Goal: Task Accomplishment & Management: Contribute content

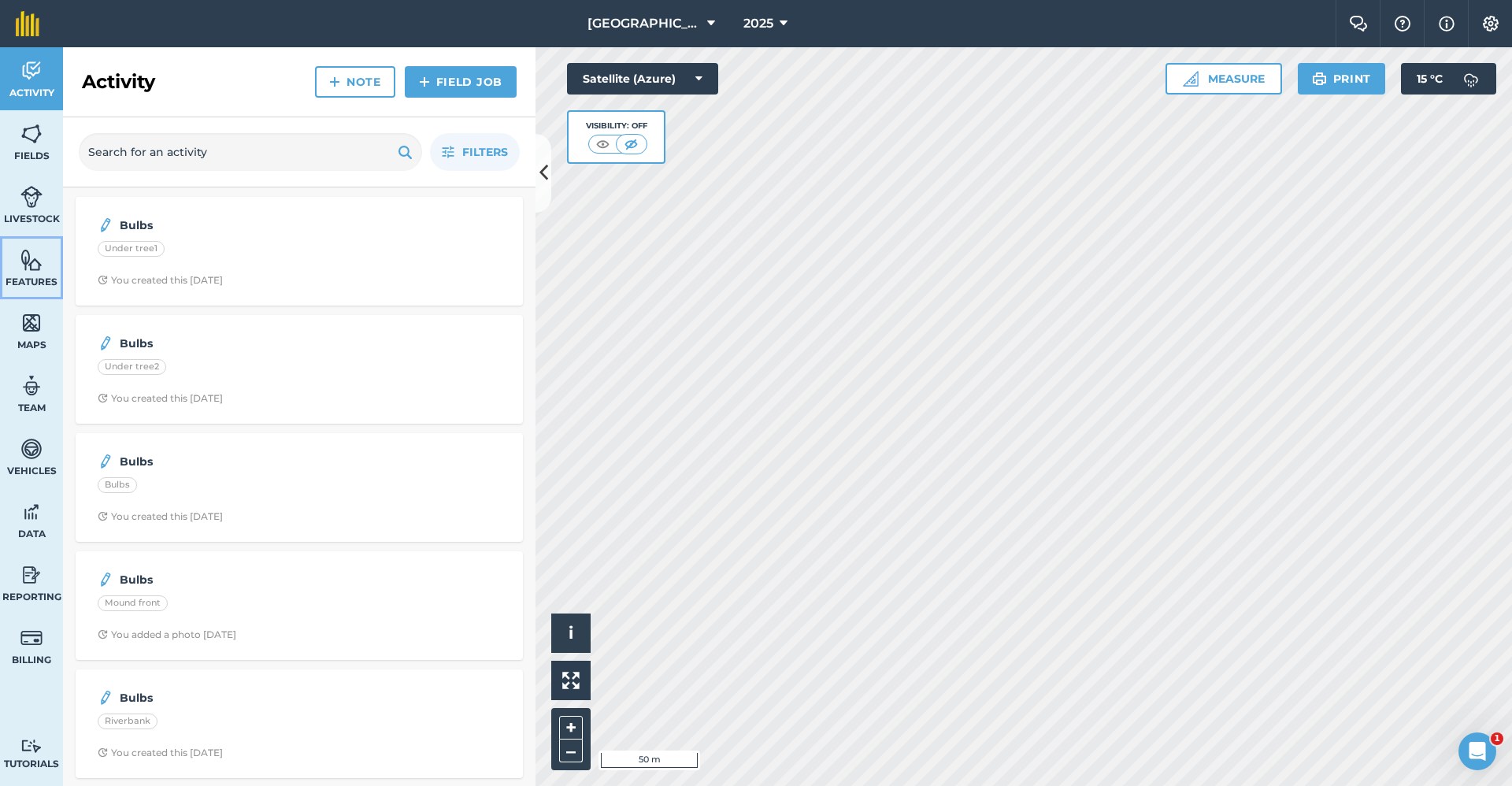
click at [48, 282] on span "Features" at bounding box center [31, 282] width 63 height 12
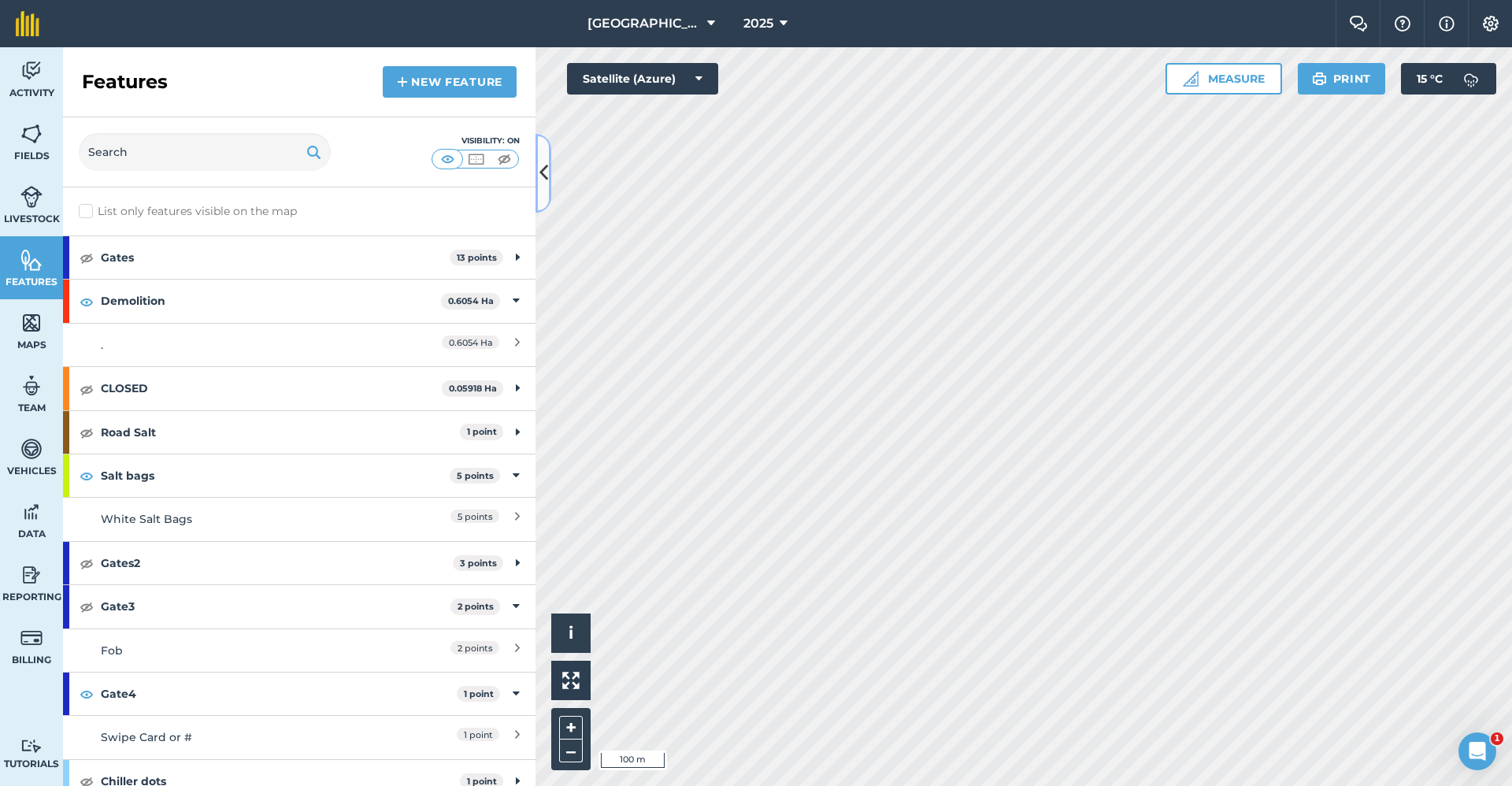
click at [540, 175] on icon at bounding box center [544, 172] width 9 height 28
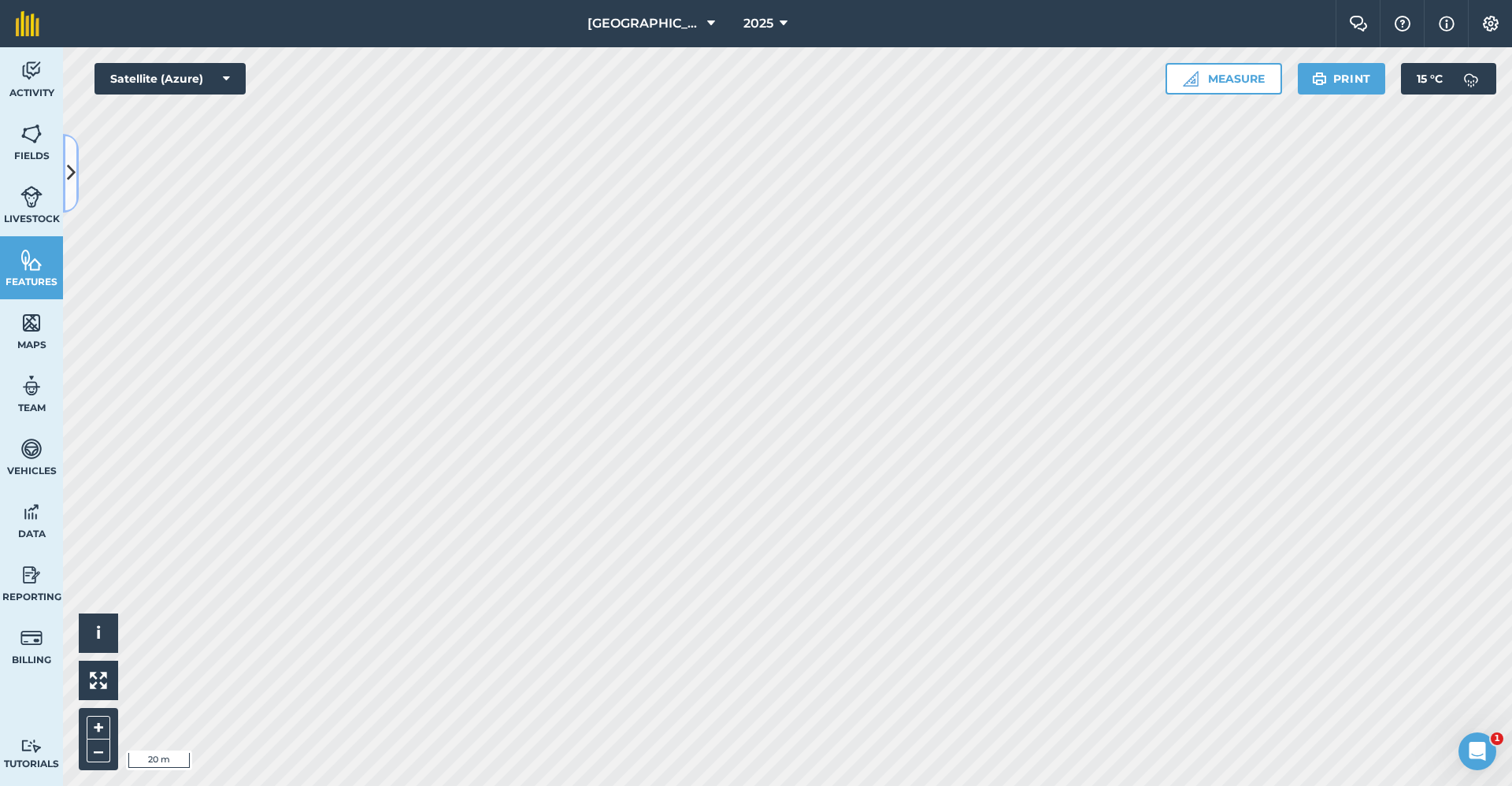
click at [77, 157] on button at bounding box center [70, 172] width 15 height 79
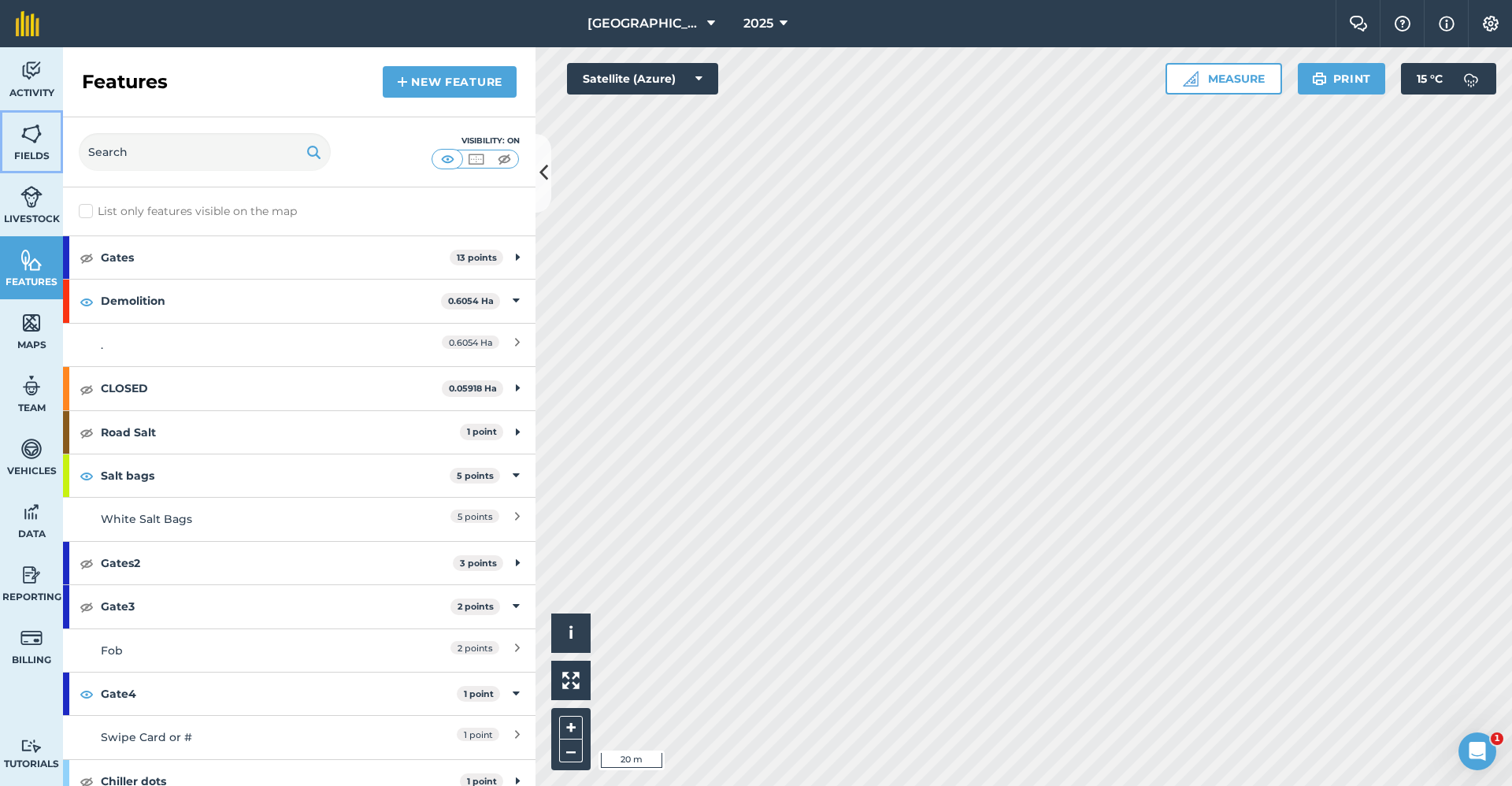
click at [33, 124] on img at bounding box center [31, 133] width 22 height 24
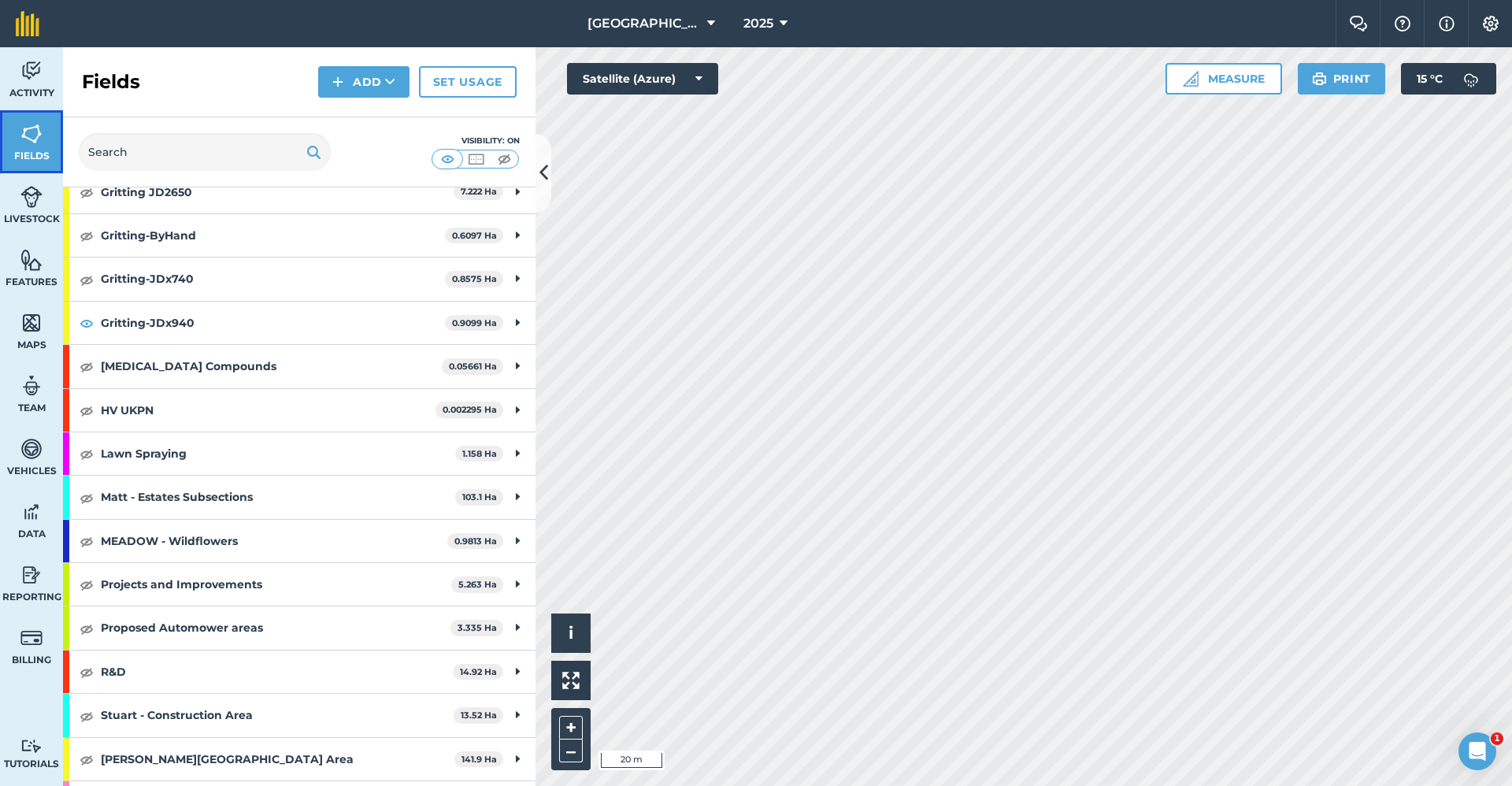
scroll to position [1102, 0]
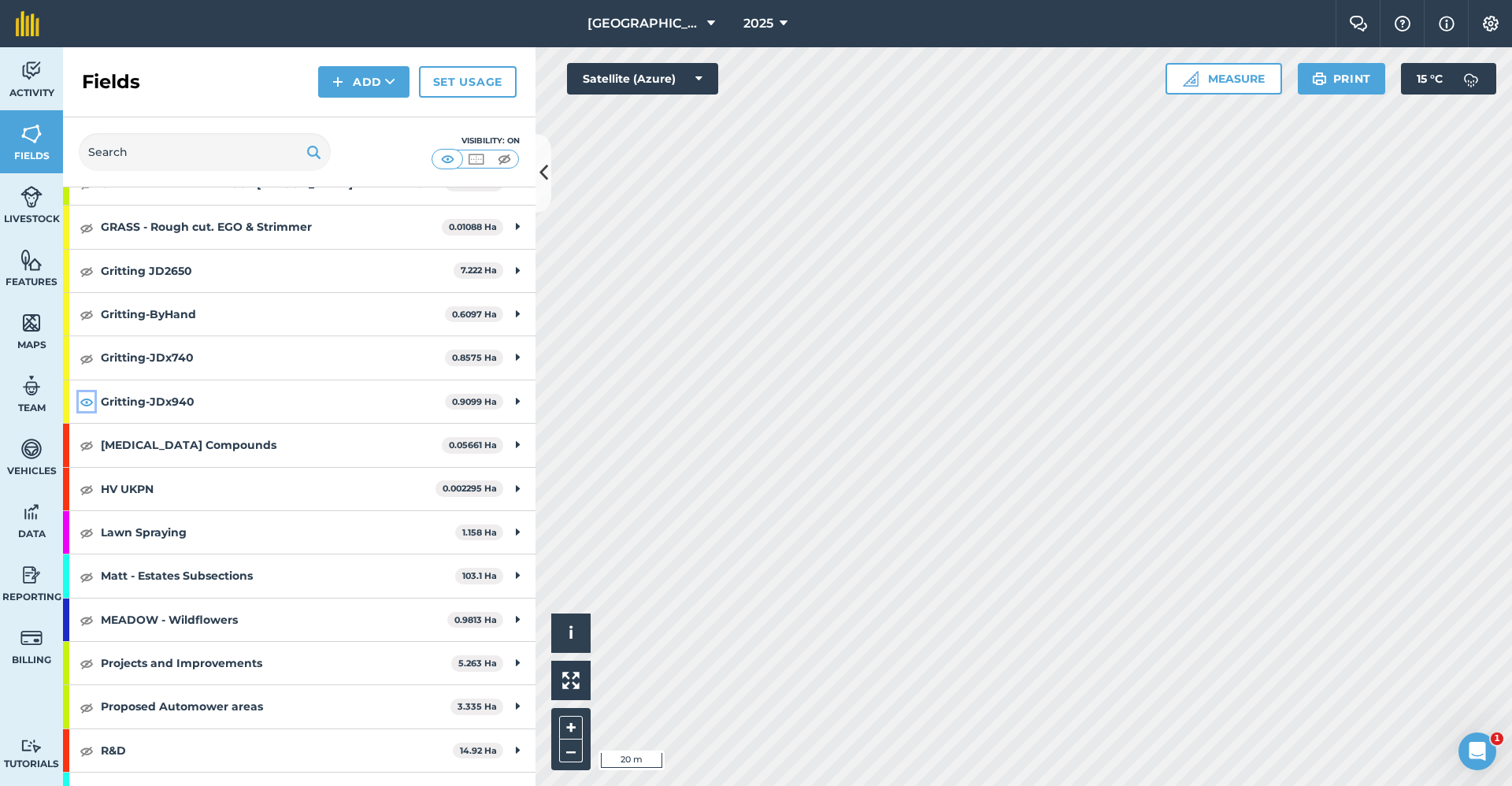
click at [80, 400] on img at bounding box center [86, 401] width 14 height 19
click at [81, 361] on img at bounding box center [86, 358] width 14 height 19
click at [543, 167] on icon at bounding box center [544, 172] width 9 height 28
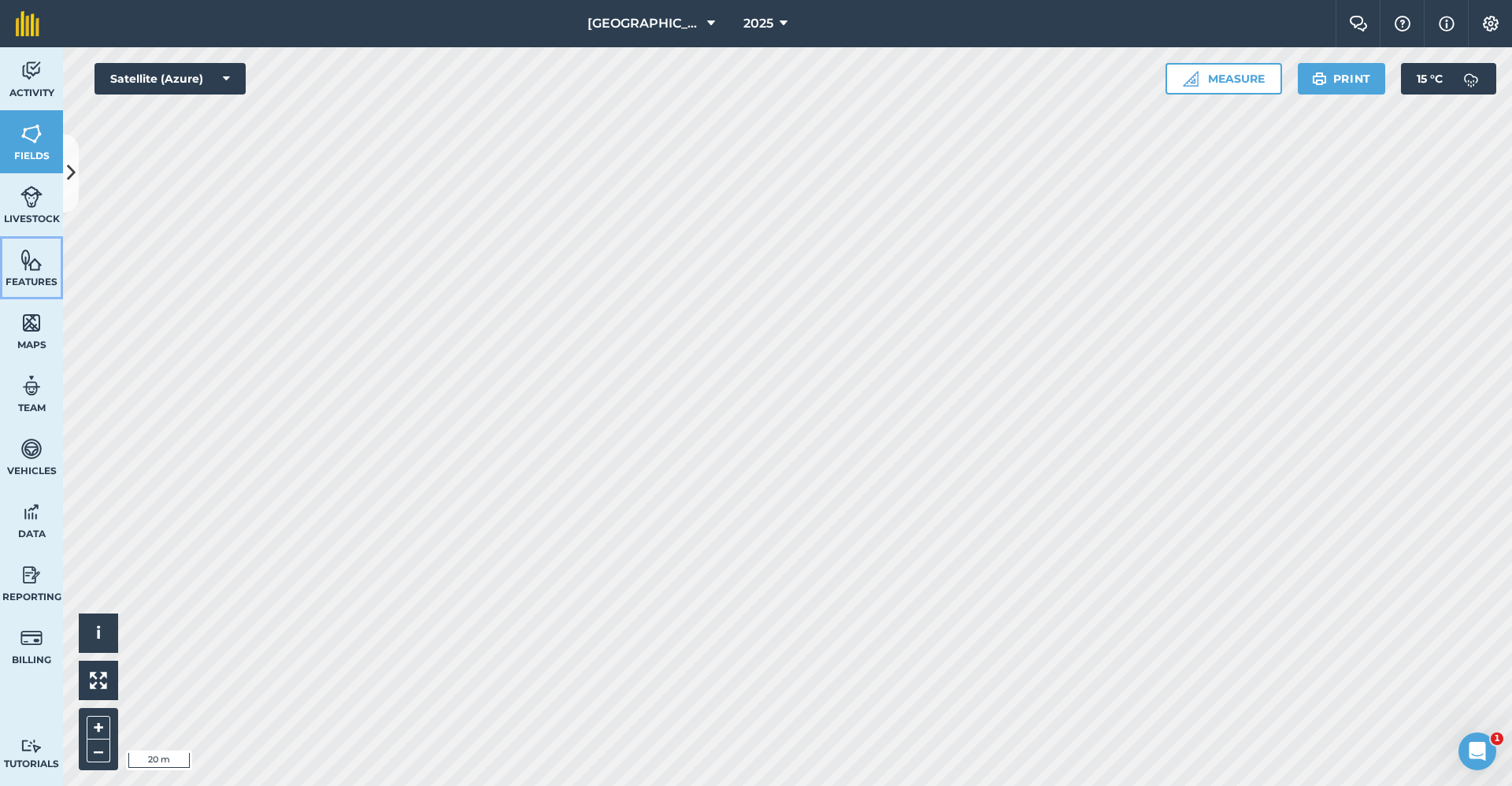
click at [36, 264] on img at bounding box center [31, 260] width 22 height 24
click at [77, 178] on button at bounding box center [70, 172] width 15 height 79
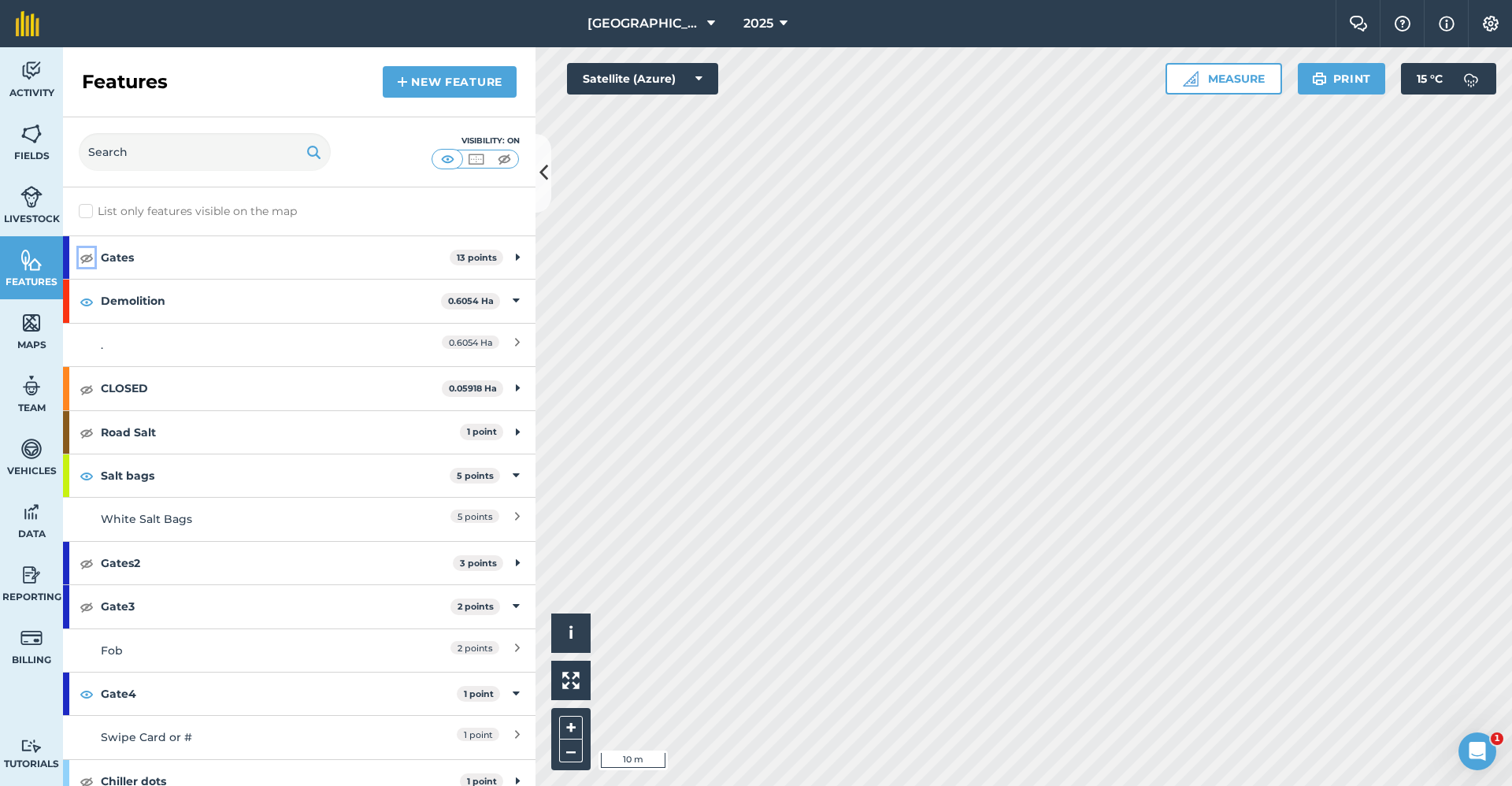
click at [85, 257] on img at bounding box center [86, 257] width 14 height 19
click at [547, 177] on icon at bounding box center [544, 172] width 9 height 28
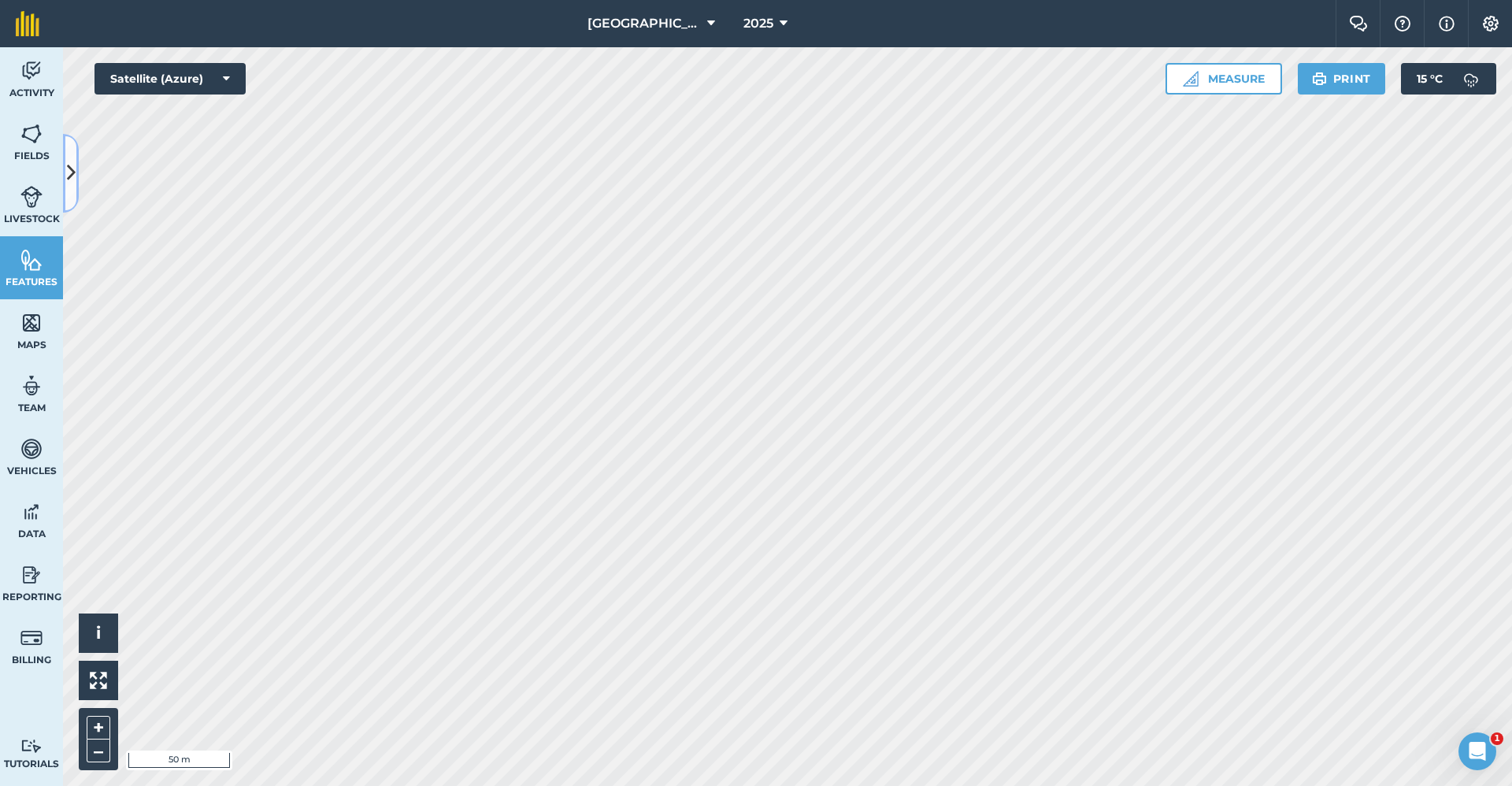
click at [72, 173] on icon at bounding box center [71, 172] width 9 height 28
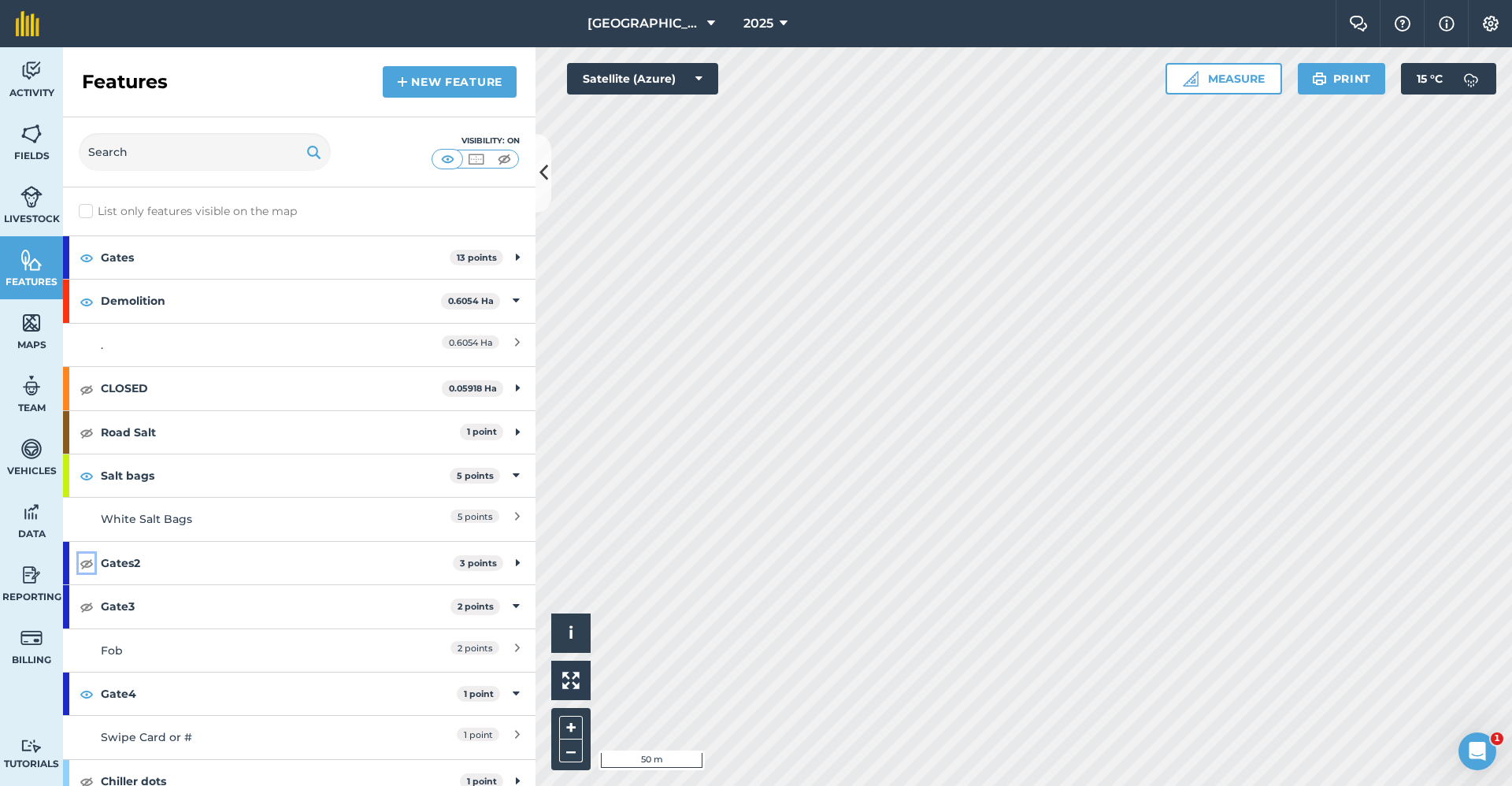
click at [87, 559] on img at bounding box center [86, 562] width 14 height 19
click at [81, 607] on img at bounding box center [86, 605] width 14 height 19
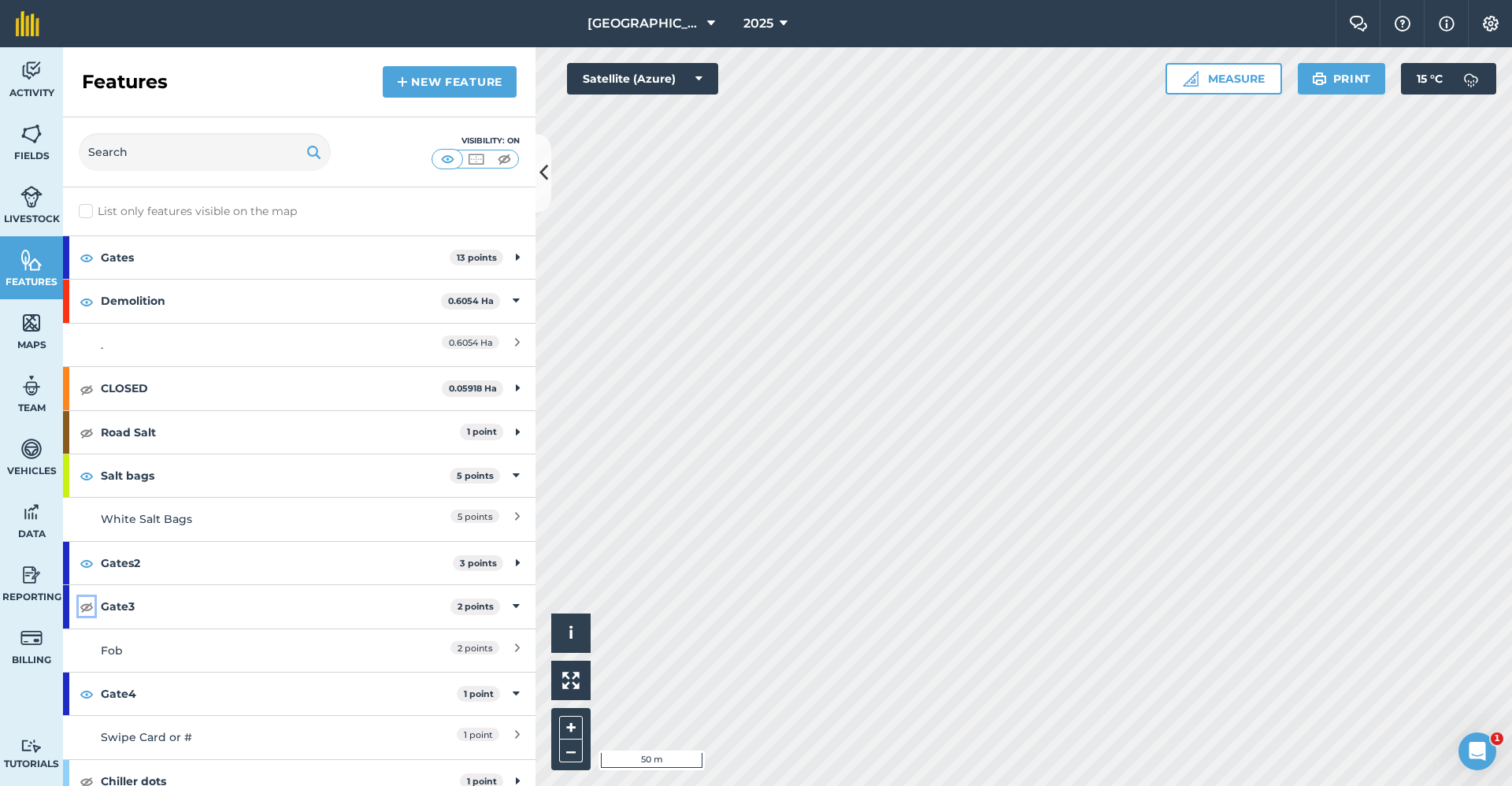
click at [81, 607] on img at bounding box center [86, 605] width 14 height 19
click at [87, 561] on img at bounding box center [86, 562] width 14 height 19
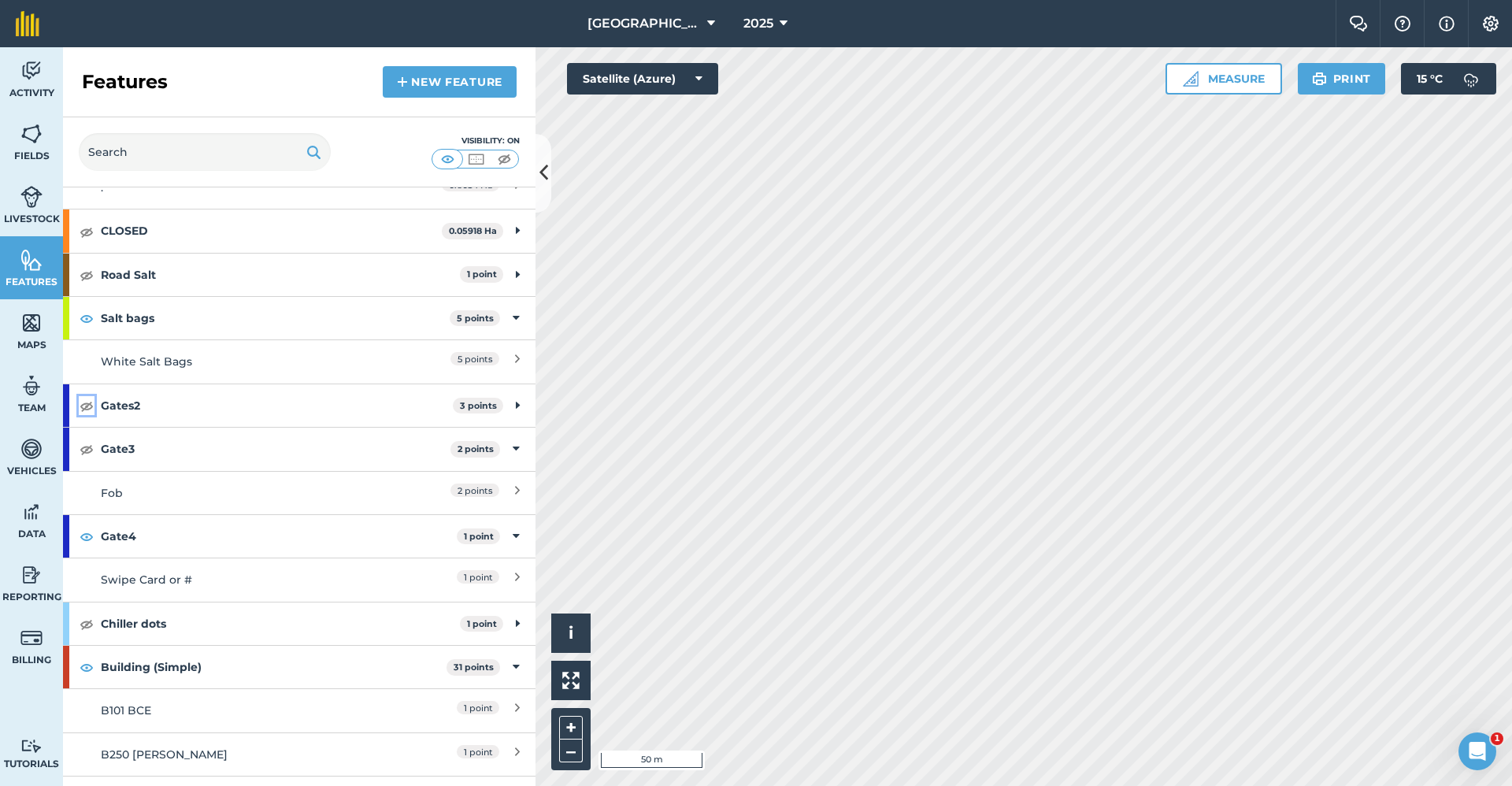
scroll to position [394, 0]
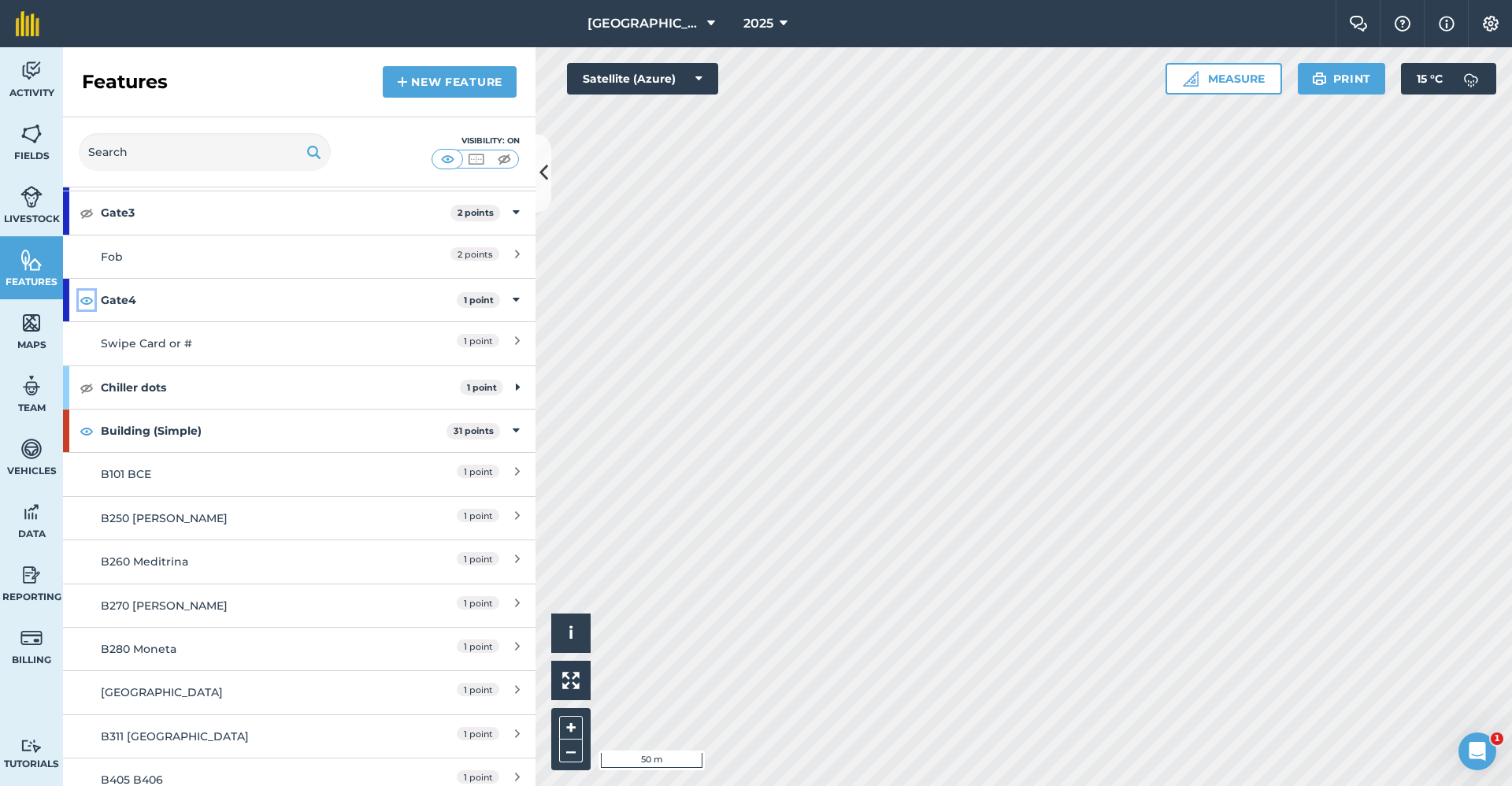
click at [87, 302] on img at bounding box center [86, 299] width 14 height 19
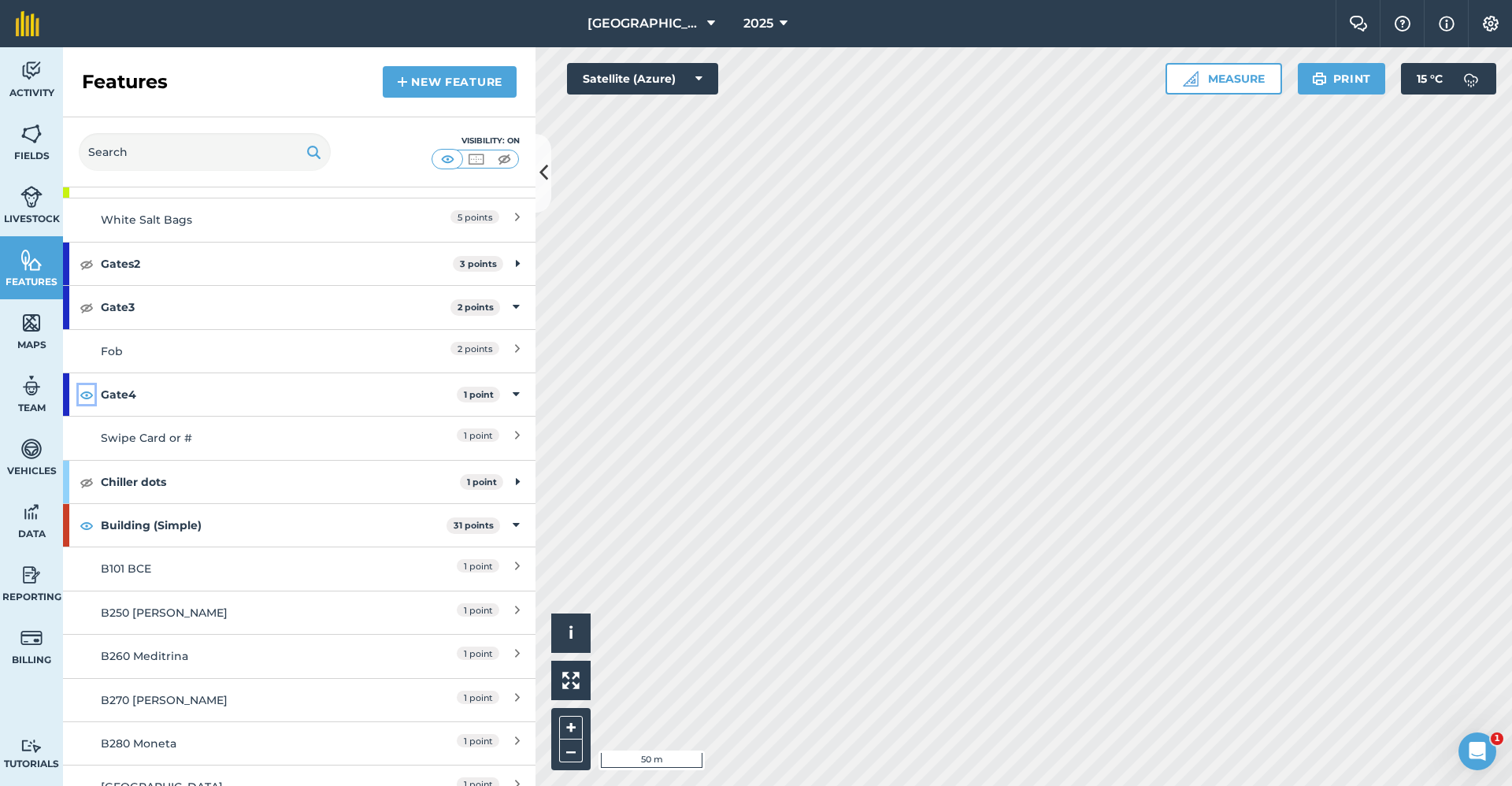
scroll to position [0, 0]
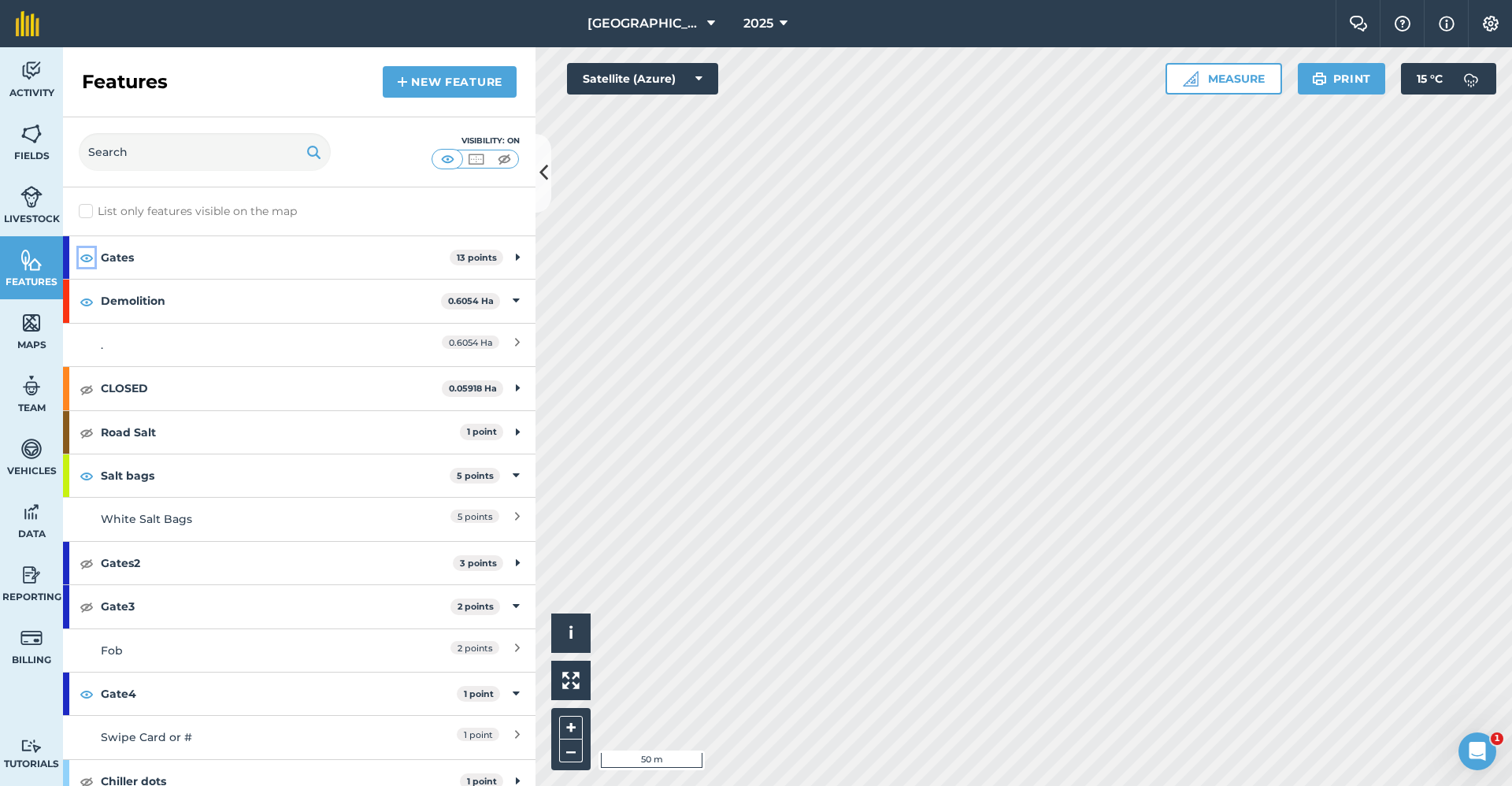
click at [88, 257] on img at bounding box center [86, 257] width 14 height 19
click at [85, 564] on img at bounding box center [86, 562] width 14 height 19
click at [89, 601] on img at bounding box center [86, 605] width 14 height 19
click at [548, 183] on button at bounding box center [543, 172] width 15 height 79
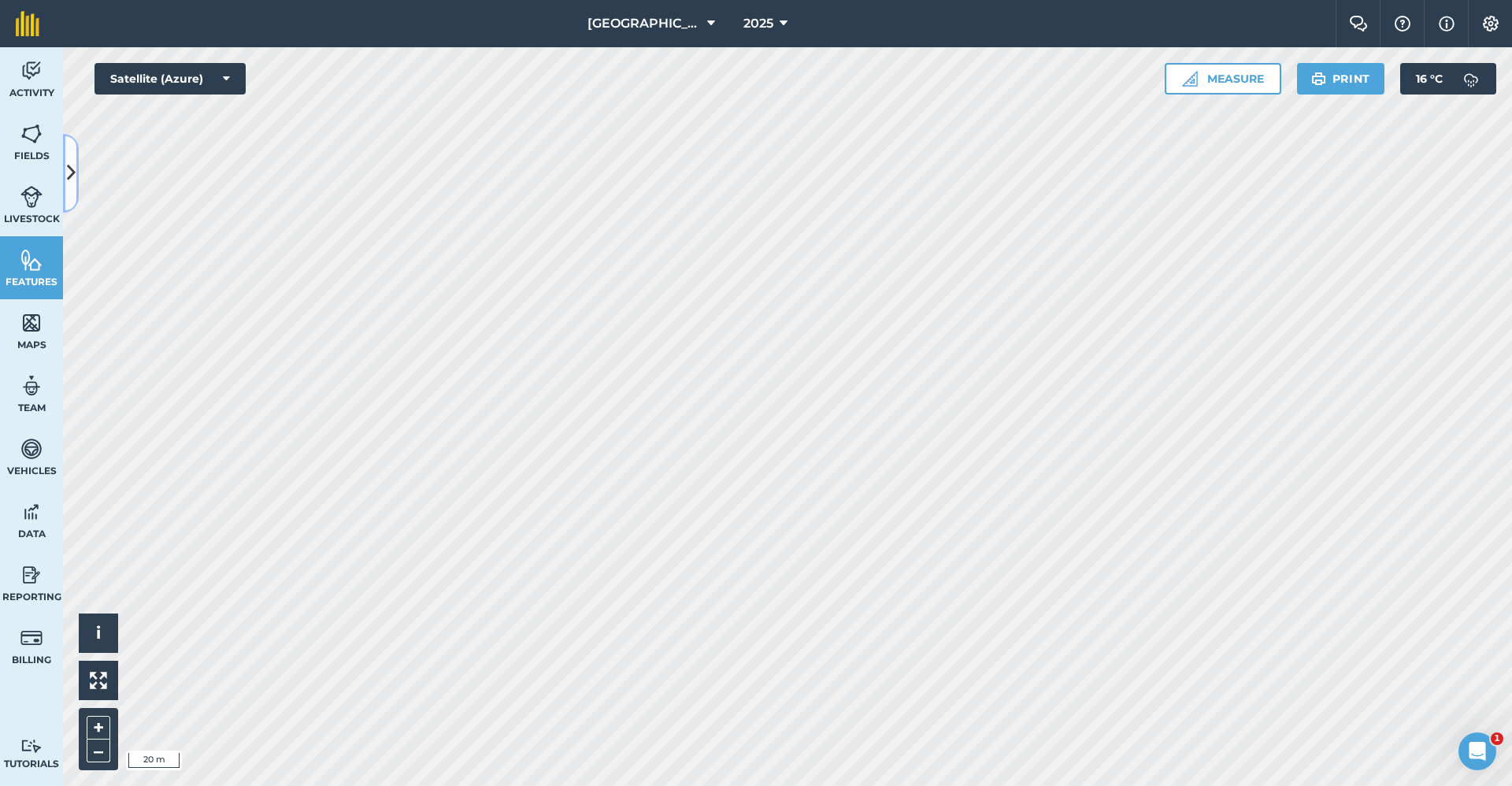
click at [76, 194] on button at bounding box center [70, 172] width 15 height 79
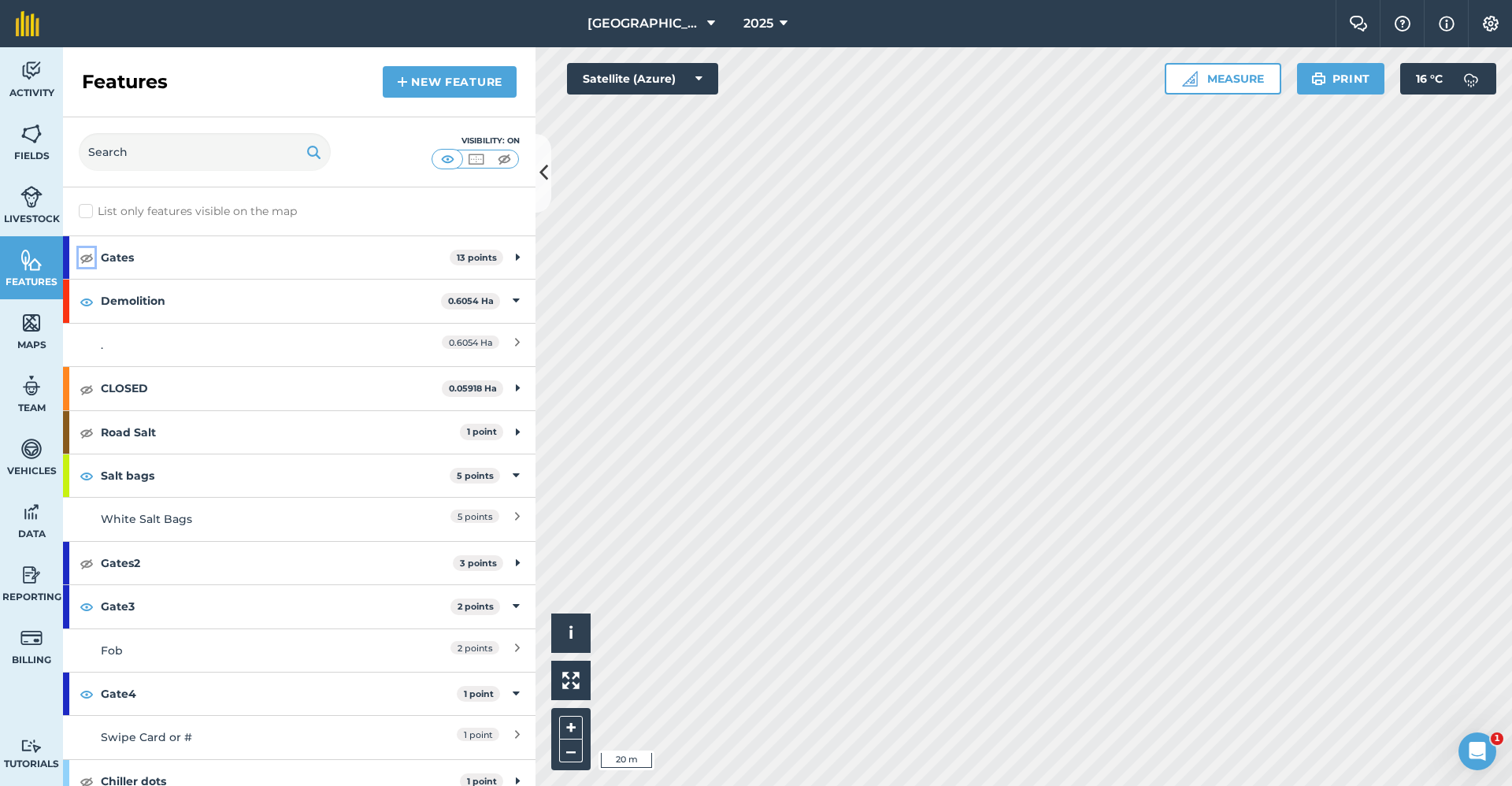
click at [82, 257] on img at bounding box center [86, 257] width 14 height 19
click at [90, 563] on img at bounding box center [86, 562] width 14 height 19
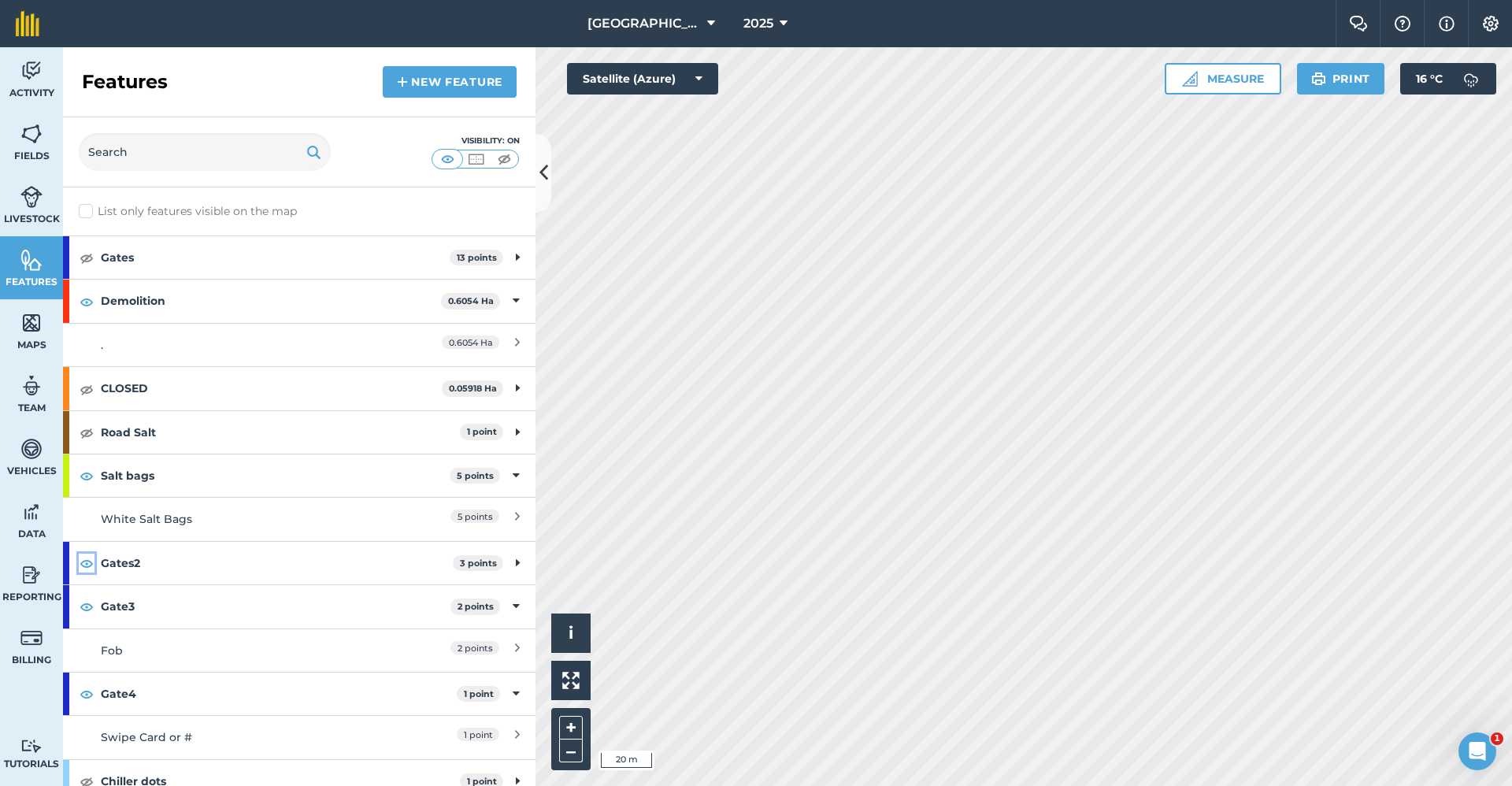
click at [90, 563] on img at bounding box center [86, 562] width 14 height 19
click at [181, 657] on div "Fob" at bounding box center [240, 649] width 279 height 17
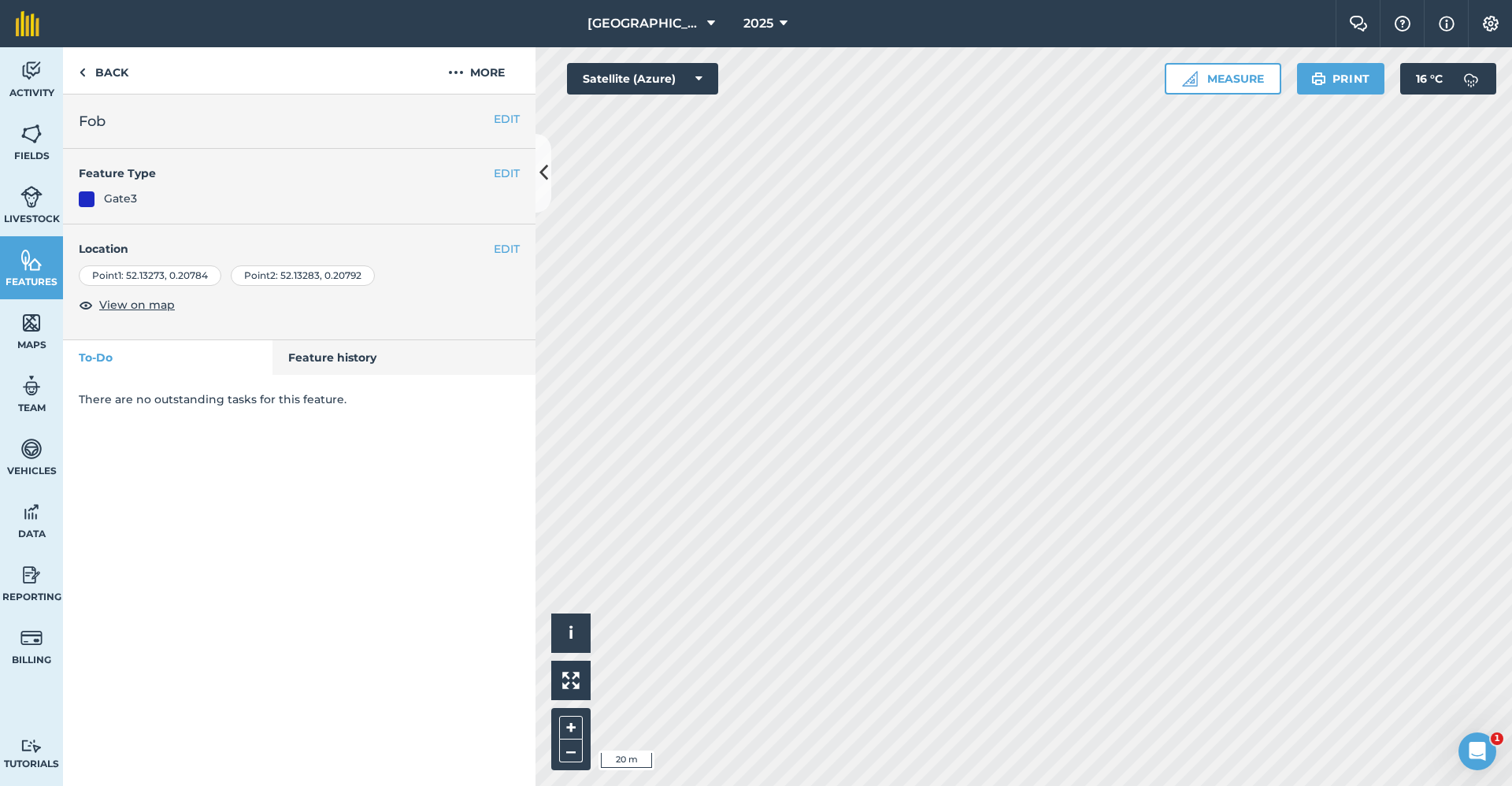
click at [520, 249] on div "EDIT Location Point 1 : [GEOGRAPHIC_DATA] Point 2 : [GEOGRAPHIC_DATA] View on m…" at bounding box center [299, 282] width 472 height 116
click at [511, 248] on button "EDIT" at bounding box center [507, 248] width 26 height 17
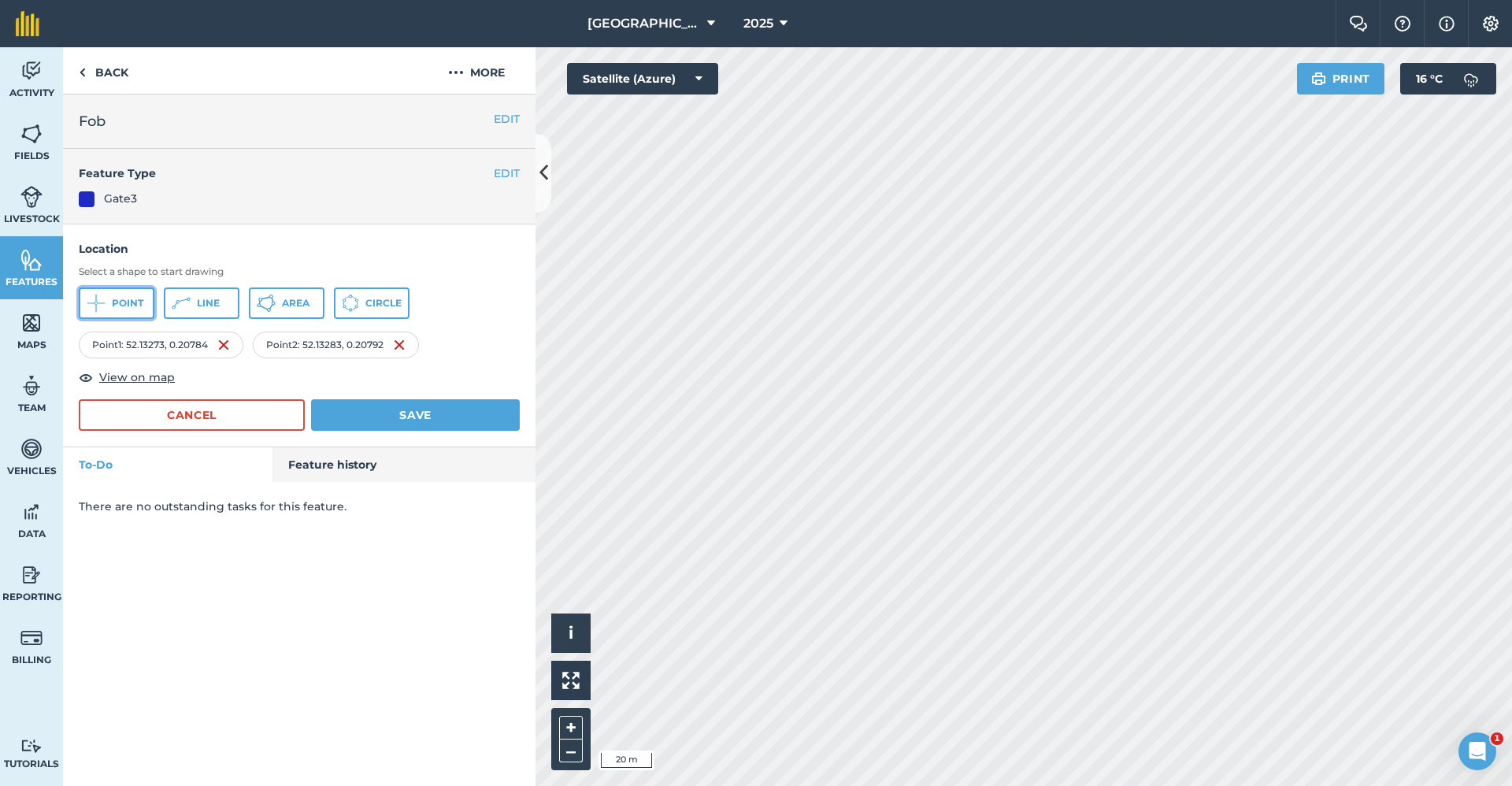
click at [125, 302] on span "Point" at bounding box center [127, 303] width 32 height 12
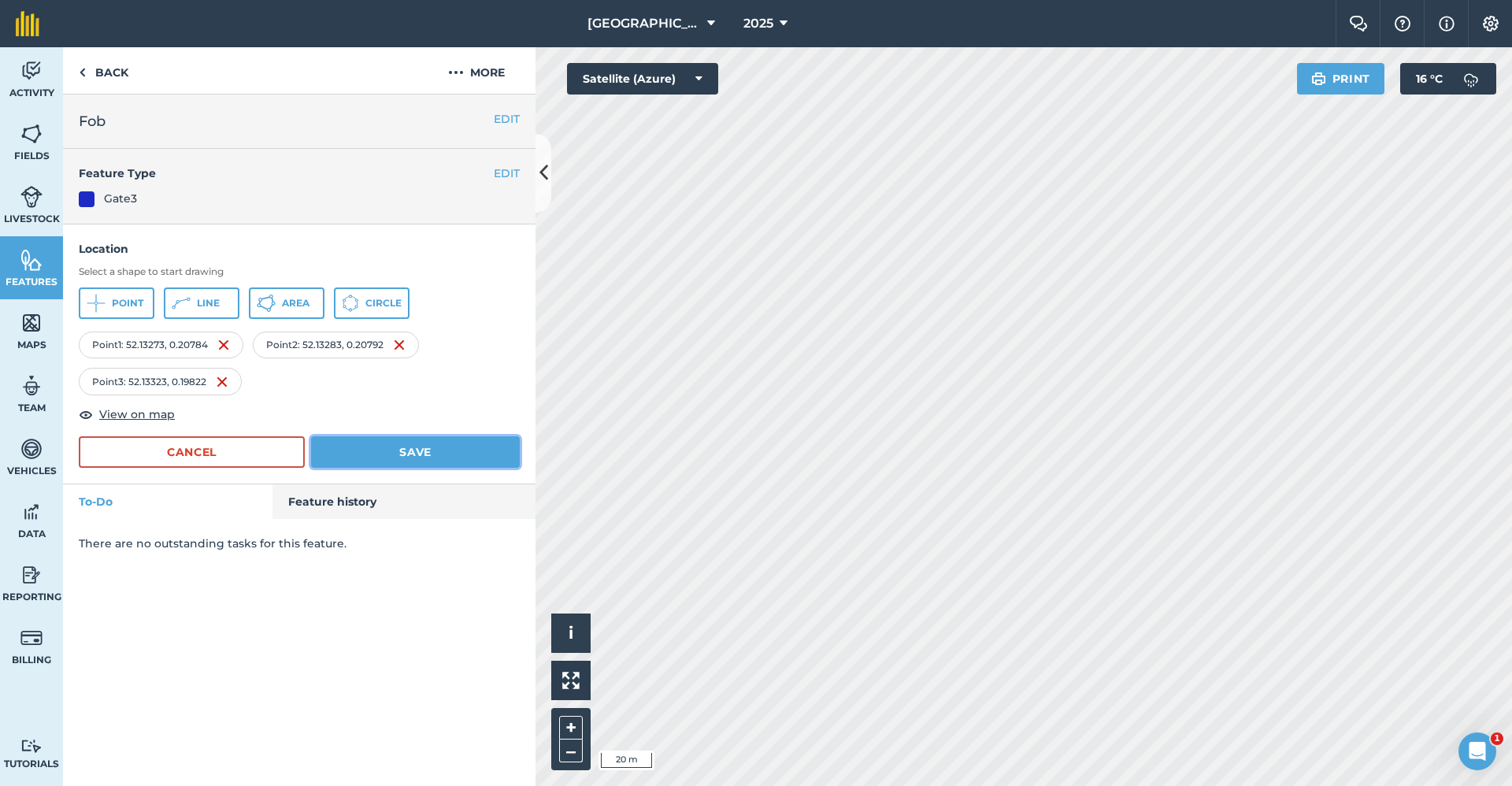
click at [387, 456] on button "Save" at bounding box center [415, 452] width 208 height 32
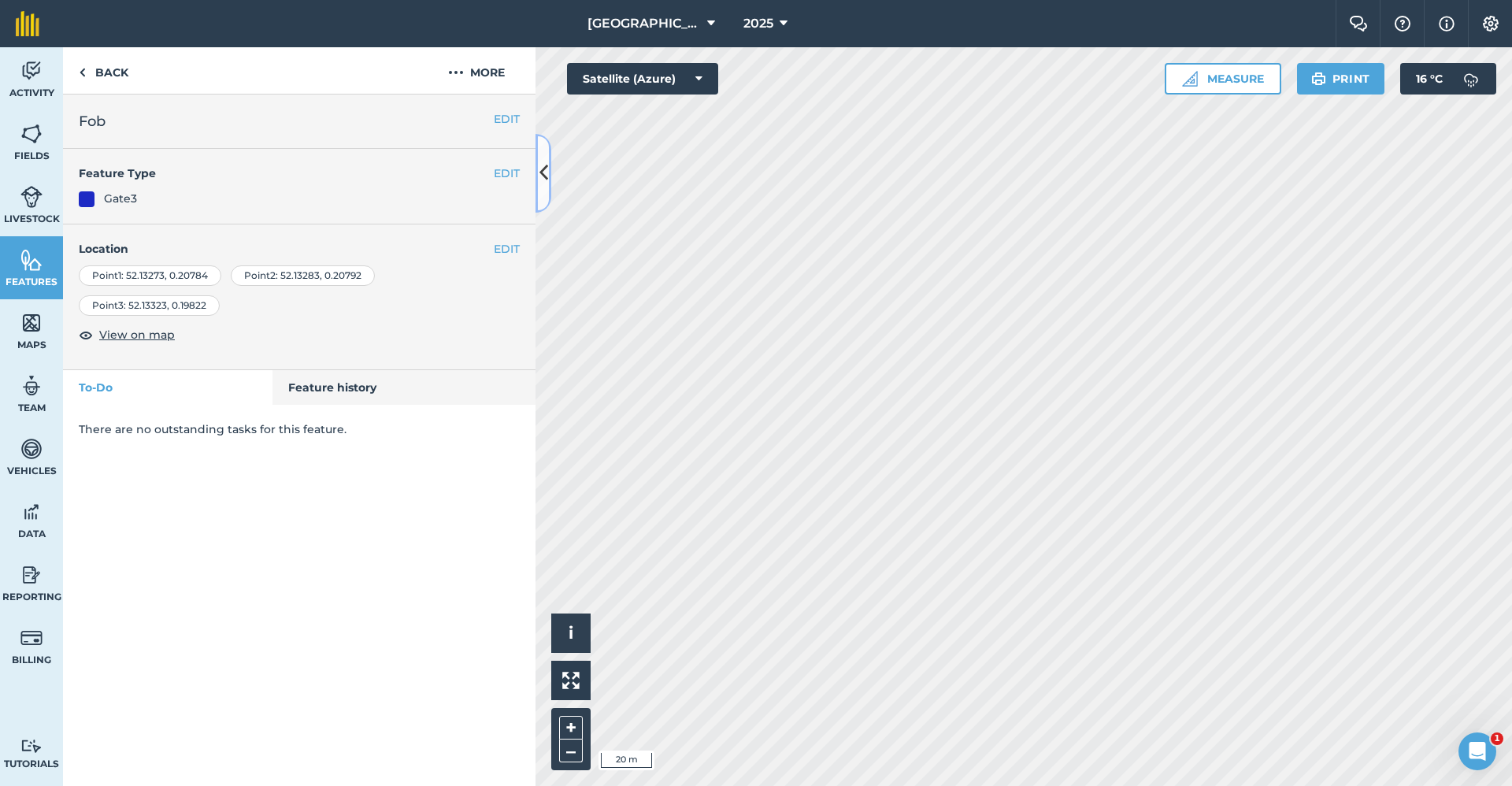
click at [544, 153] on button at bounding box center [543, 172] width 15 height 79
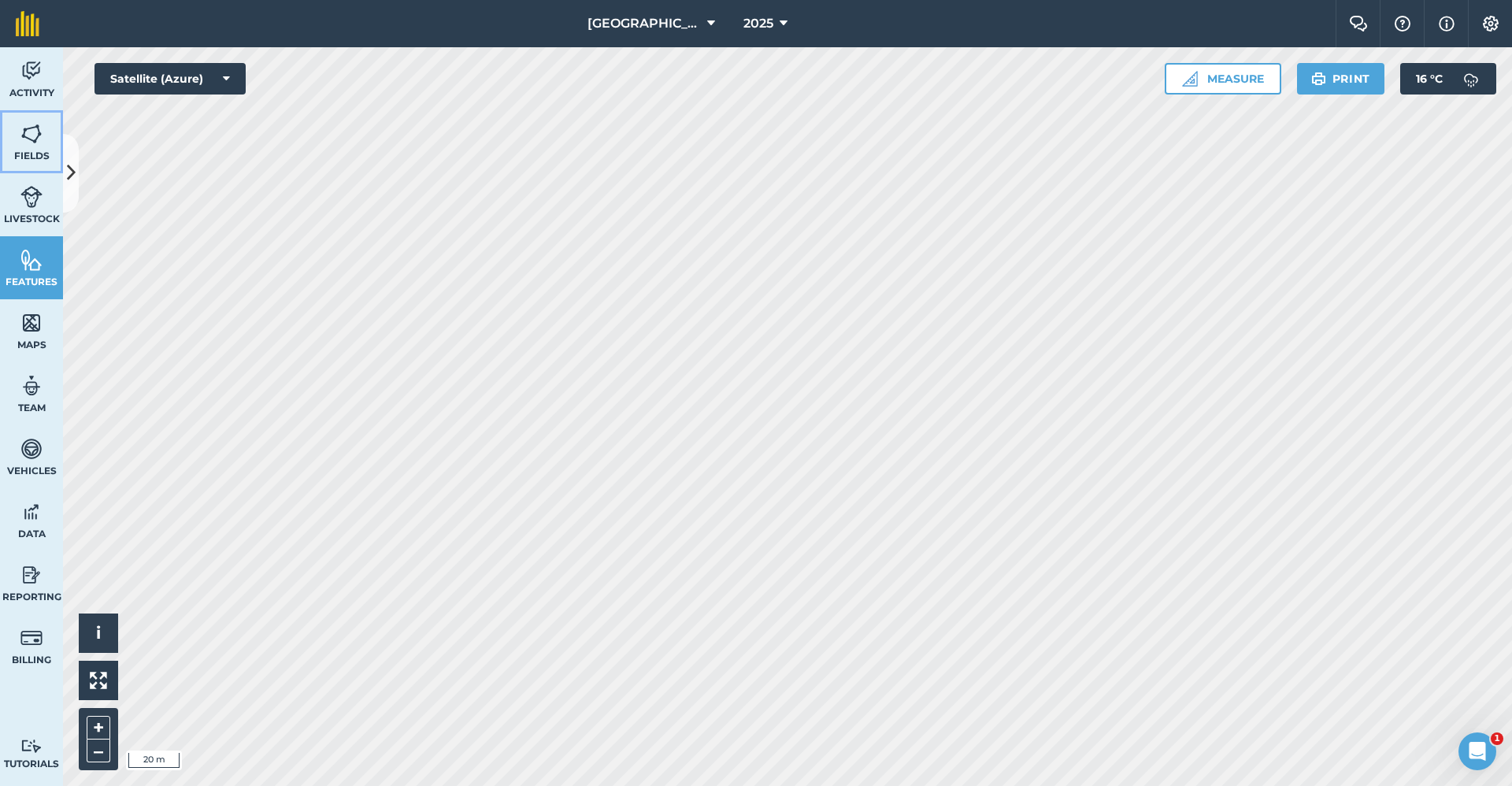
click at [37, 134] on img at bounding box center [31, 133] width 22 height 24
click at [76, 167] on button at bounding box center [70, 172] width 15 height 79
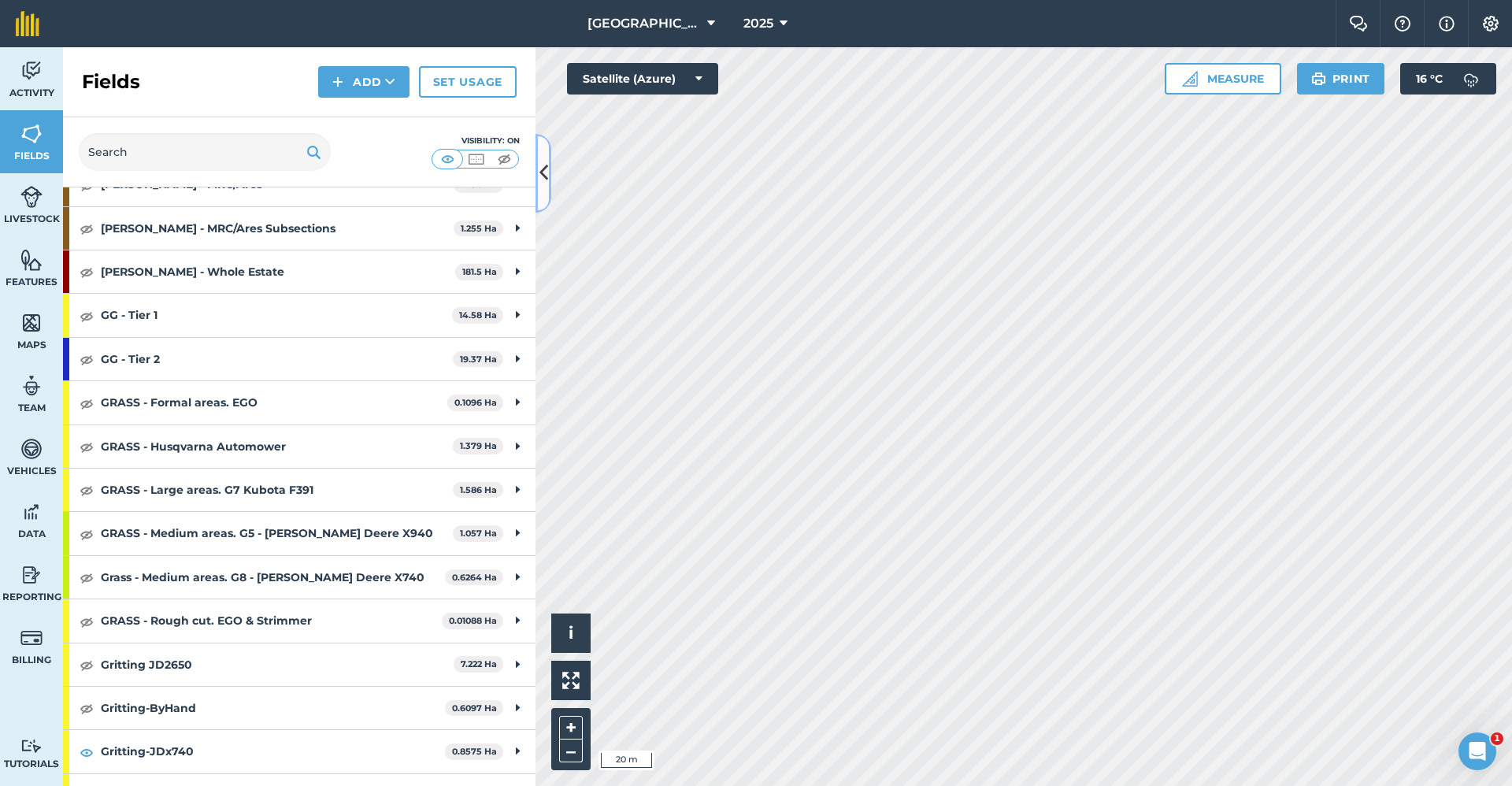
scroll to position [945, 0]
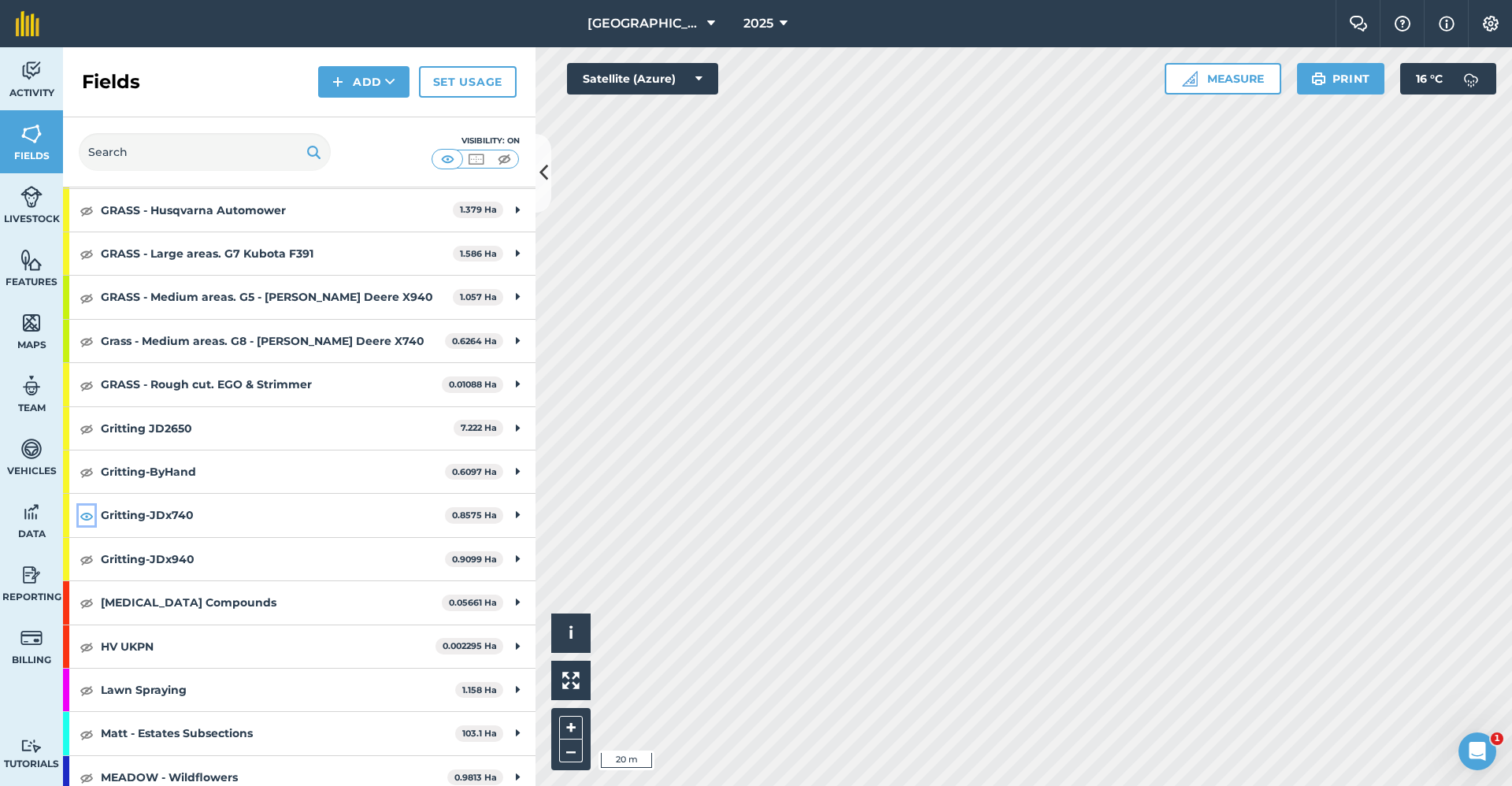
click at [85, 515] on img at bounding box center [86, 515] width 14 height 19
click at [85, 559] on img at bounding box center [86, 558] width 14 height 19
click at [26, 254] on img at bounding box center [31, 260] width 22 height 24
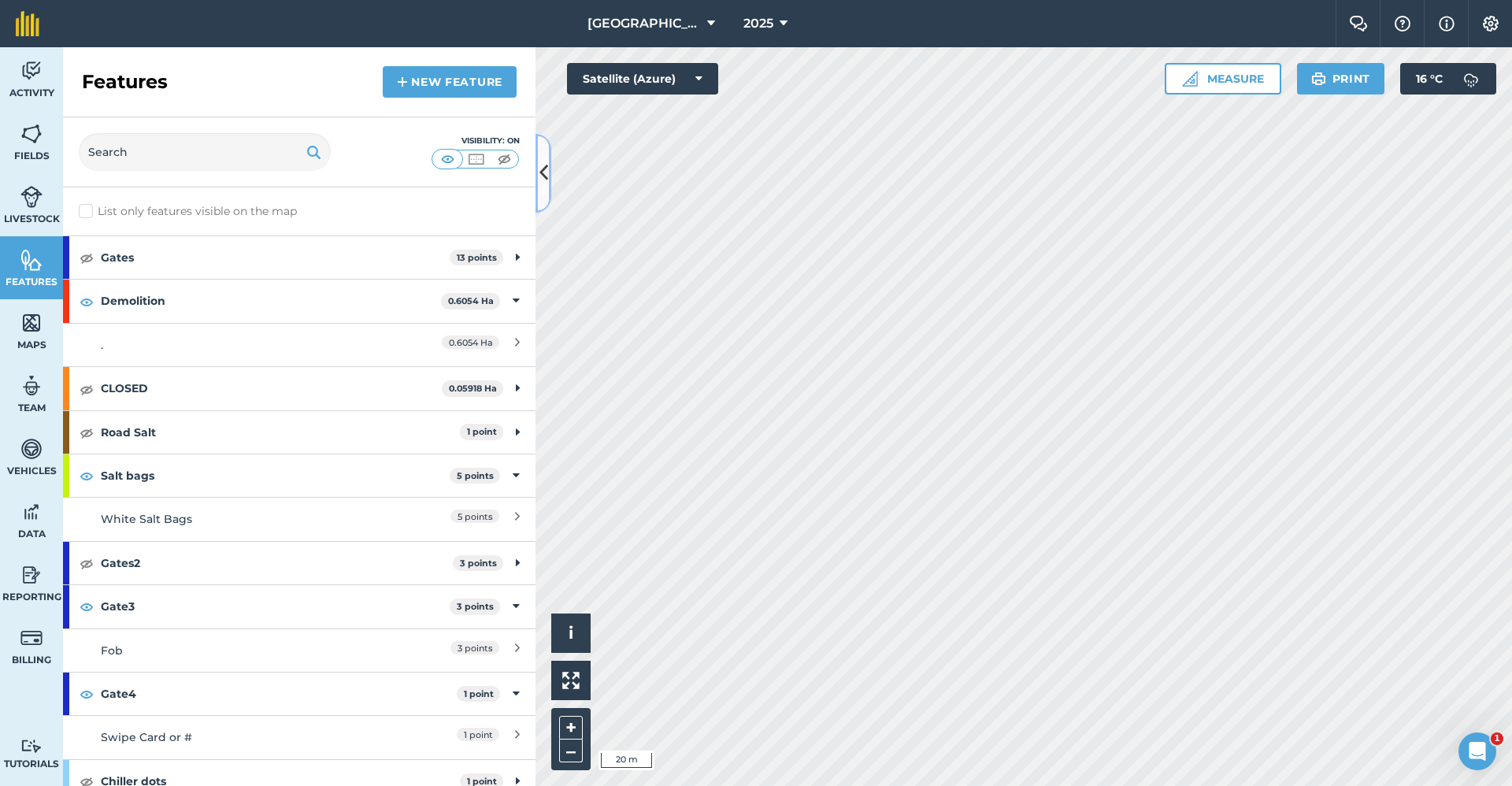
click at [540, 165] on icon at bounding box center [544, 172] width 9 height 28
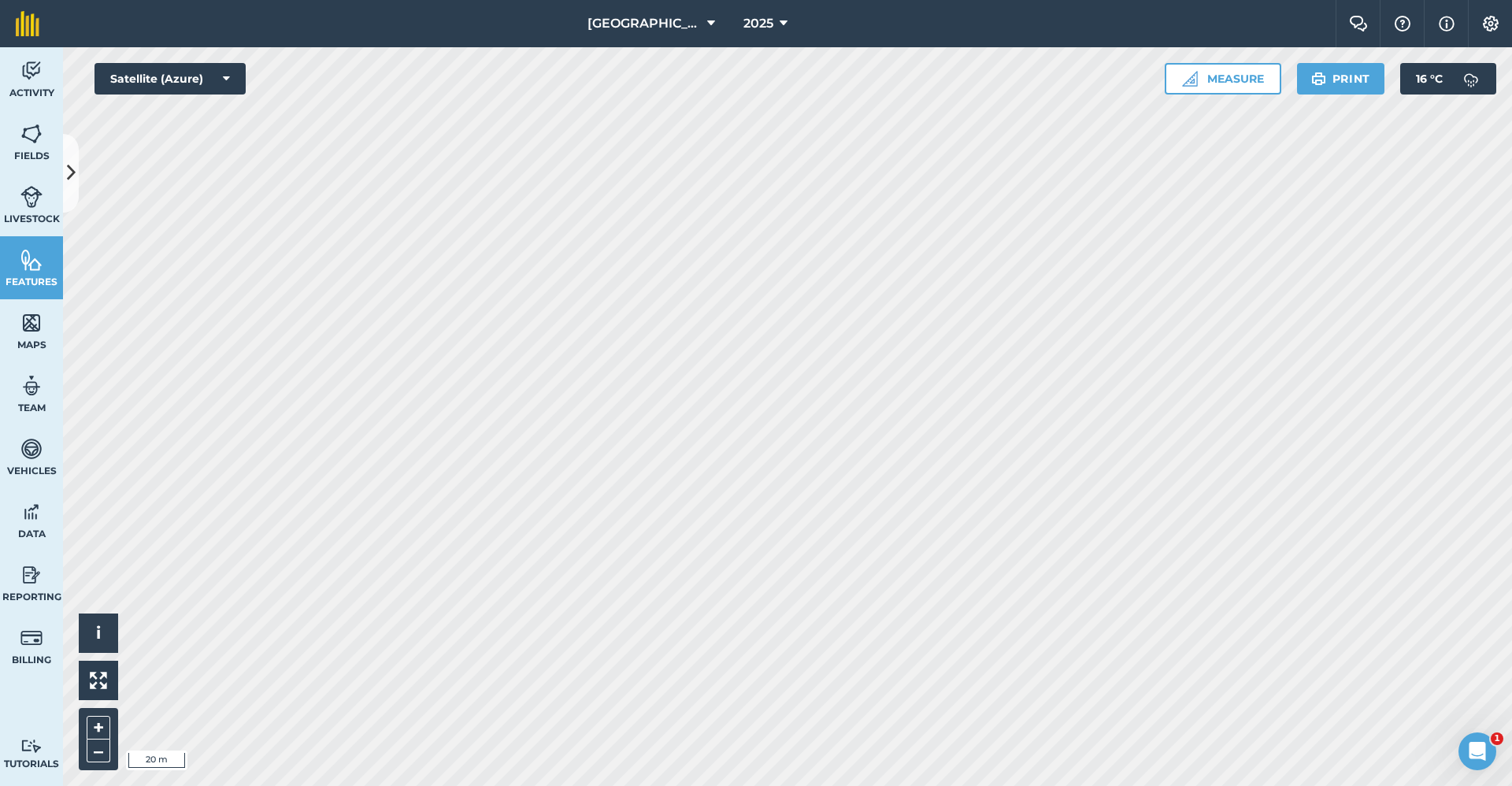
click at [975, 785] on html "Babraham Research Campus (Gardens) 2025 Farm Chat Help Info Settings Babraham R…" at bounding box center [756, 393] width 1512 height 786
click at [73, 163] on icon at bounding box center [71, 172] width 9 height 28
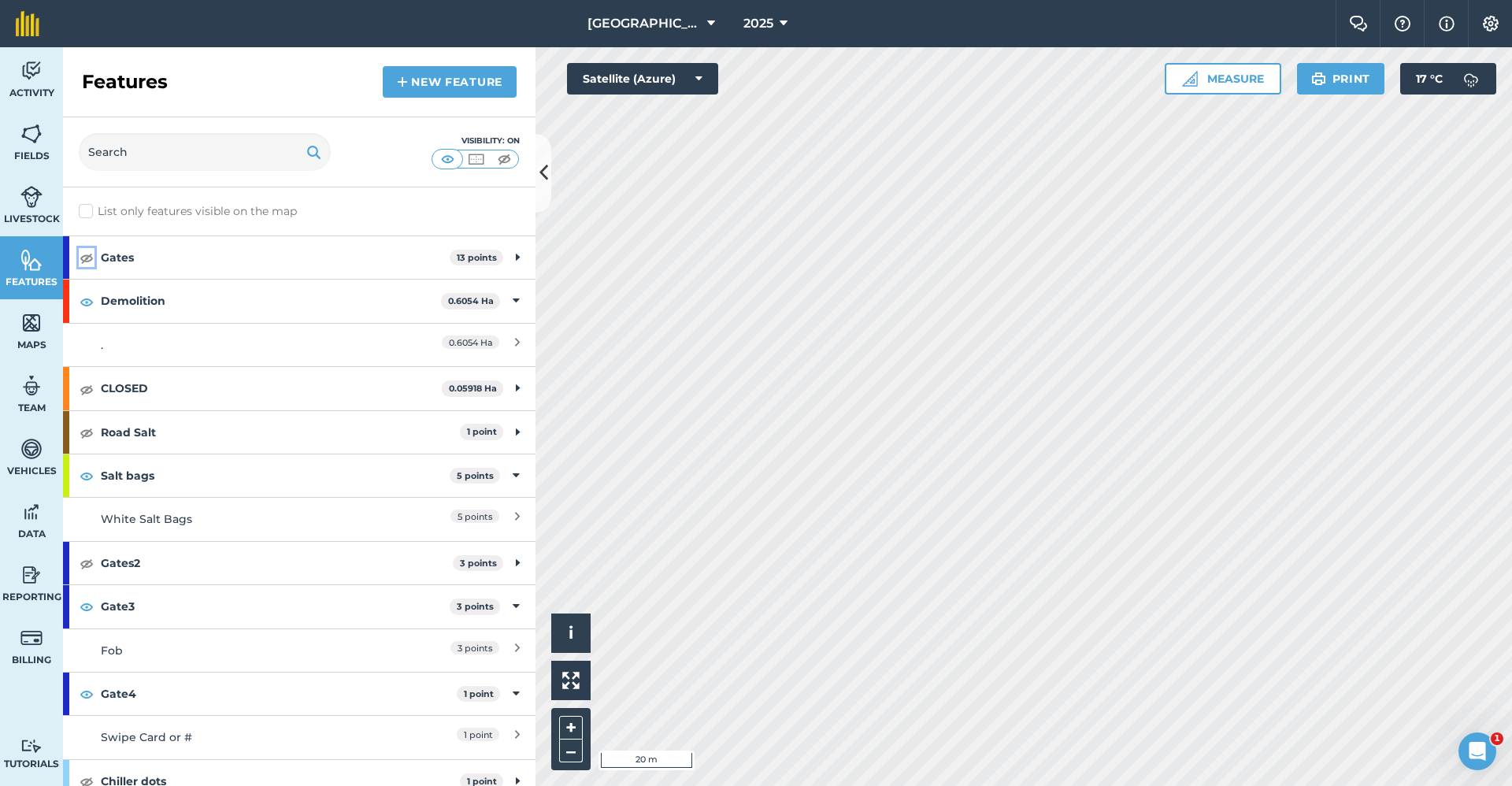
click at [85, 257] on img at bounding box center [86, 257] width 14 height 19
click at [87, 605] on img at bounding box center [86, 605] width 14 height 19
click at [91, 429] on img at bounding box center [86, 432] width 14 height 19
click at [45, 147] on link "Fields" at bounding box center [31, 141] width 63 height 63
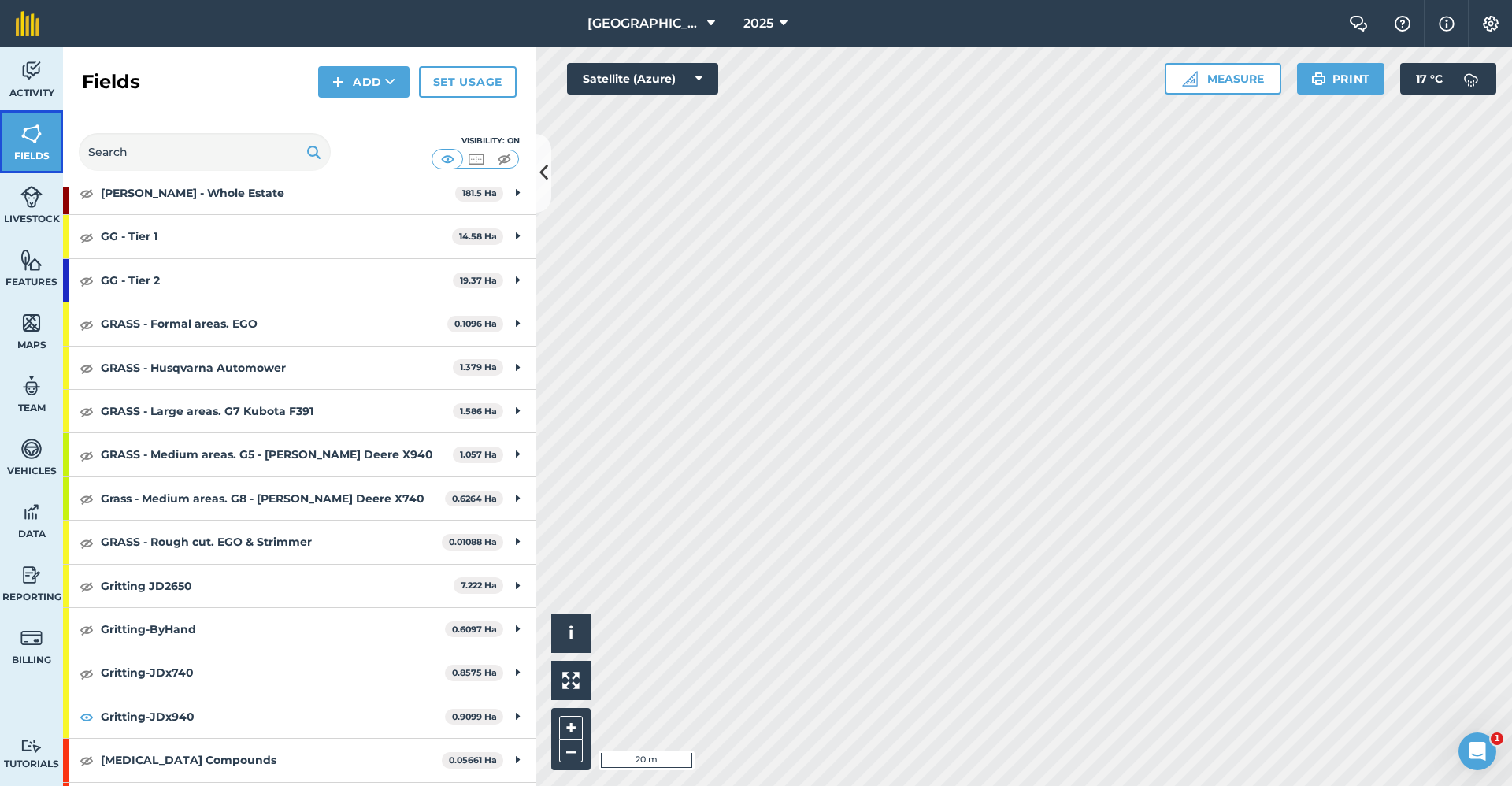
scroll to position [866, 0]
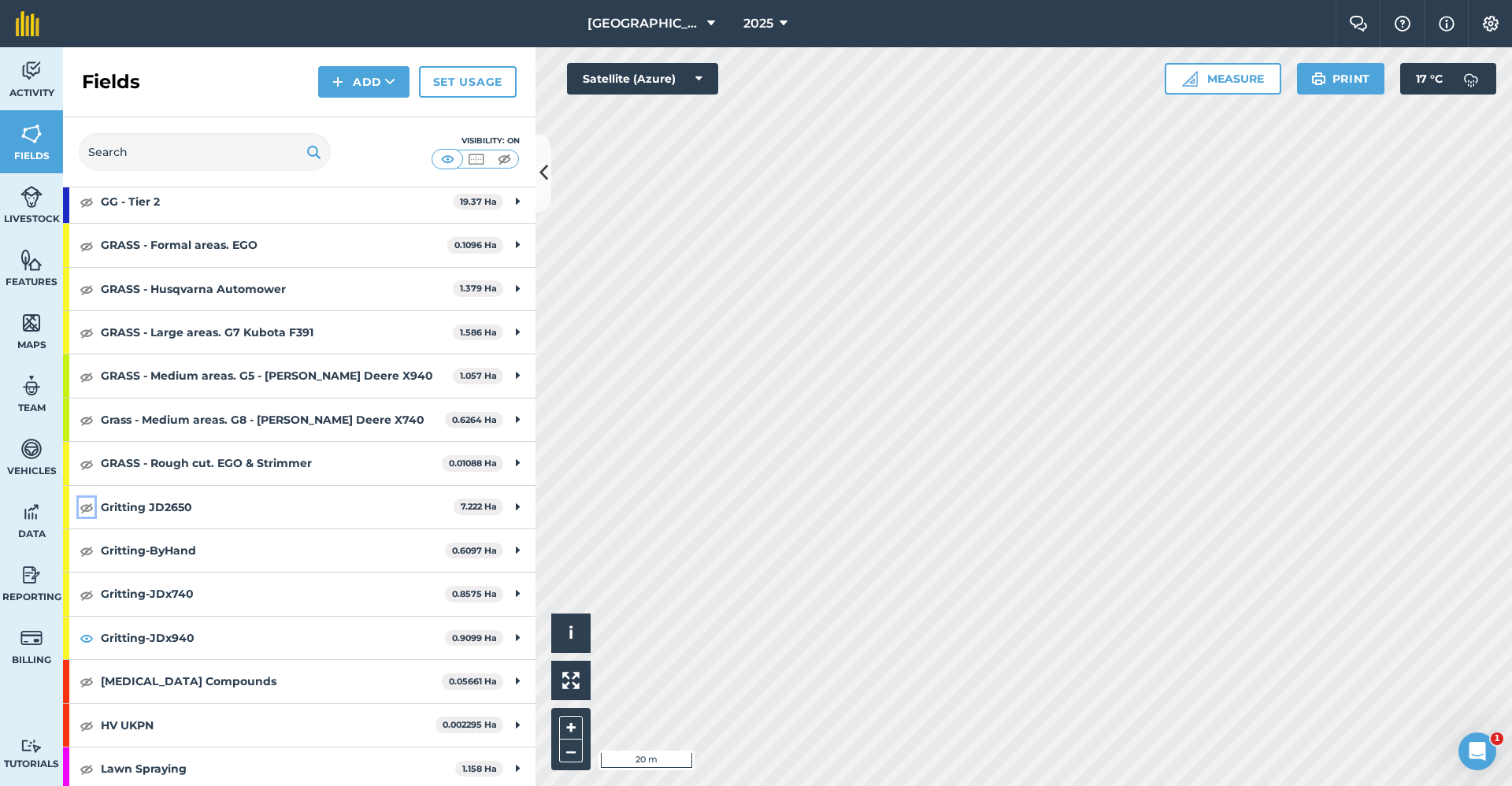
click at [83, 511] on img at bounding box center [86, 506] width 14 height 19
click at [35, 273] on link "Features" at bounding box center [31, 267] width 63 height 63
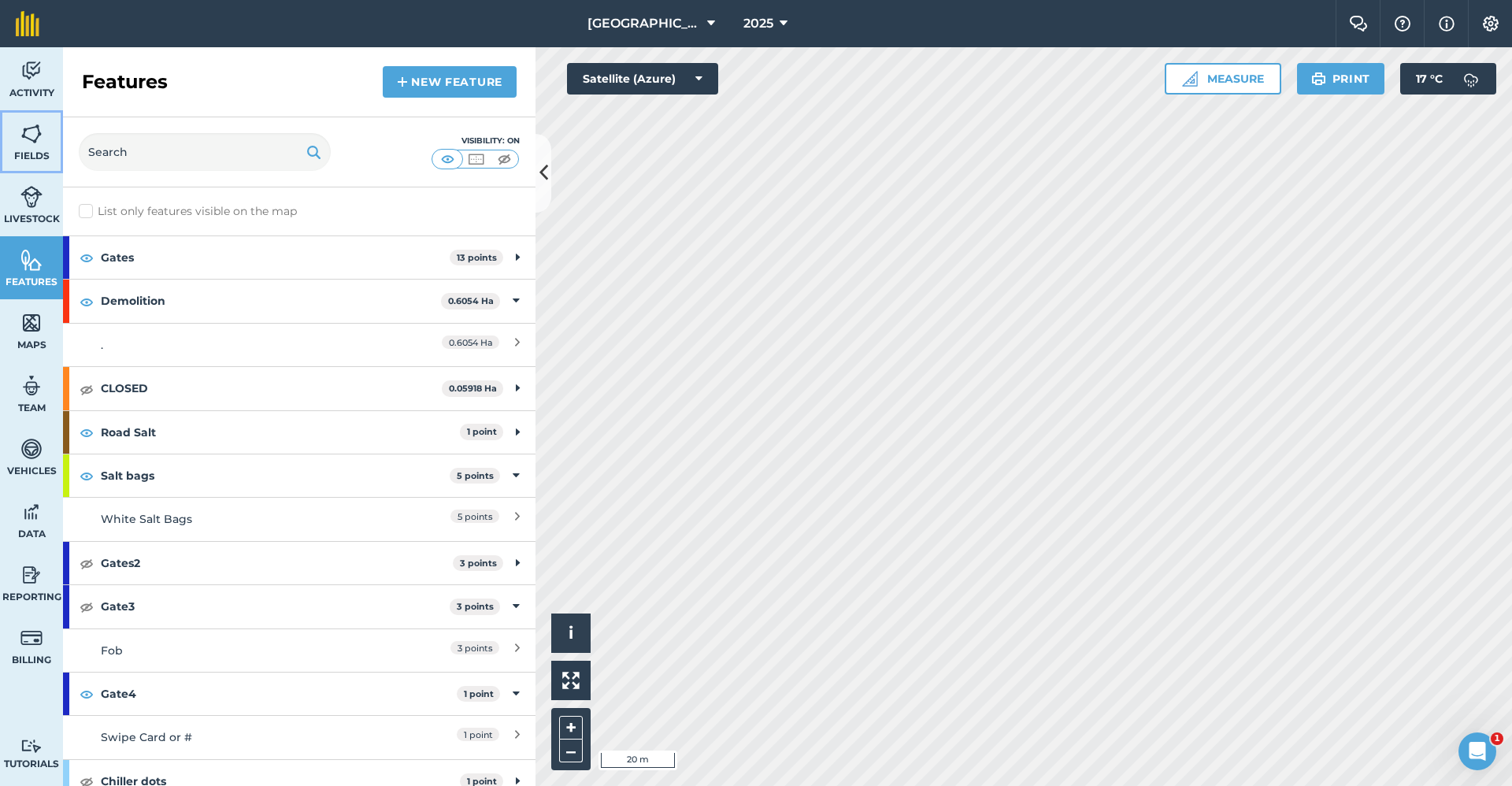
click at [31, 135] on img at bounding box center [31, 133] width 22 height 24
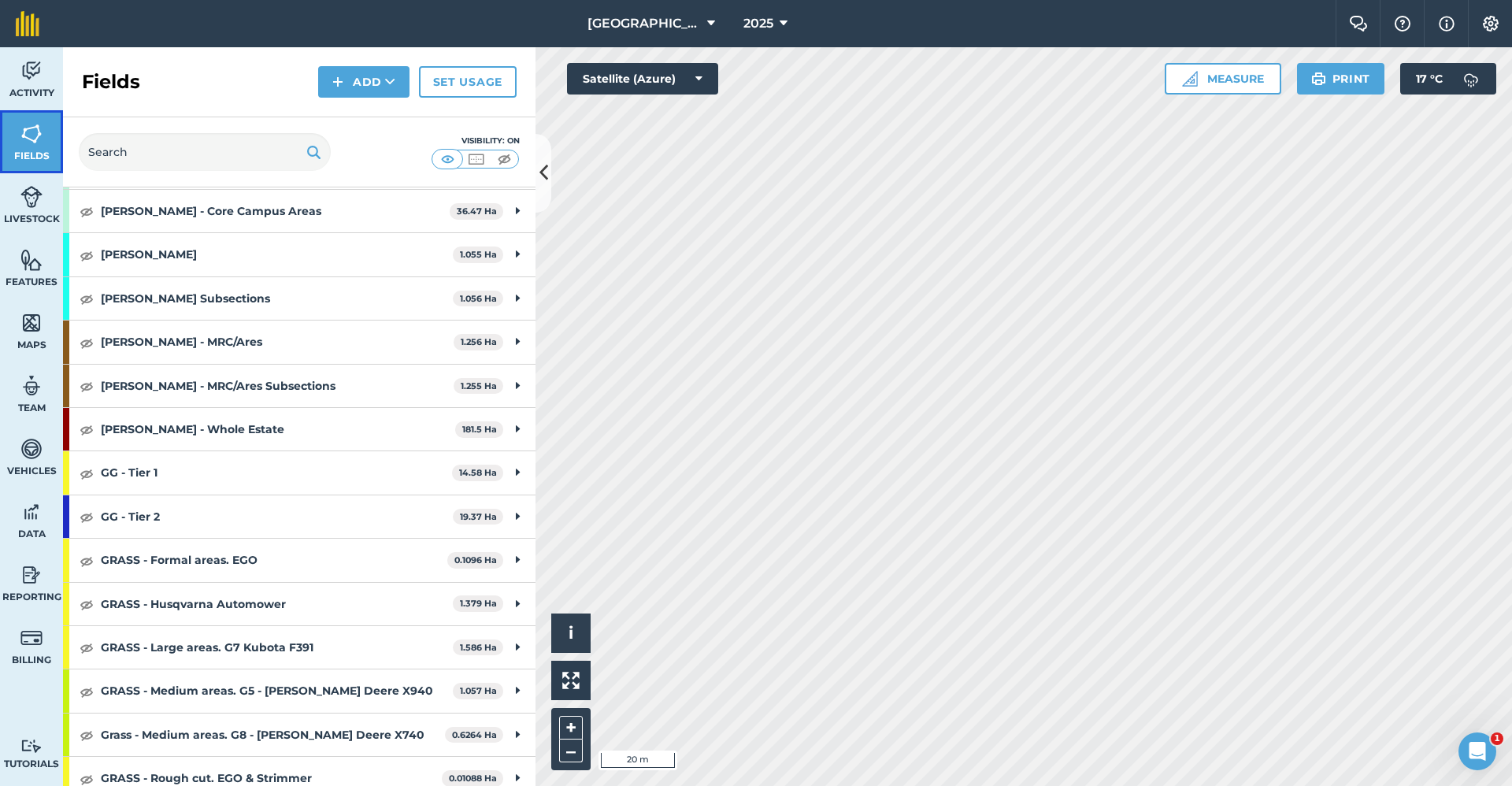
scroll to position [787, 0]
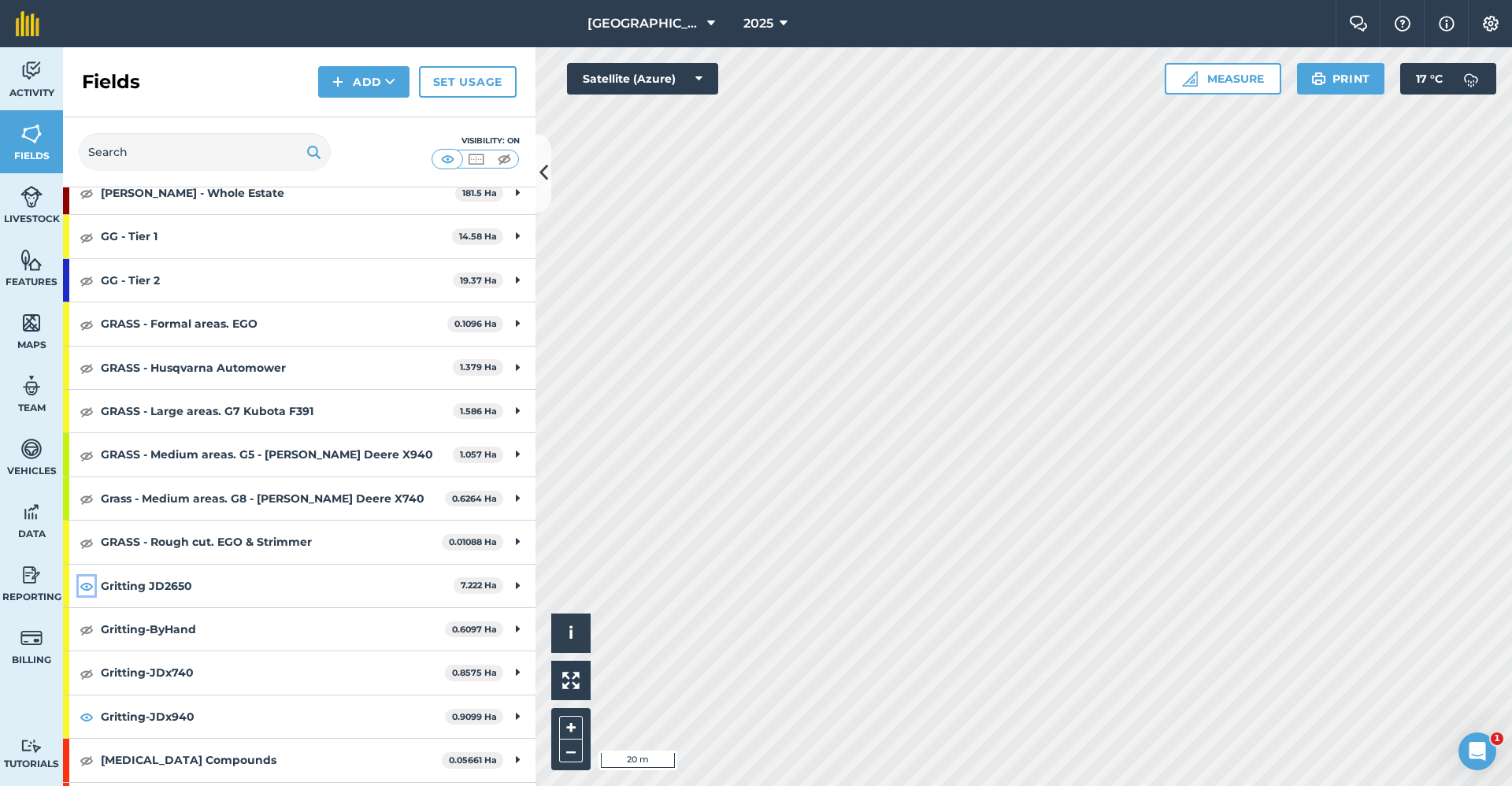
click at [86, 592] on img at bounding box center [86, 585] width 14 height 19
click at [23, 261] on img at bounding box center [31, 260] width 22 height 24
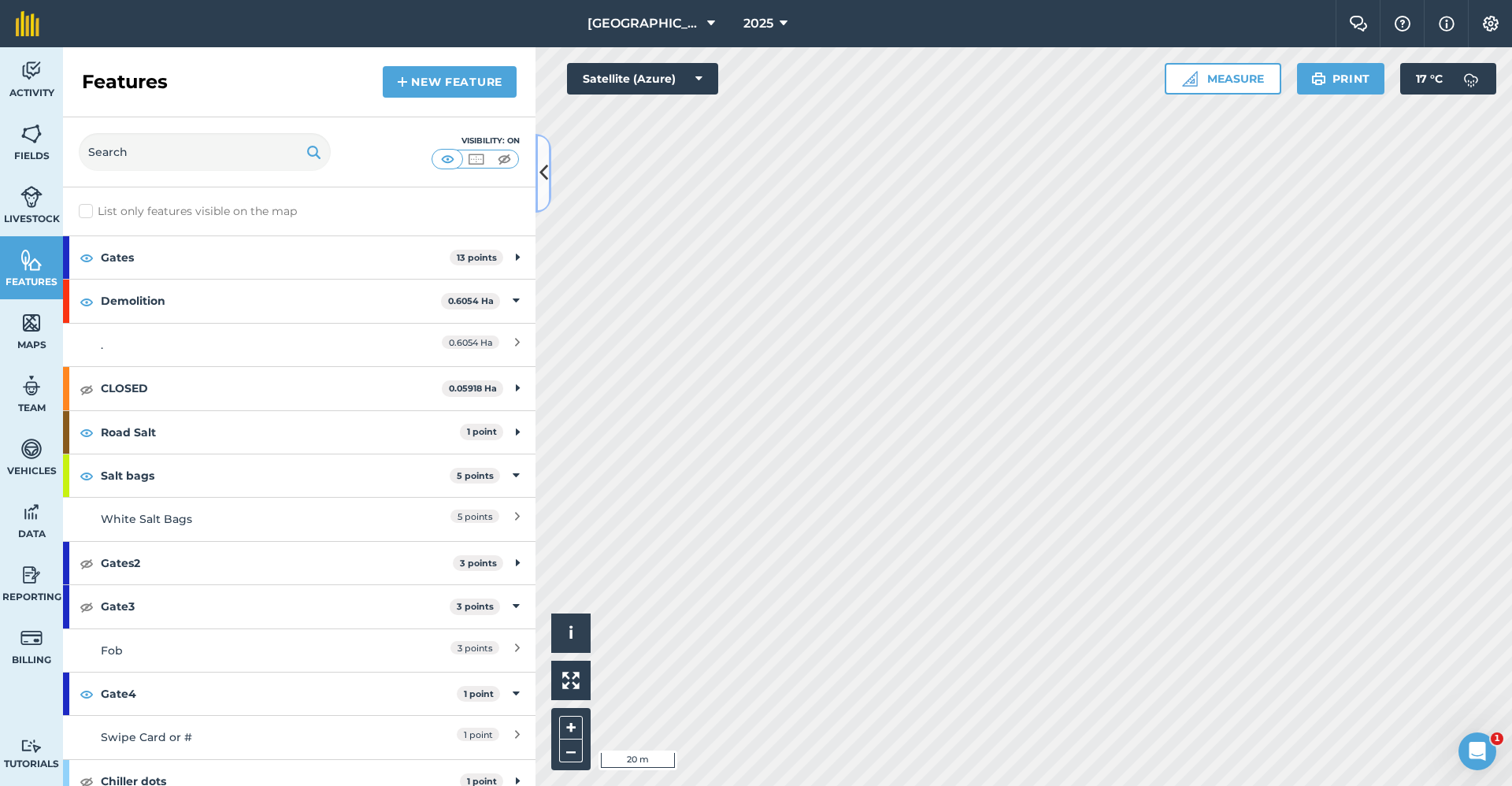
click at [542, 171] on icon at bounding box center [544, 172] width 9 height 28
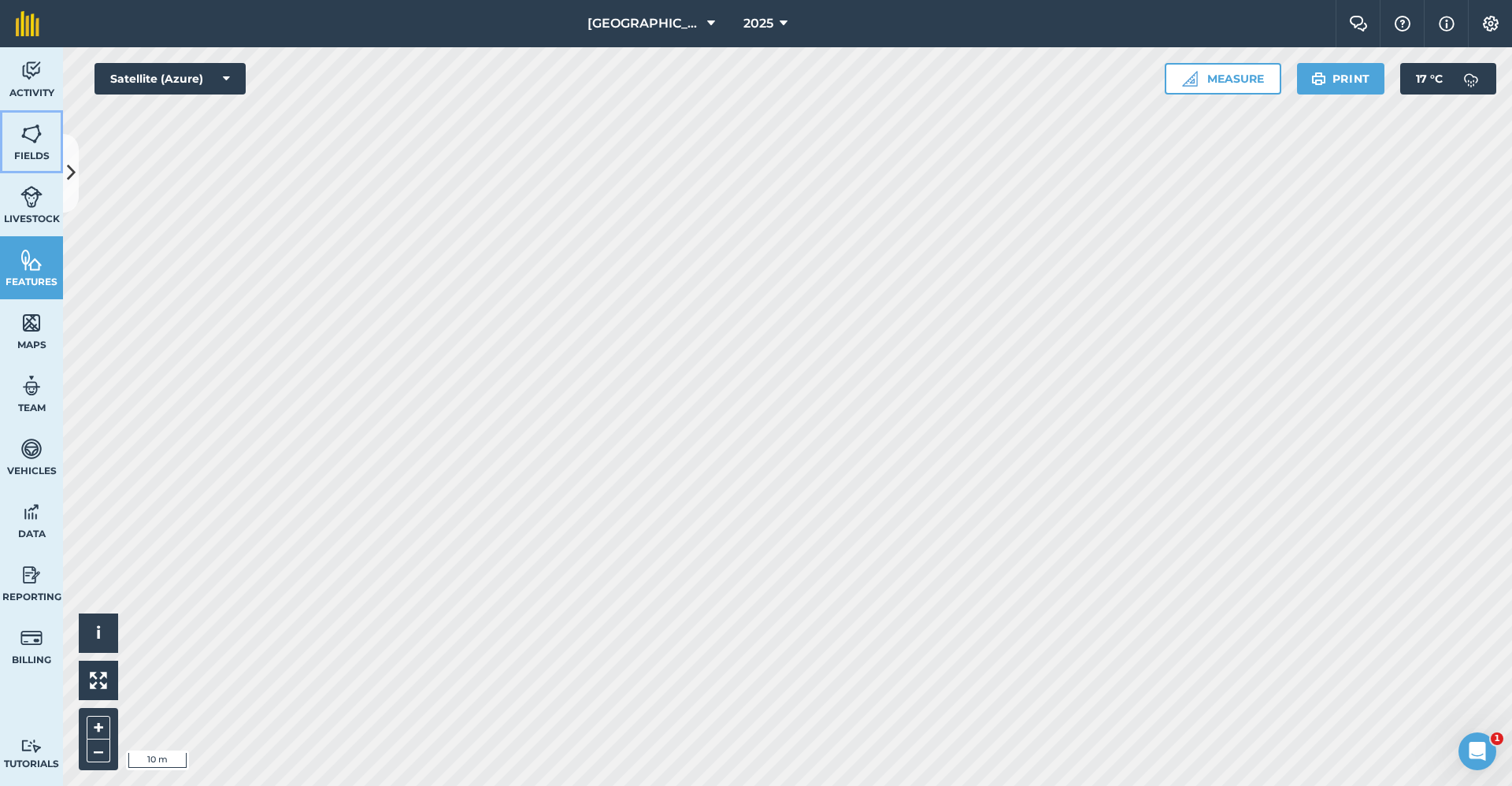
click at [36, 147] on link "Fields" at bounding box center [31, 141] width 63 height 63
click at [77, 168] on button at bounding box center [70, 172] width 15 height 79
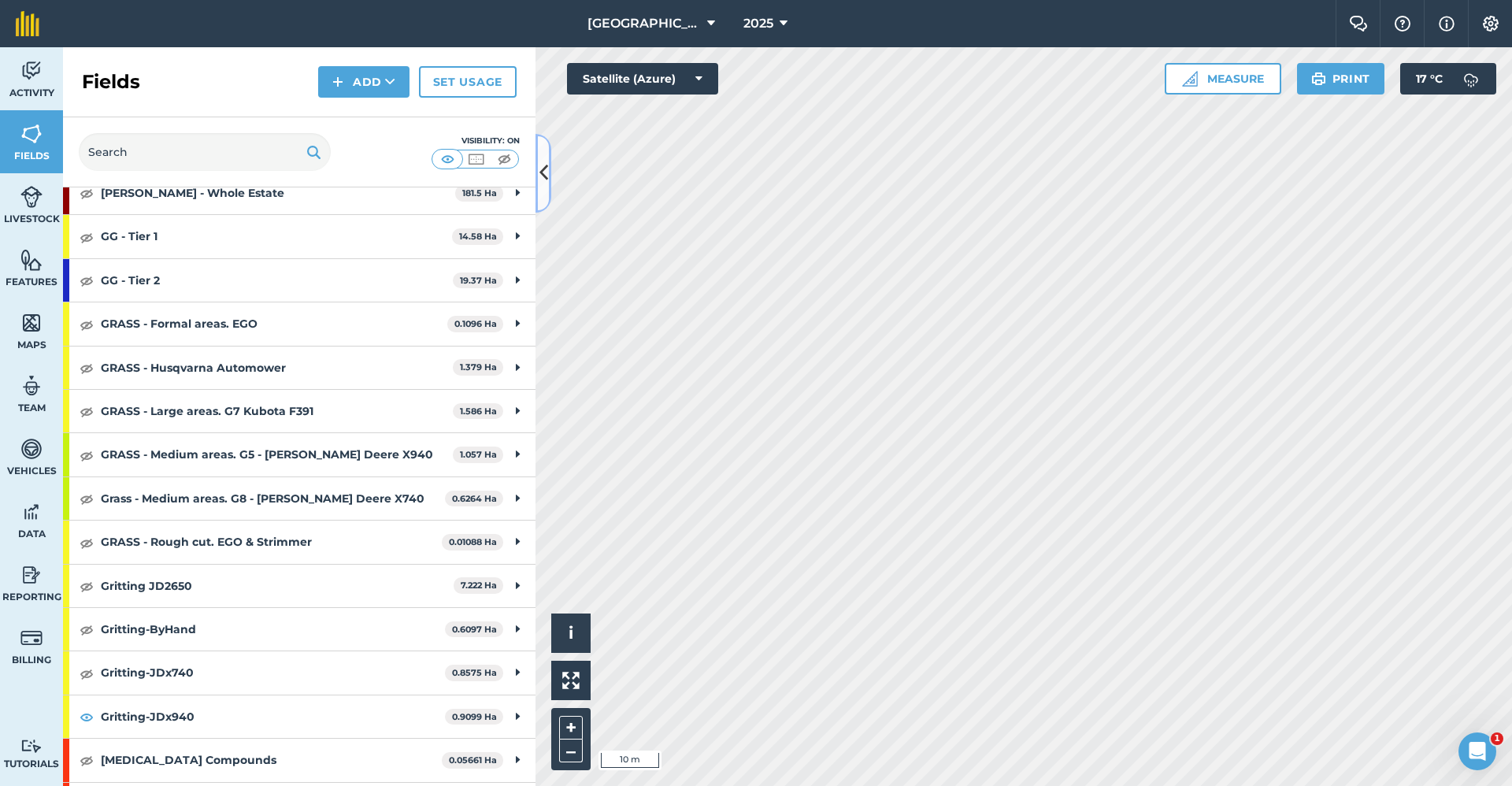
scroll to position [945, 0]
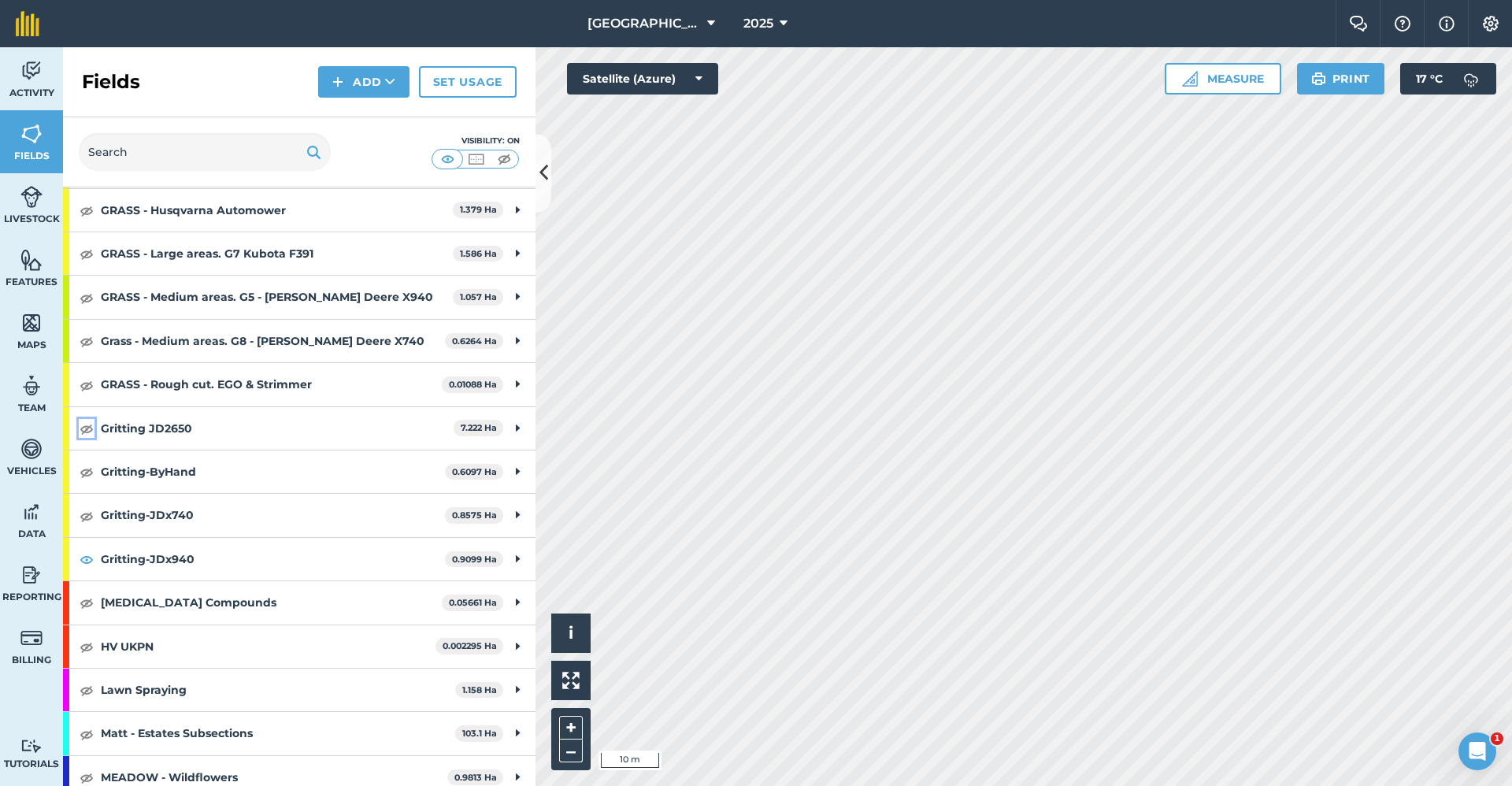
click at [90, 427] on img at bounding box center [86, 428] width 14 height 19
click at [542, 179] on icon at bounding box center [544, 172] width 9 height 28
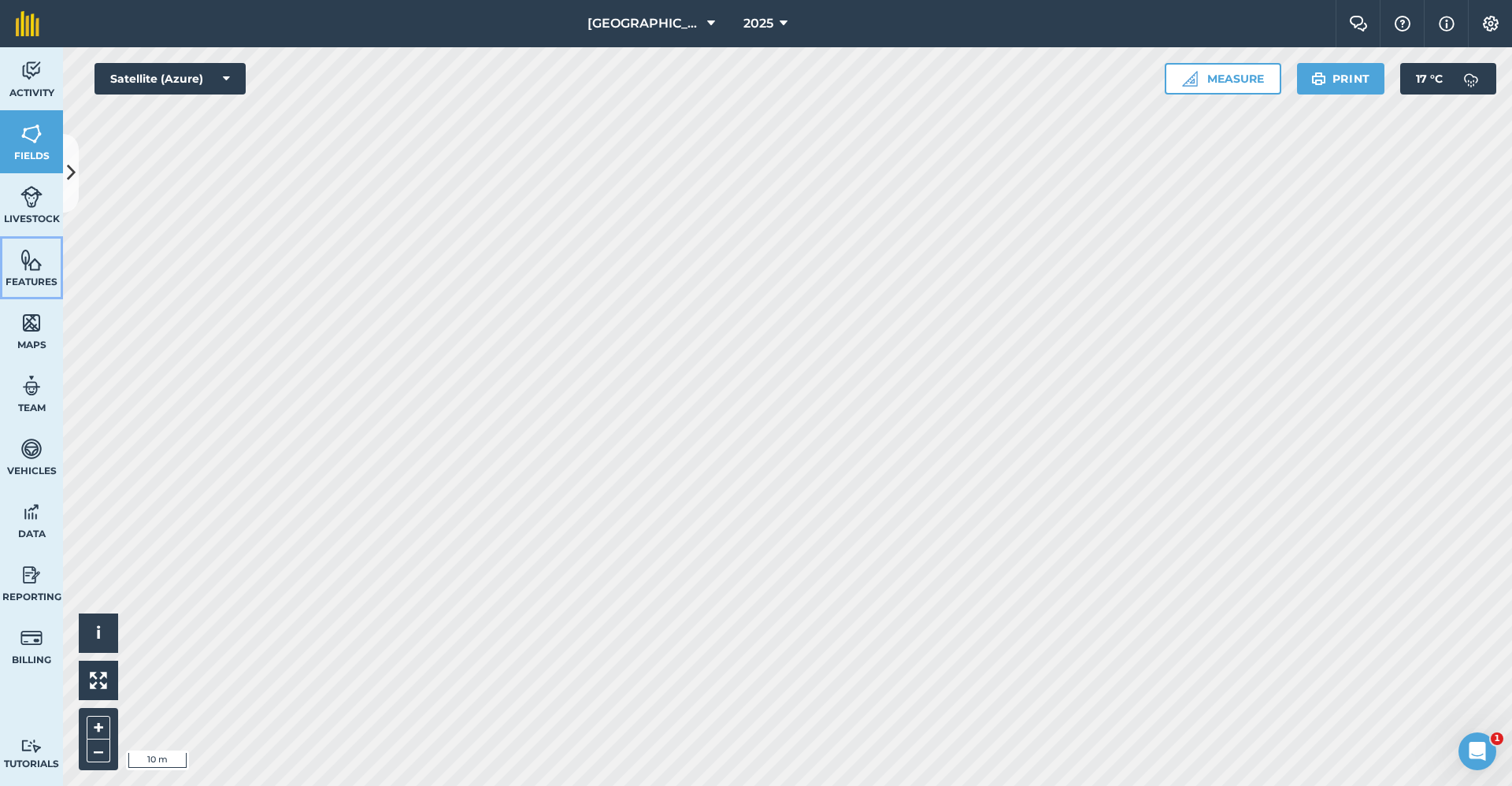
click at [47, 254] on link "Features" at bounding box center [31, 267] width 63 height 63
click at [70, 172] on icon at bounding box center [71, 172] width 9 height 28
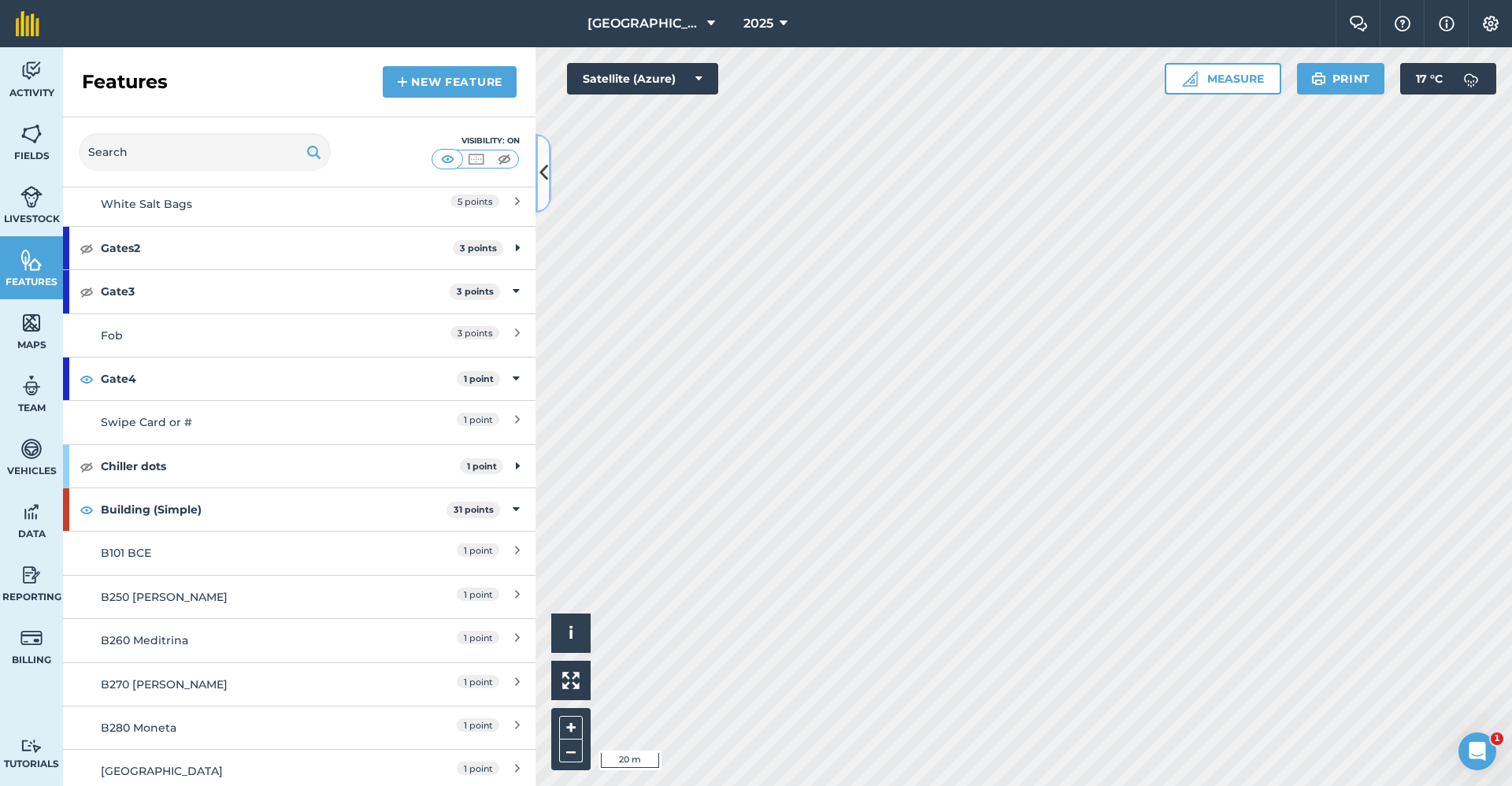
scroll to position [79, 0]
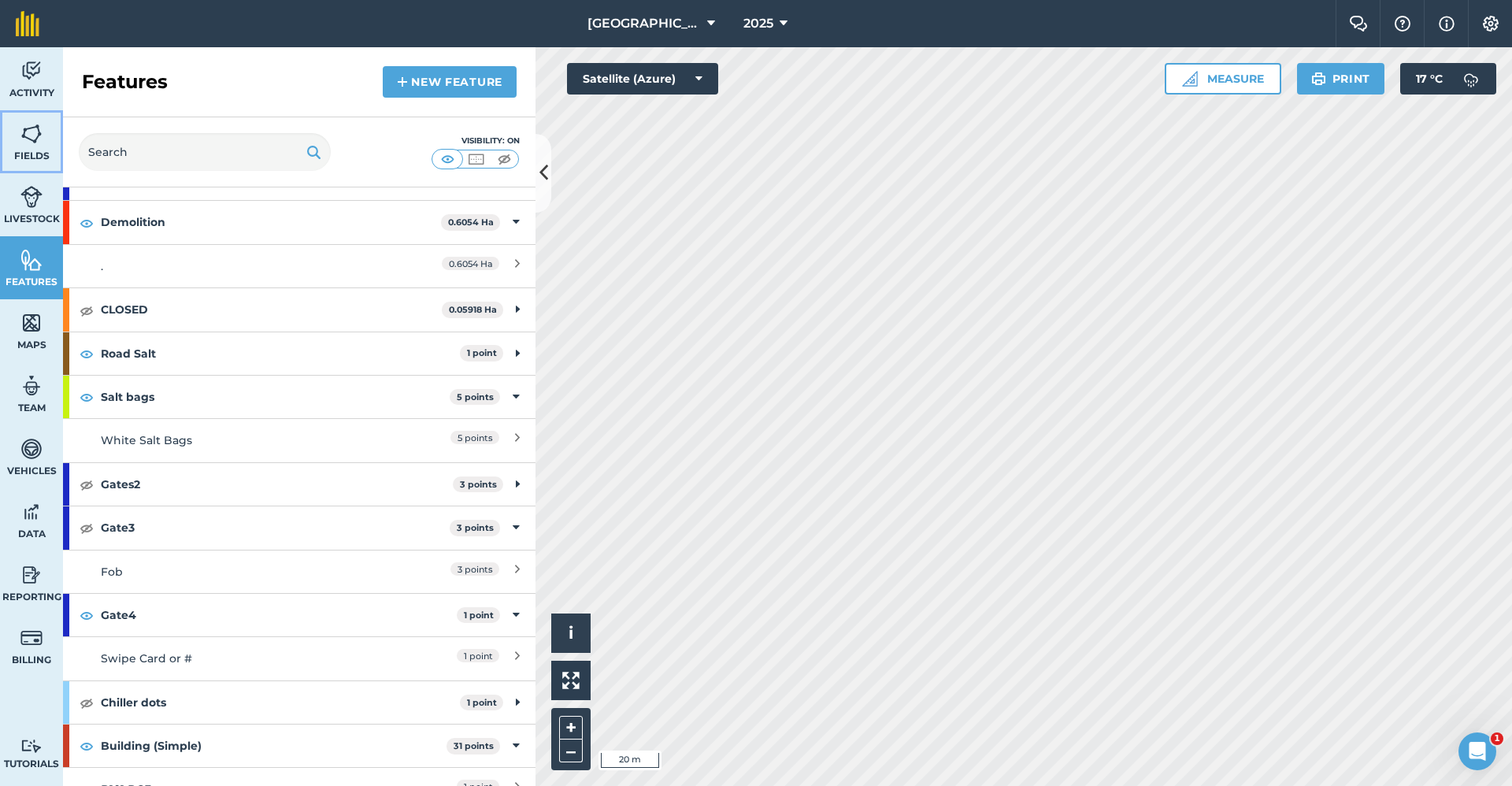
click at [20, 134] on img at bounding box center [31, 133] width 22 height 24
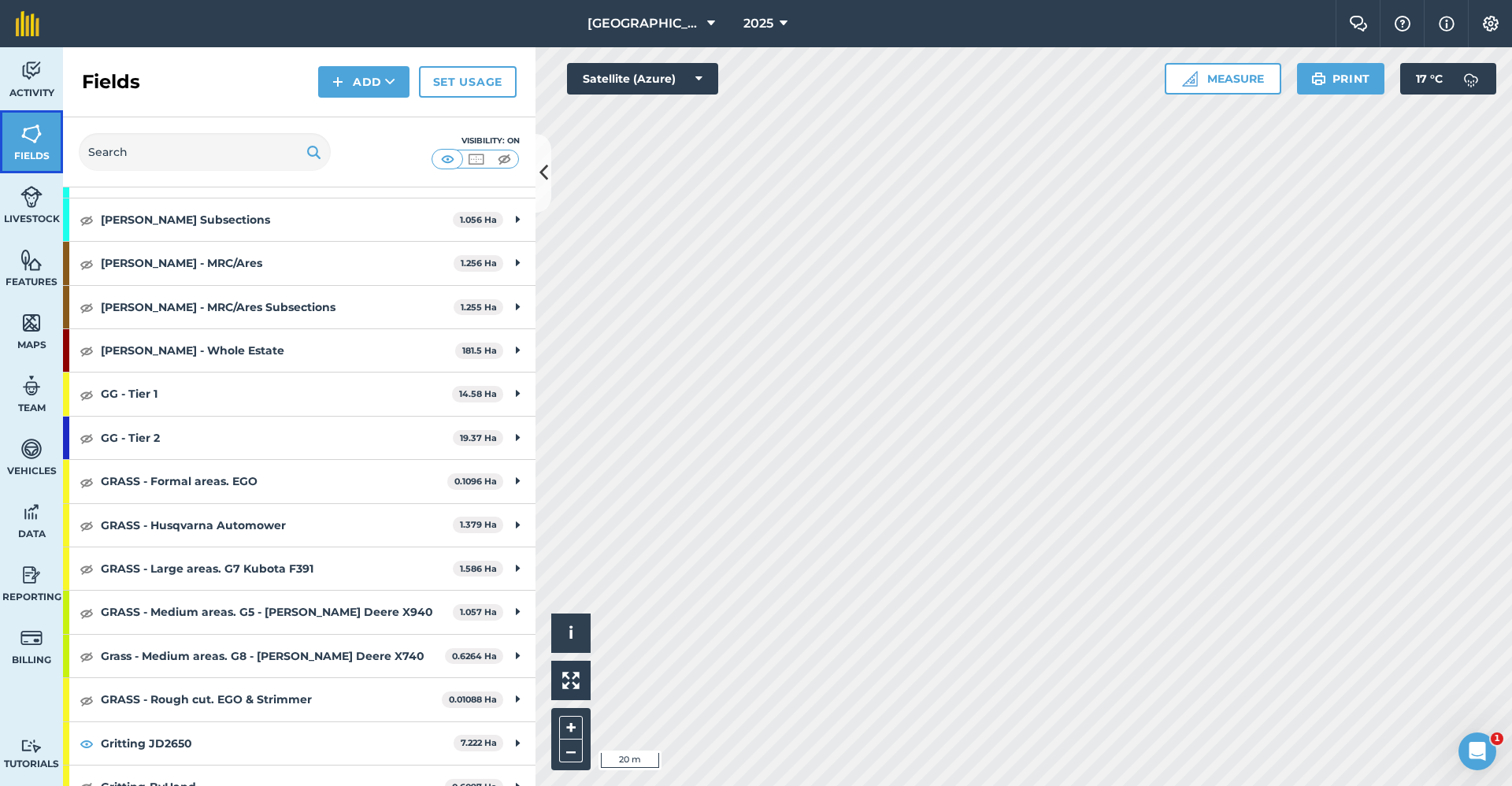
scroll to position [866, 0]
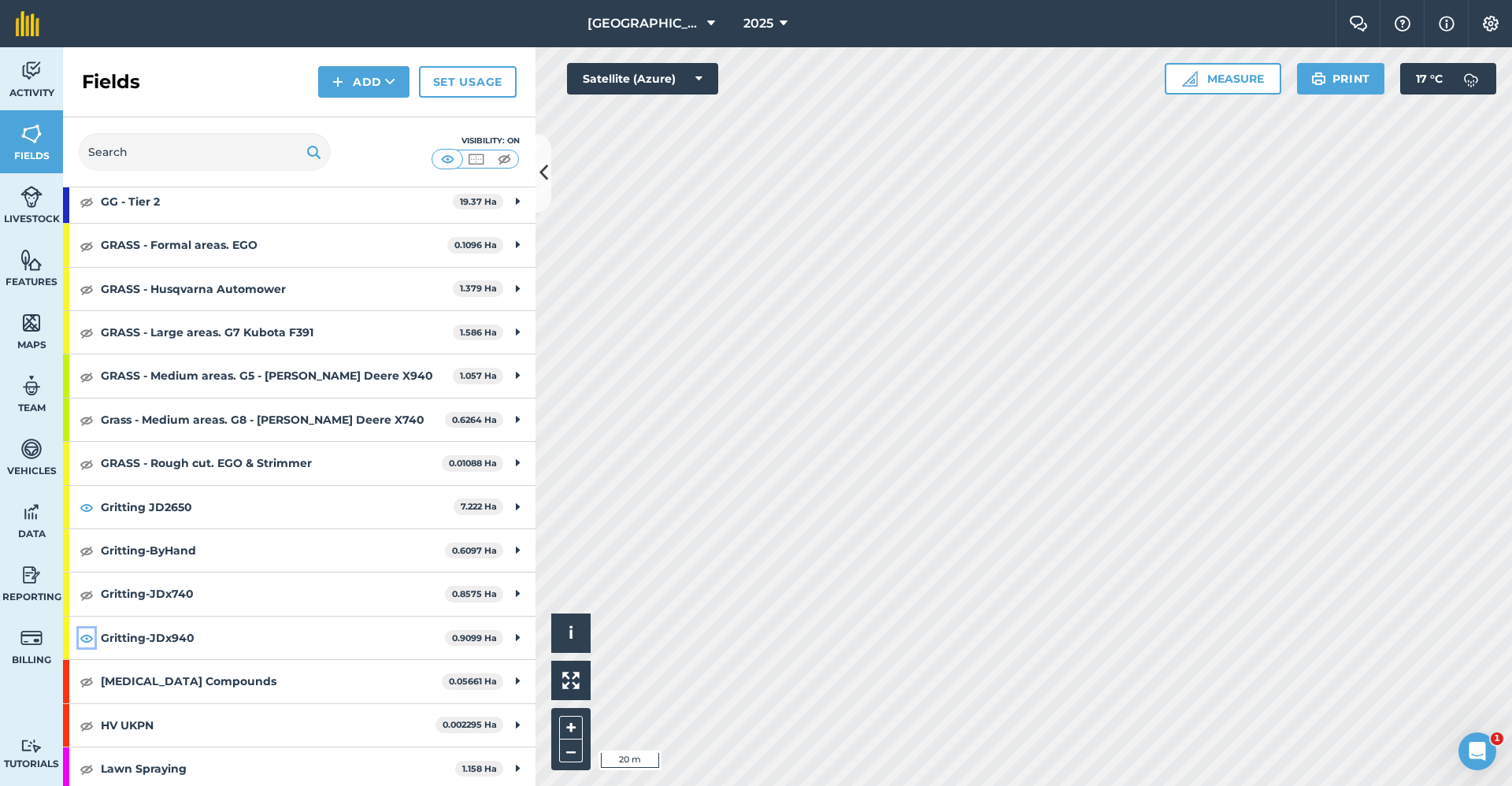
click at [83, 635] on img at bounding box center [86, 637] width 14 height 19
click at [42, 290] on link "Features" at bounding box center [31, 267] width 63 height 63
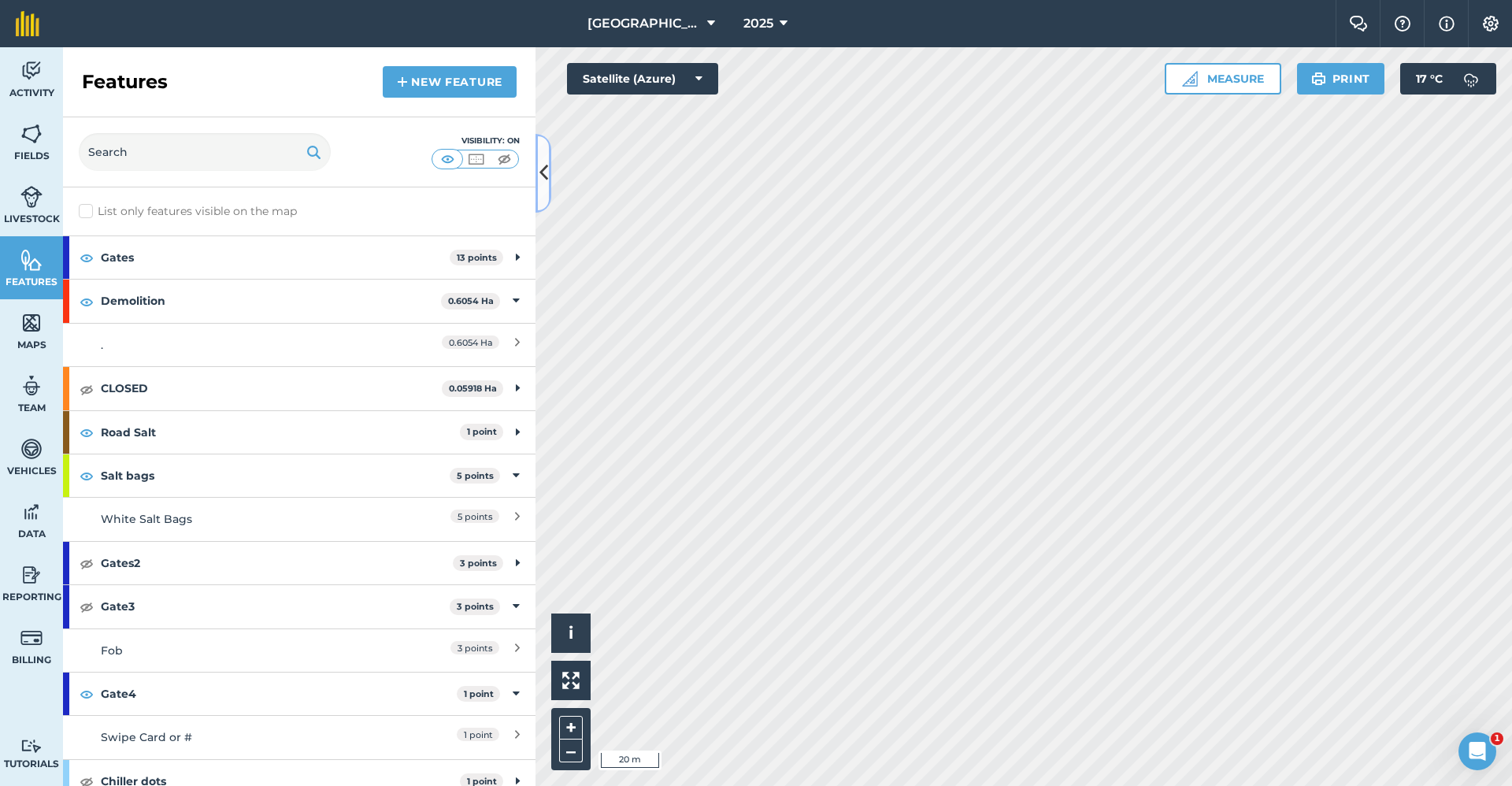
click at [538, 180] on button at bounding box center [543, 172] width 15 height 79
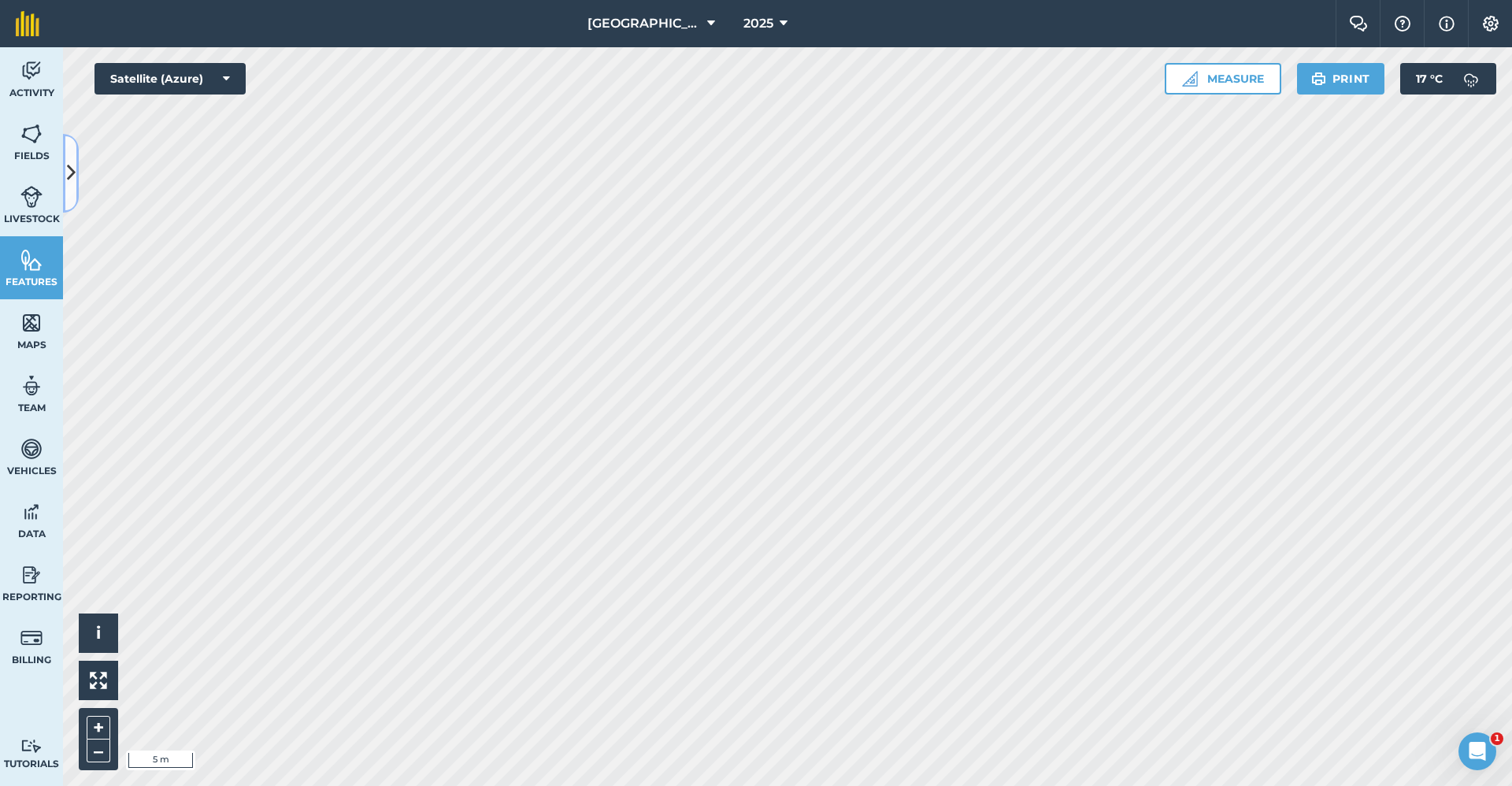
click at [74, 160] on icon at bounding box center [71, 172] width 9 height 28
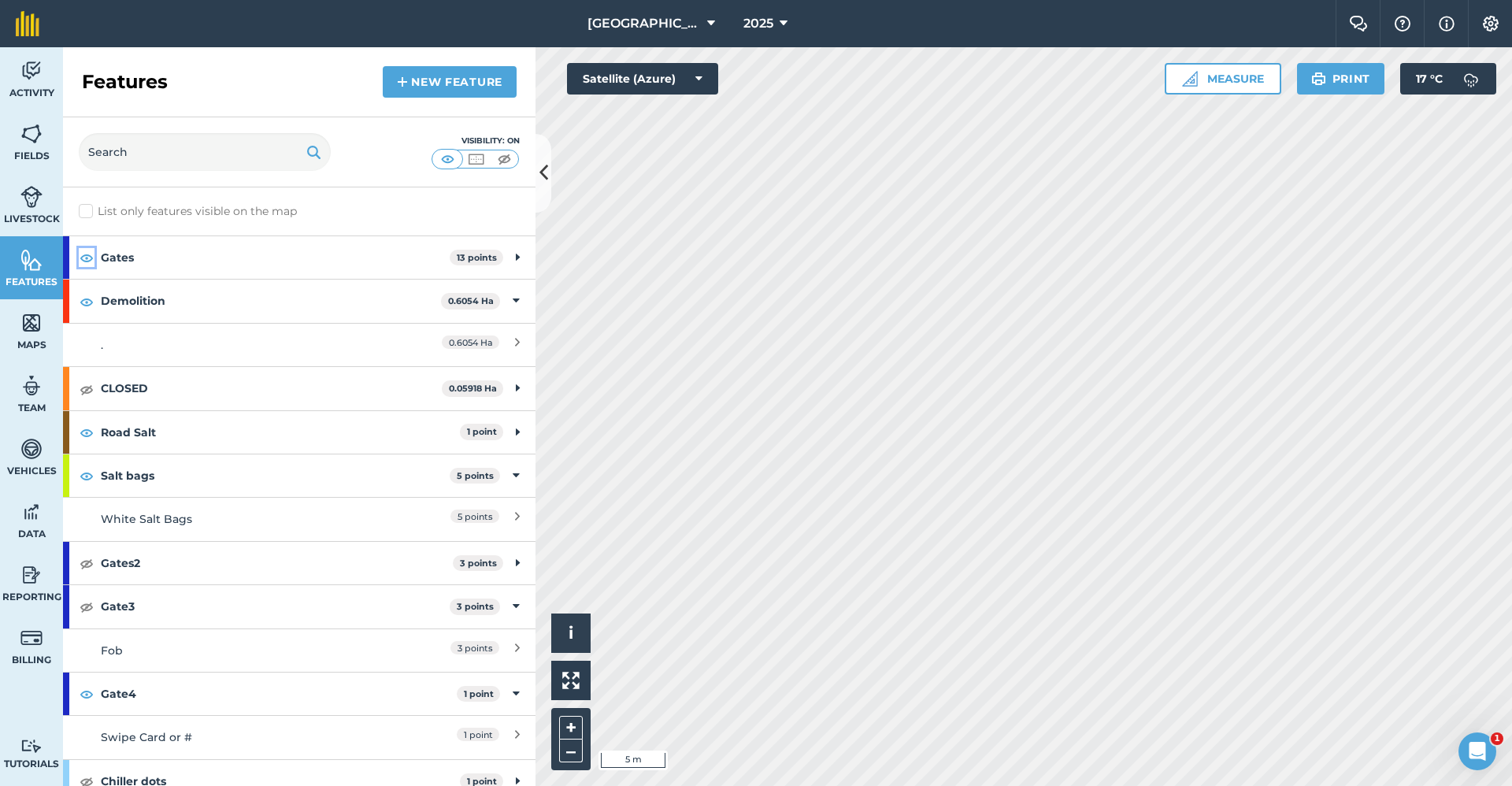
click at [83, 258] on img at bounding box center [86, 257] width 14 height 19
click at [90, 692] on img at bounding box center [86, 693] width 14 height 19
click at [544, 194] on button at bounding box center [543, 172] width 15 height 79
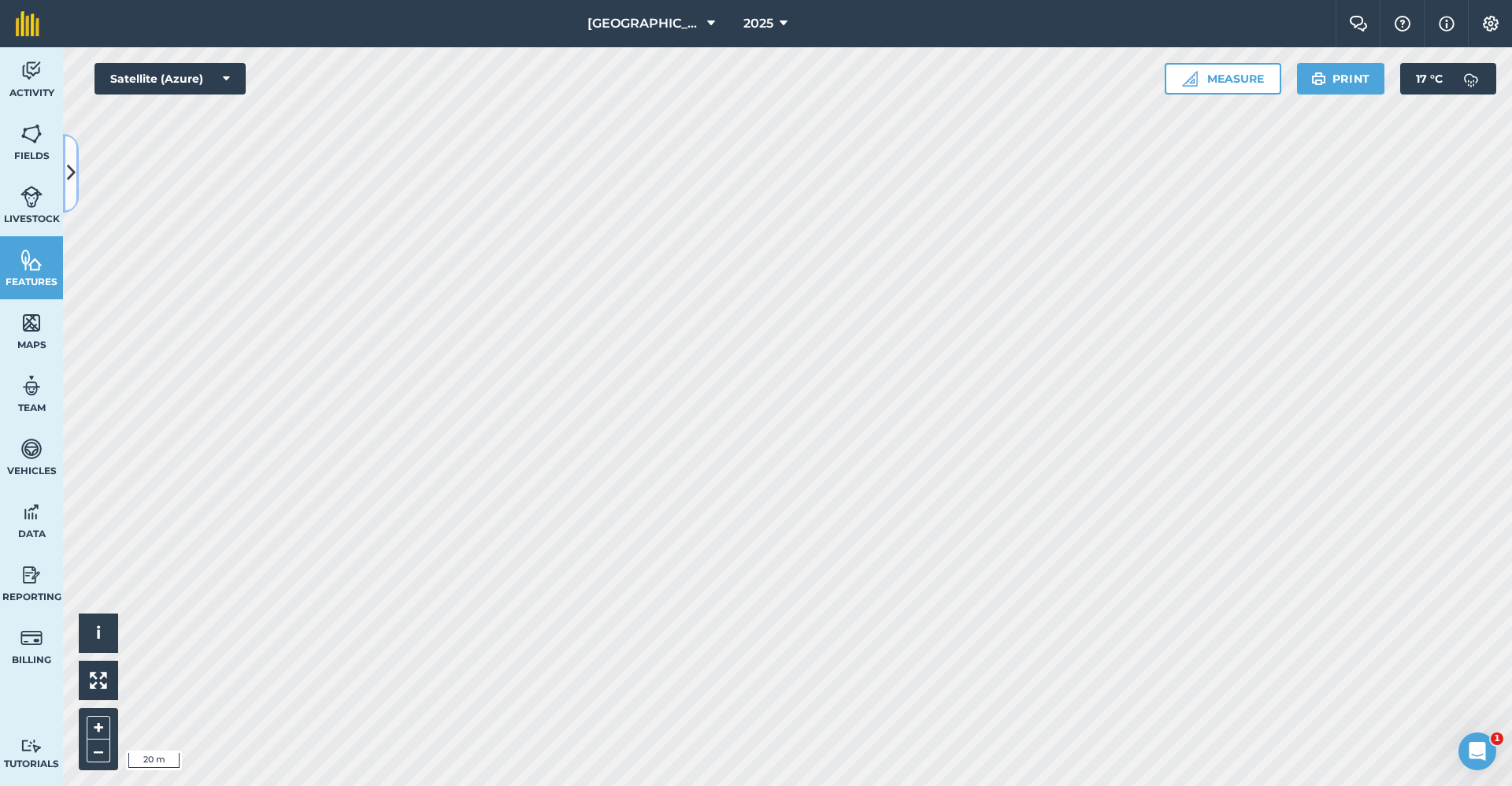
click at [74, 158] on button at bounding box center [70, 172] width 15 height 79
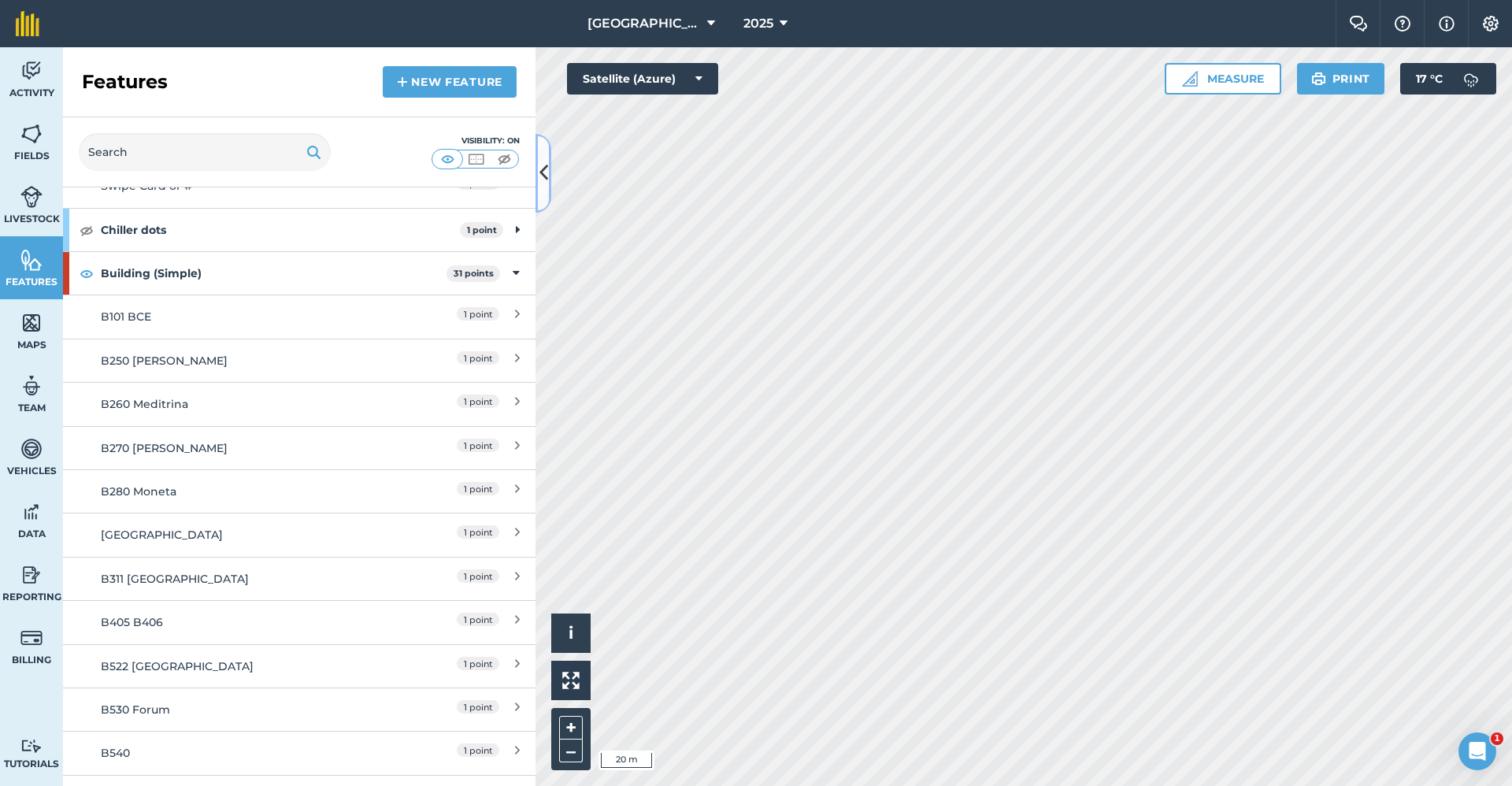
scroll to position [157, 0]
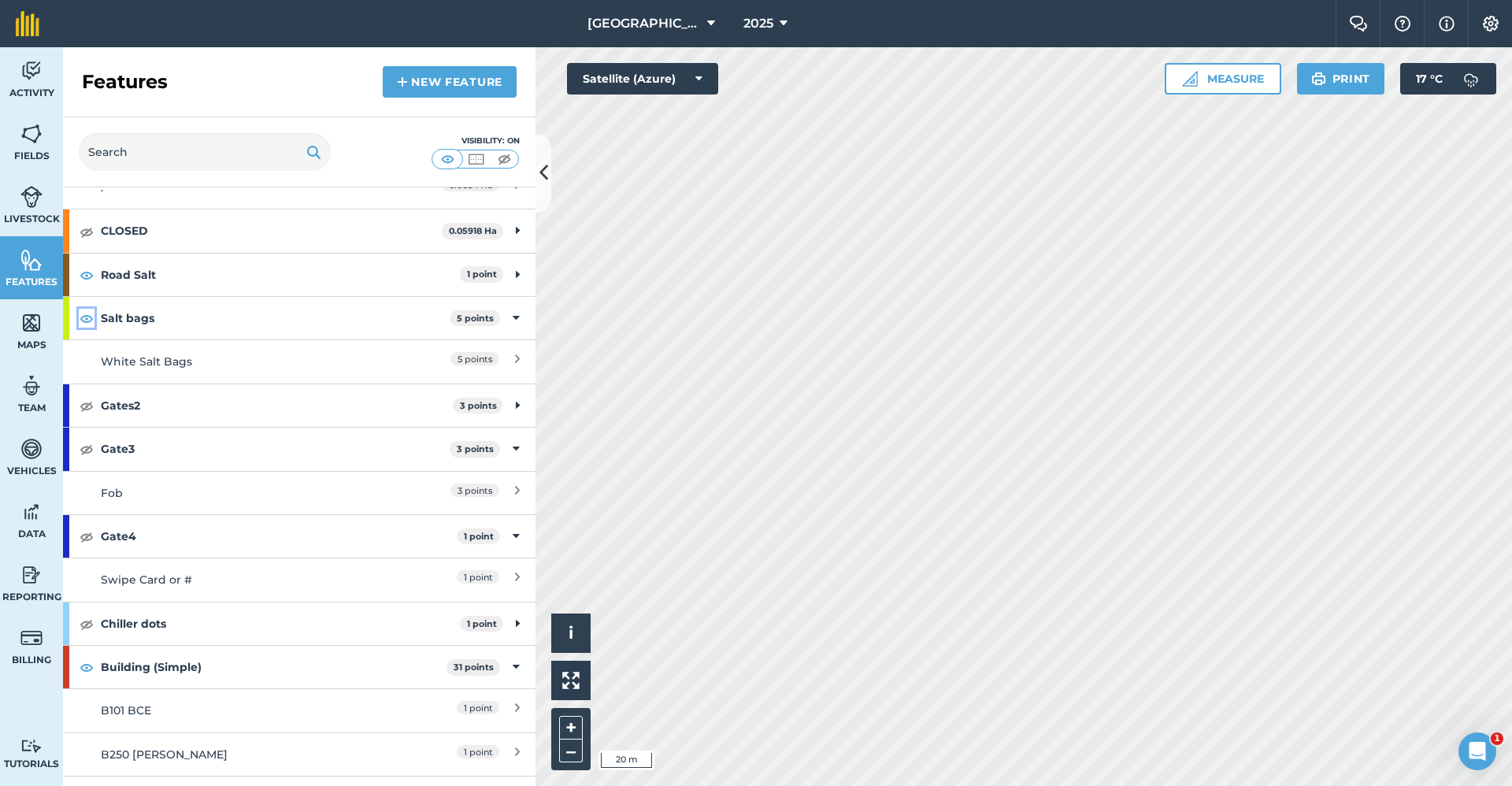
click at [86, 319] on img at bounding box center [86, 317] width 14 height 19
click at [543, 167] on icon at bounding box center [544, 172] width 9 height 28
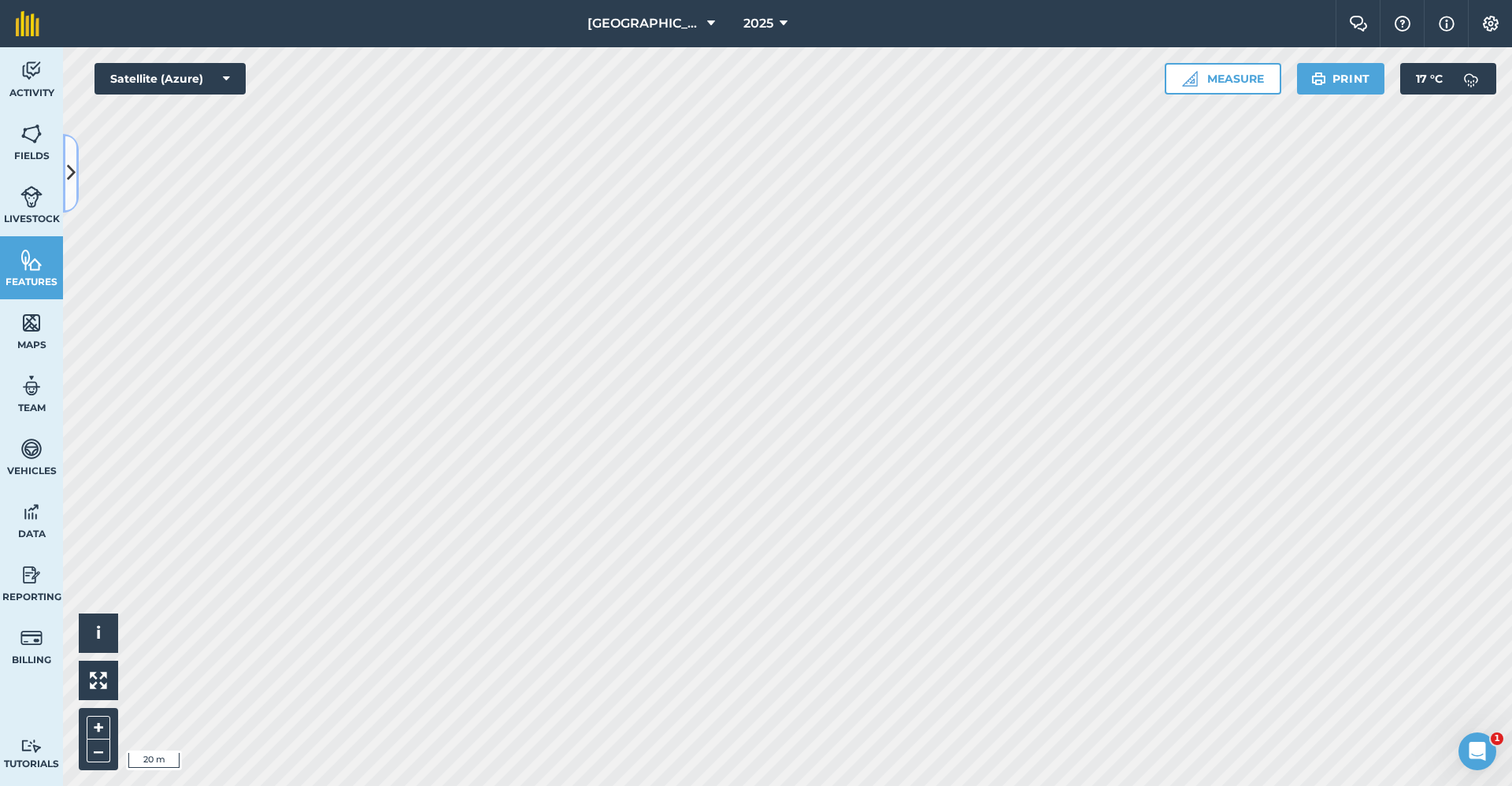
click at [72, 155] on button at bounding box center [70, 172] width 15 height 79
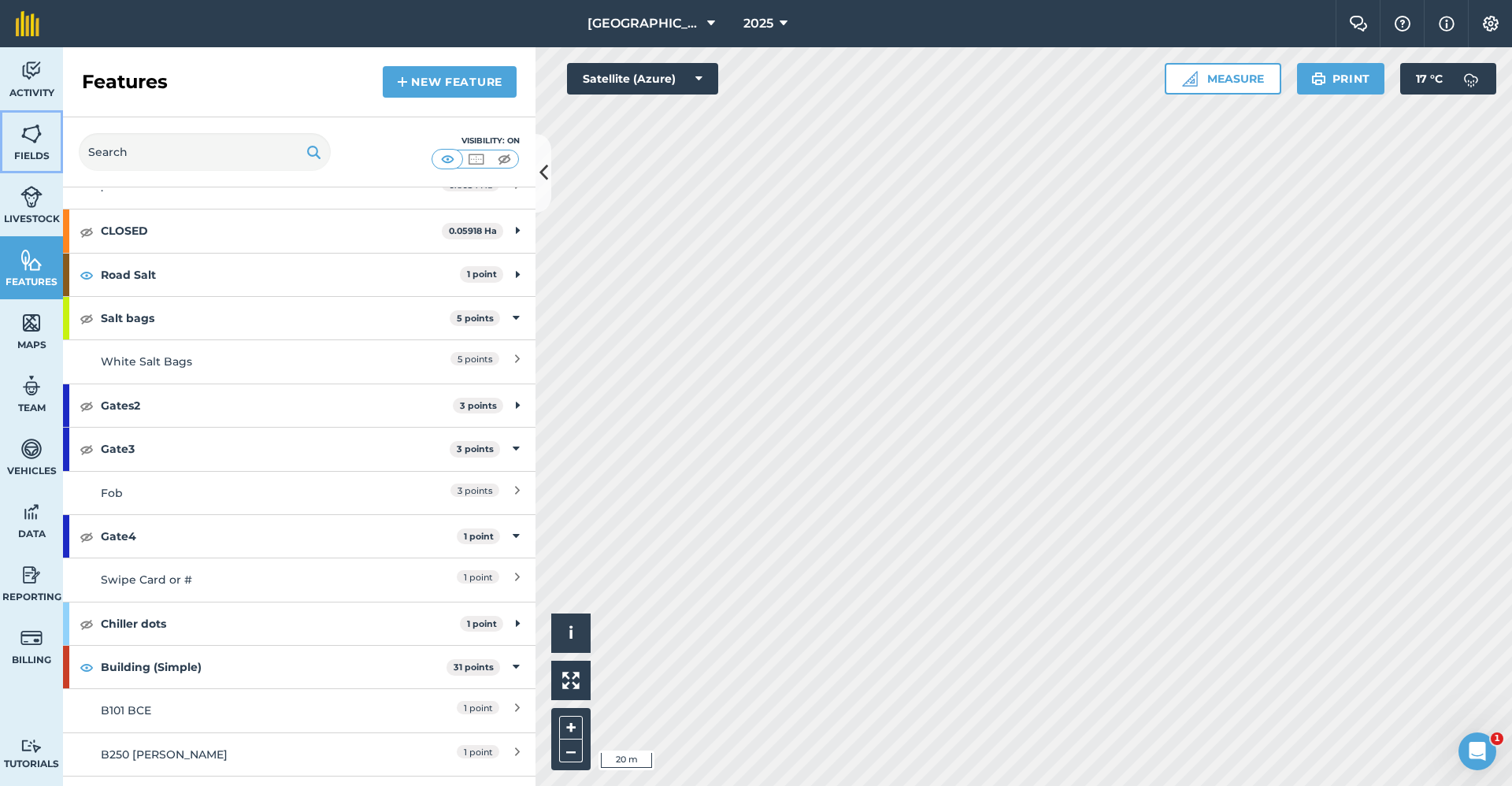
click at [36, 144] on img at bounding box center [31, 133] width 22 height 24
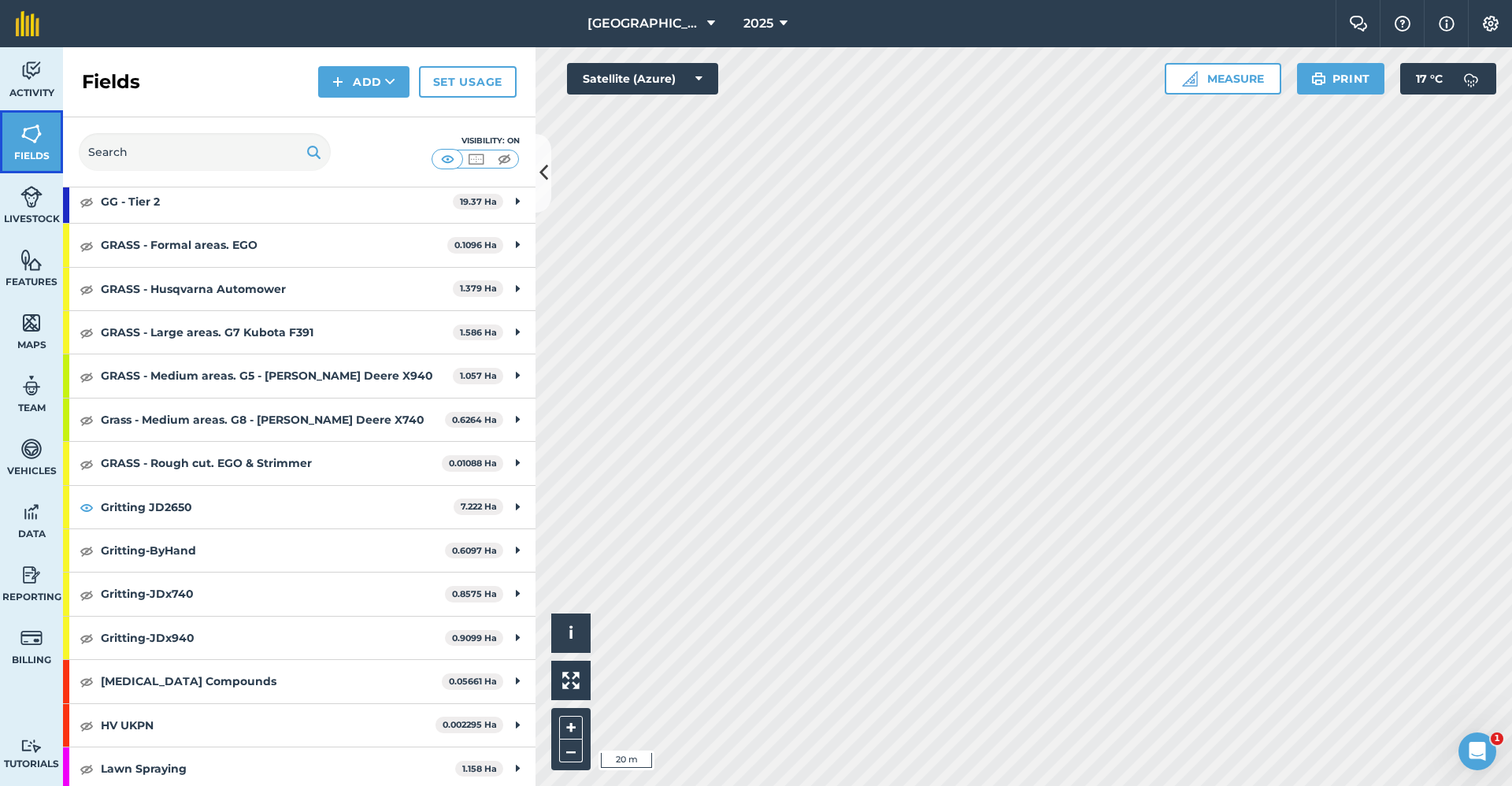
scroll to position [945, 0]
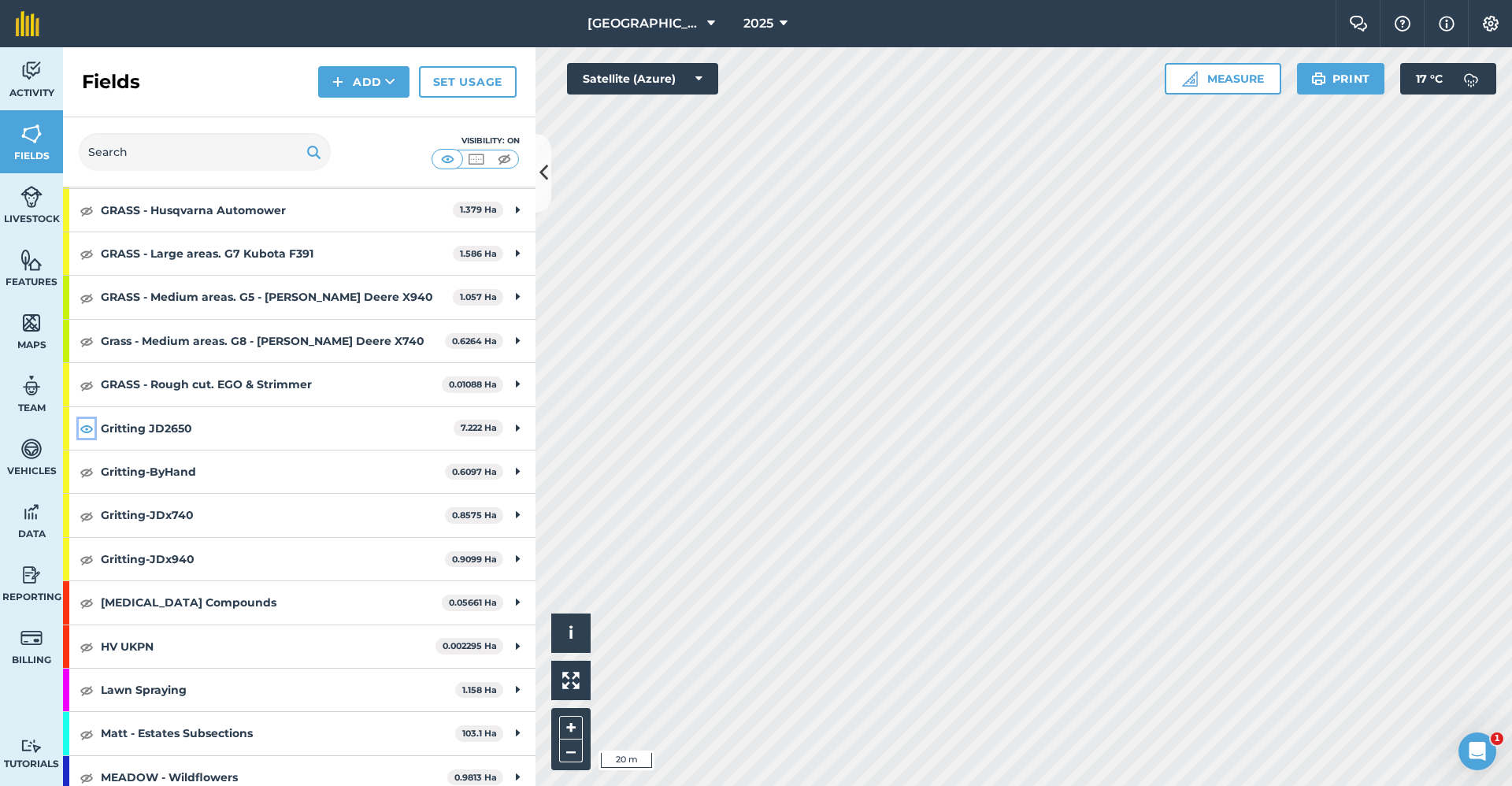
click at [85, 431] on img at bounding box center [86, 428] width 14 height 19
click at [85, 476] on img at bounding box center [86, 471] width 14 height 19
click at [32, 262] on img at bounding box center [31, 260] width 22 height 24
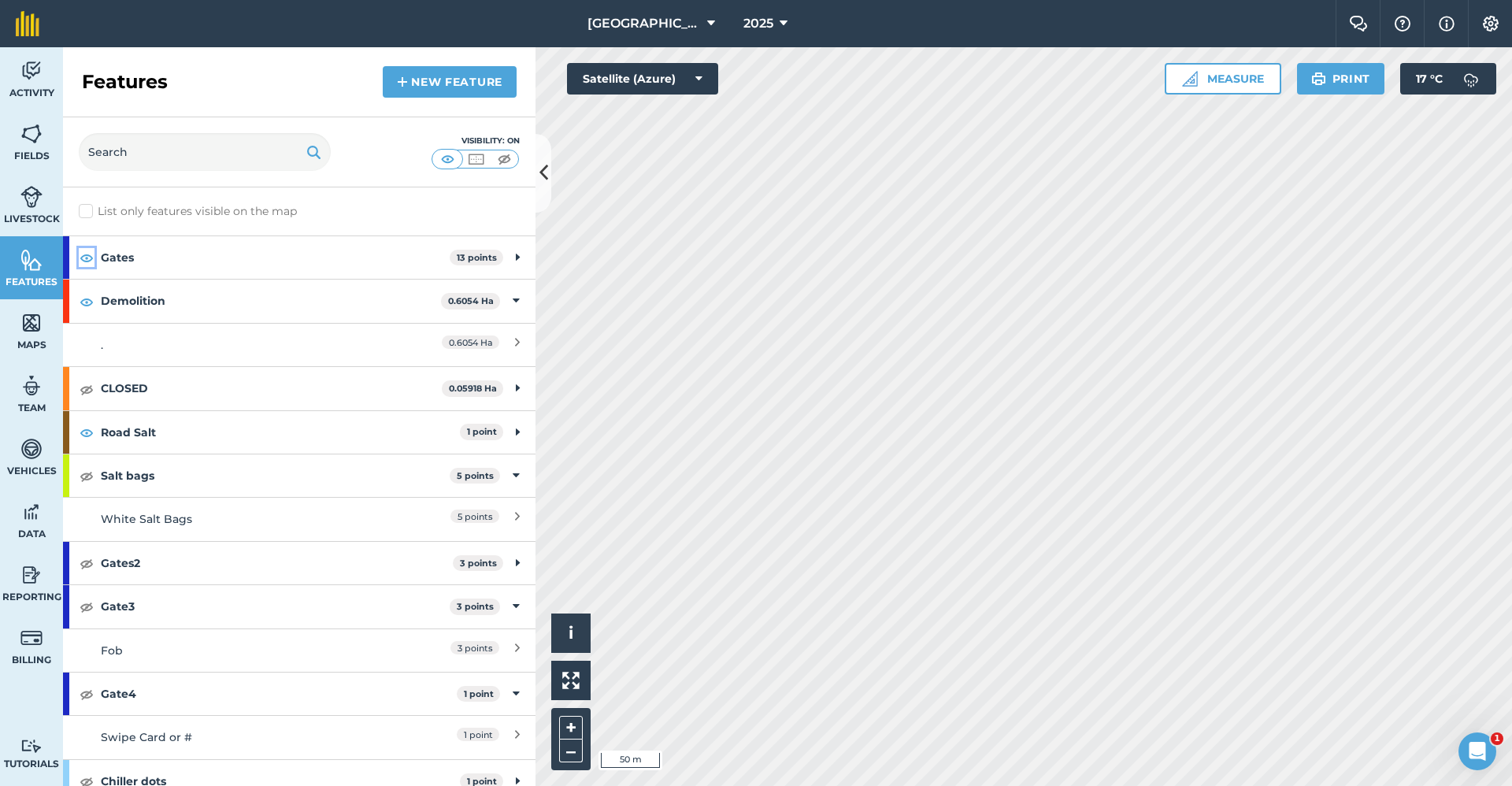
click at [91, 259] on img at bounding box center [86, 257] width 14 height 19
click at [84, 604] on img at bounding box center [86, 605] width 14 height 19
click at [89, 691] on img at bounding box center [86, 693] width 14 height 19
click at [92, 689] on img at bounding box center [86, 693] width 14 height 19
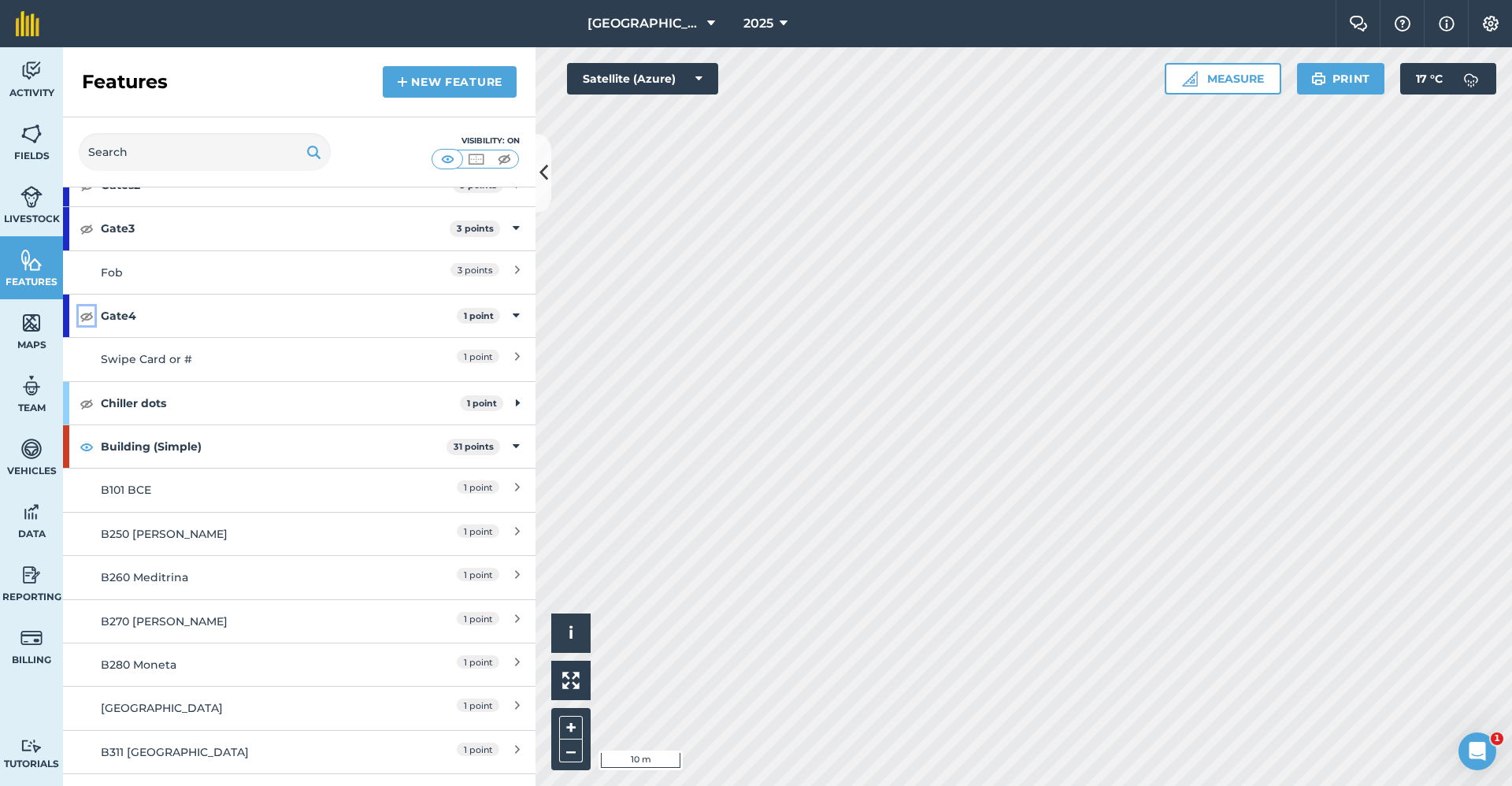
scroll to position [299, 0]
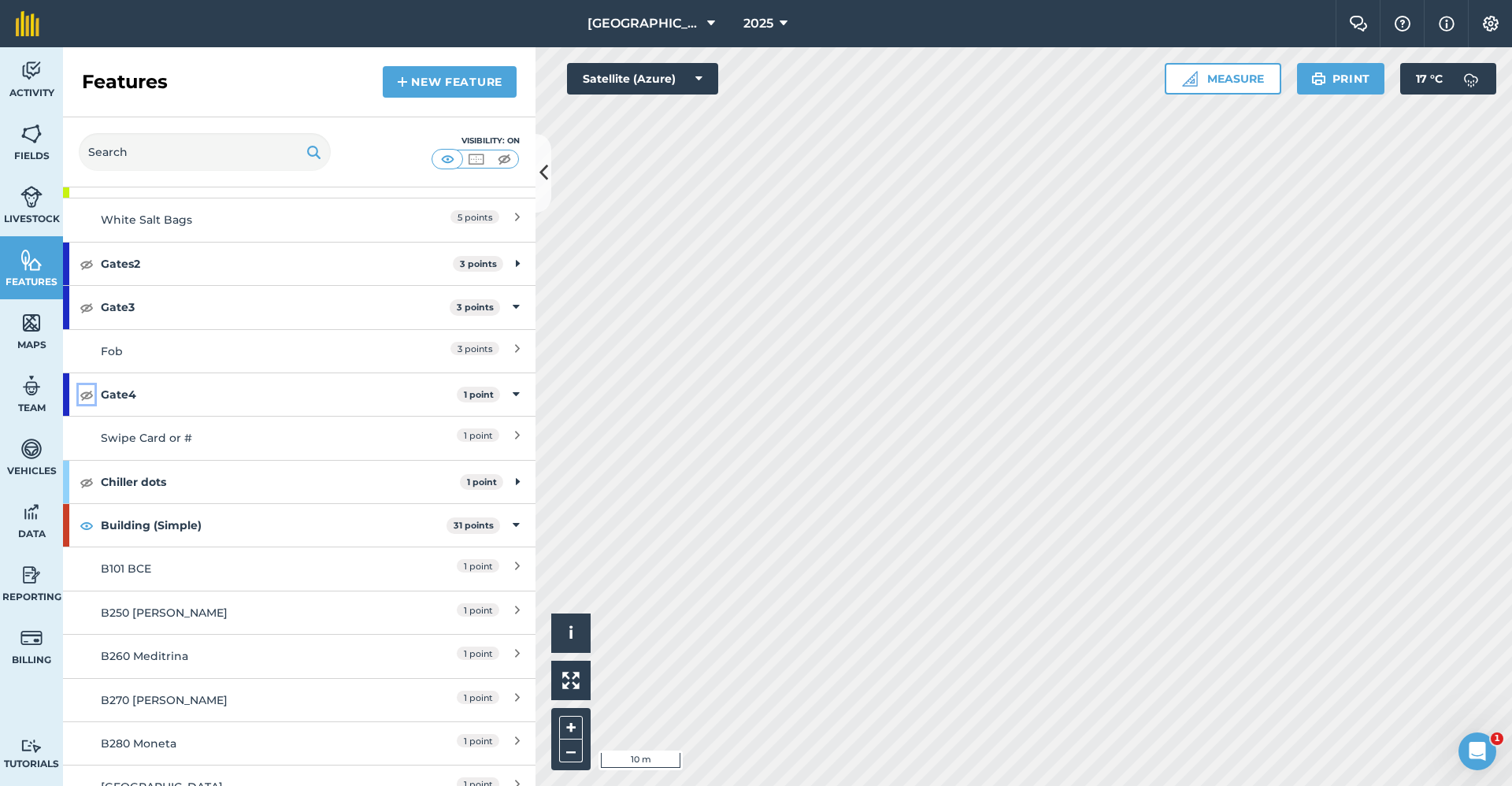
click at [83, 393] on img at bounding box center [86, 394] width 14 height 19
click at [90, 303] on img at bounding box center [86, 307] width 14 height 19
click at [85, 269] on img at bounding box center [86, 263] width 14 height 19
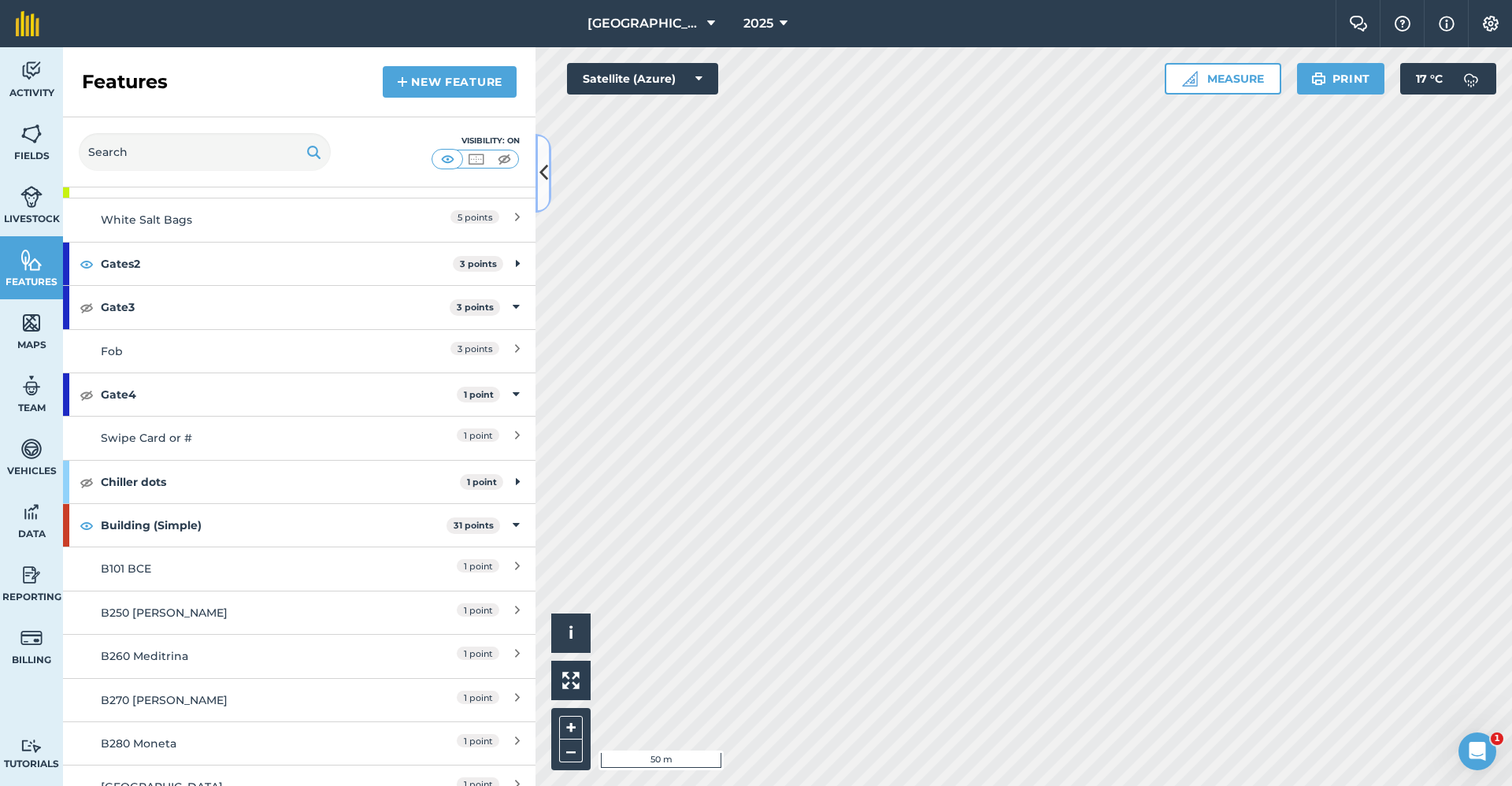
click at [548, 165] on button at bounding box center [543, 172] width 15 height 79
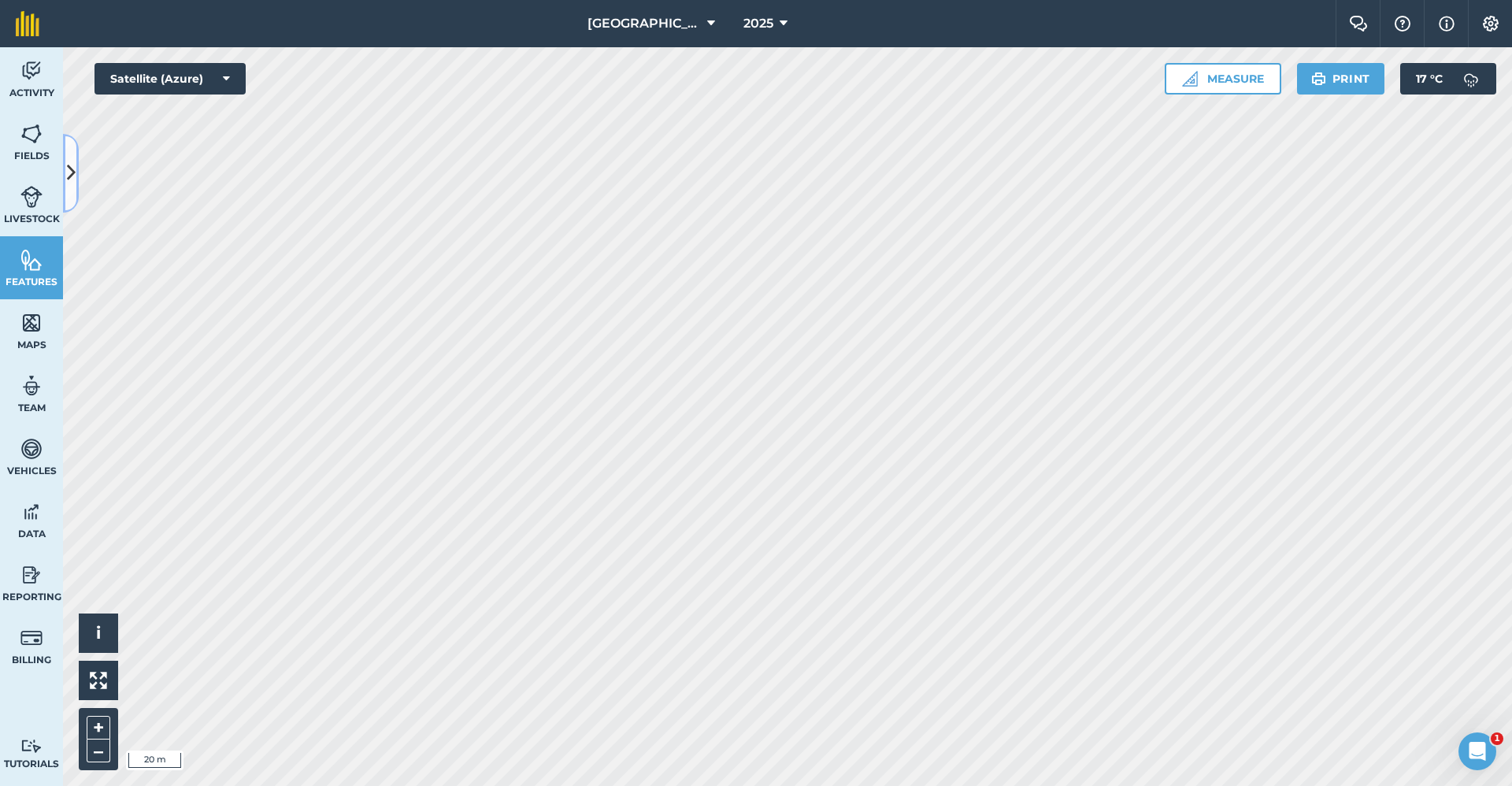
click at [73, 189] on button at bounding box center [70, 172] width 15 height 79
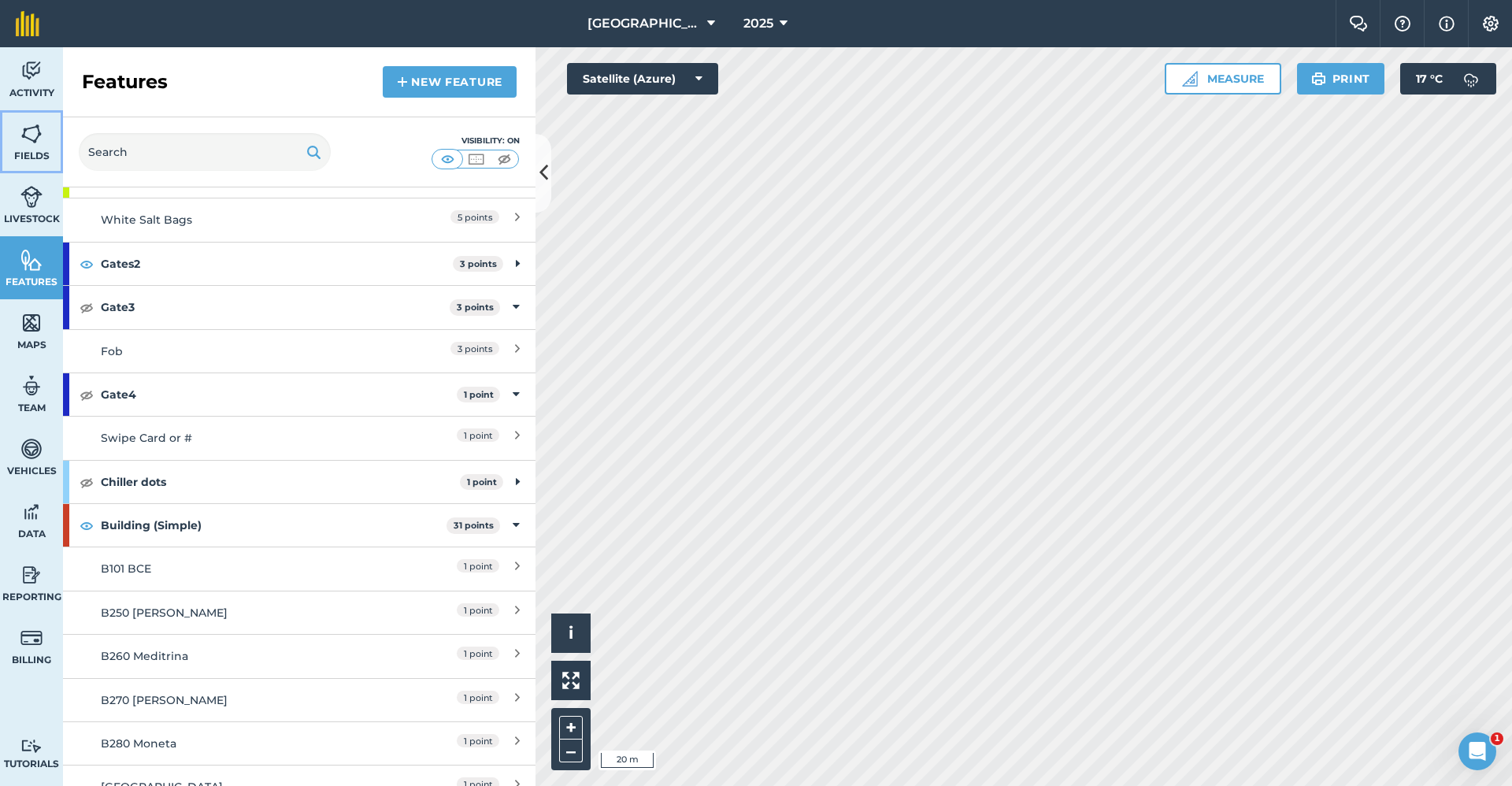
click at [30, 137] on img at bounding box center [31, 133] width 22 height 24
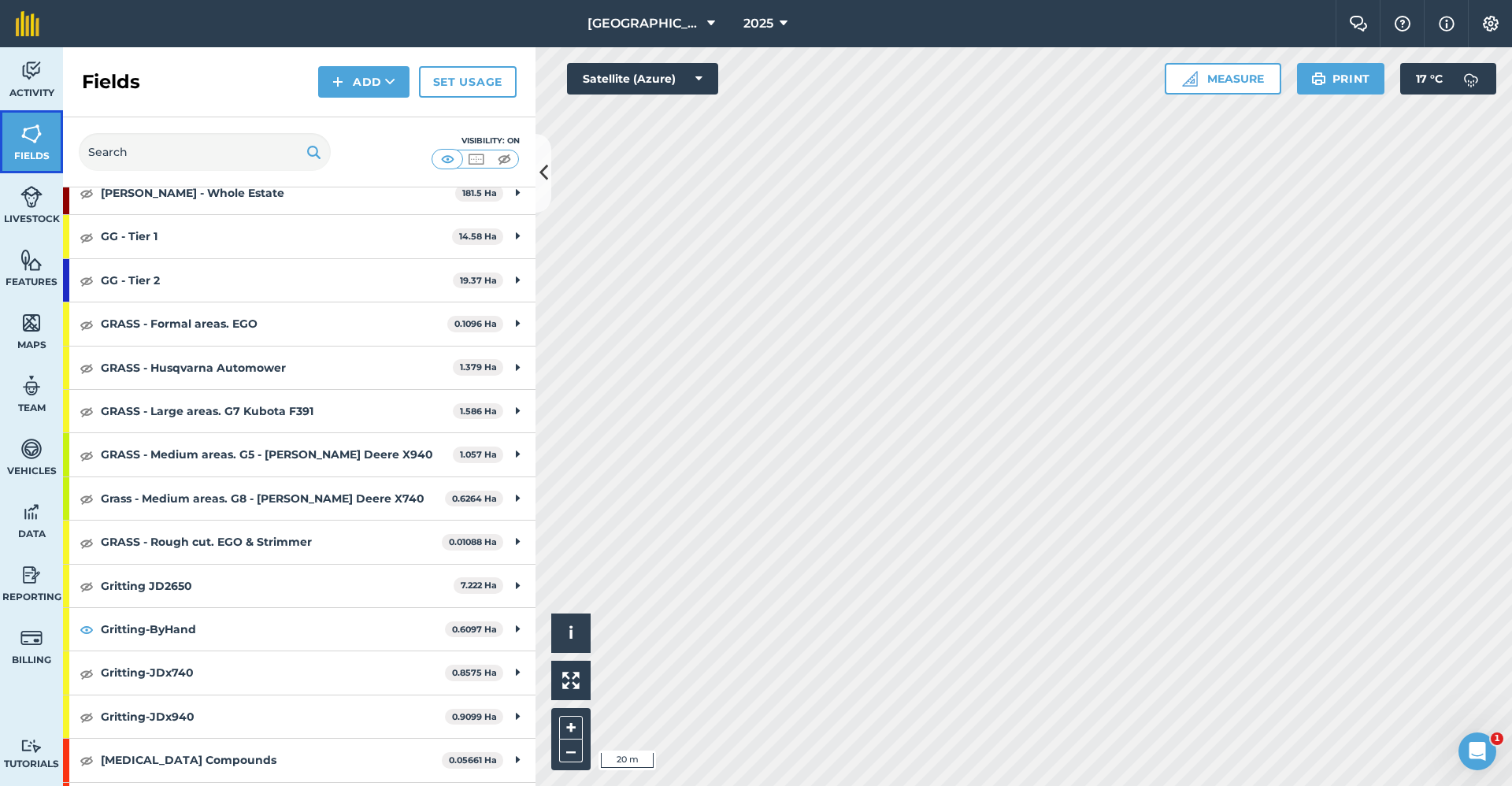
scroll to position [1024, 0]
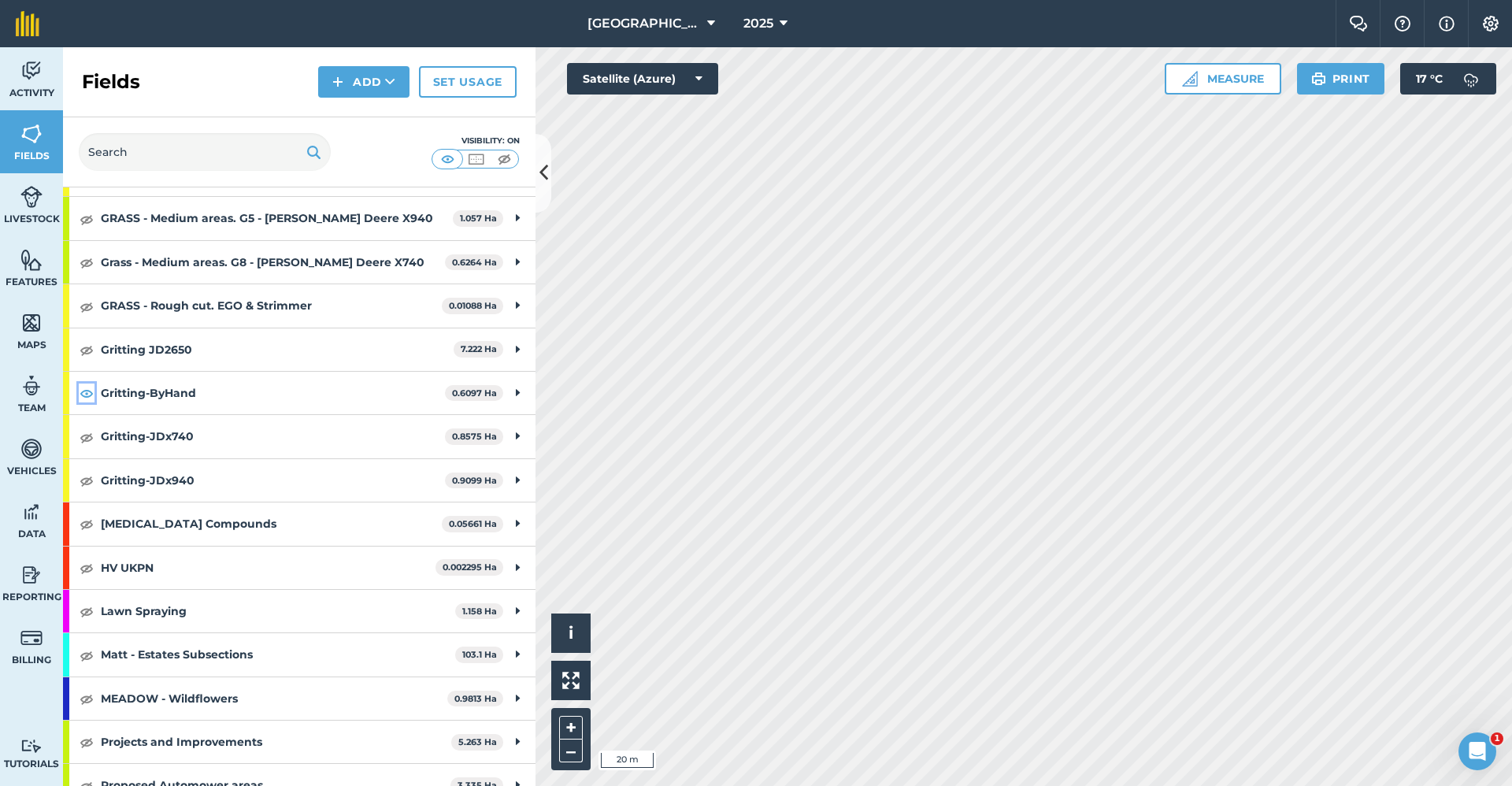
click at [88, 392] on img at bounding box center [86, 392] width 14 height 19
click at [382, 81] on button "Add" at bounding box center [364, 81] width 91 height 32
click at [369, 110] on link "Draw" at bounding box center [364, 117] width 86 height 35
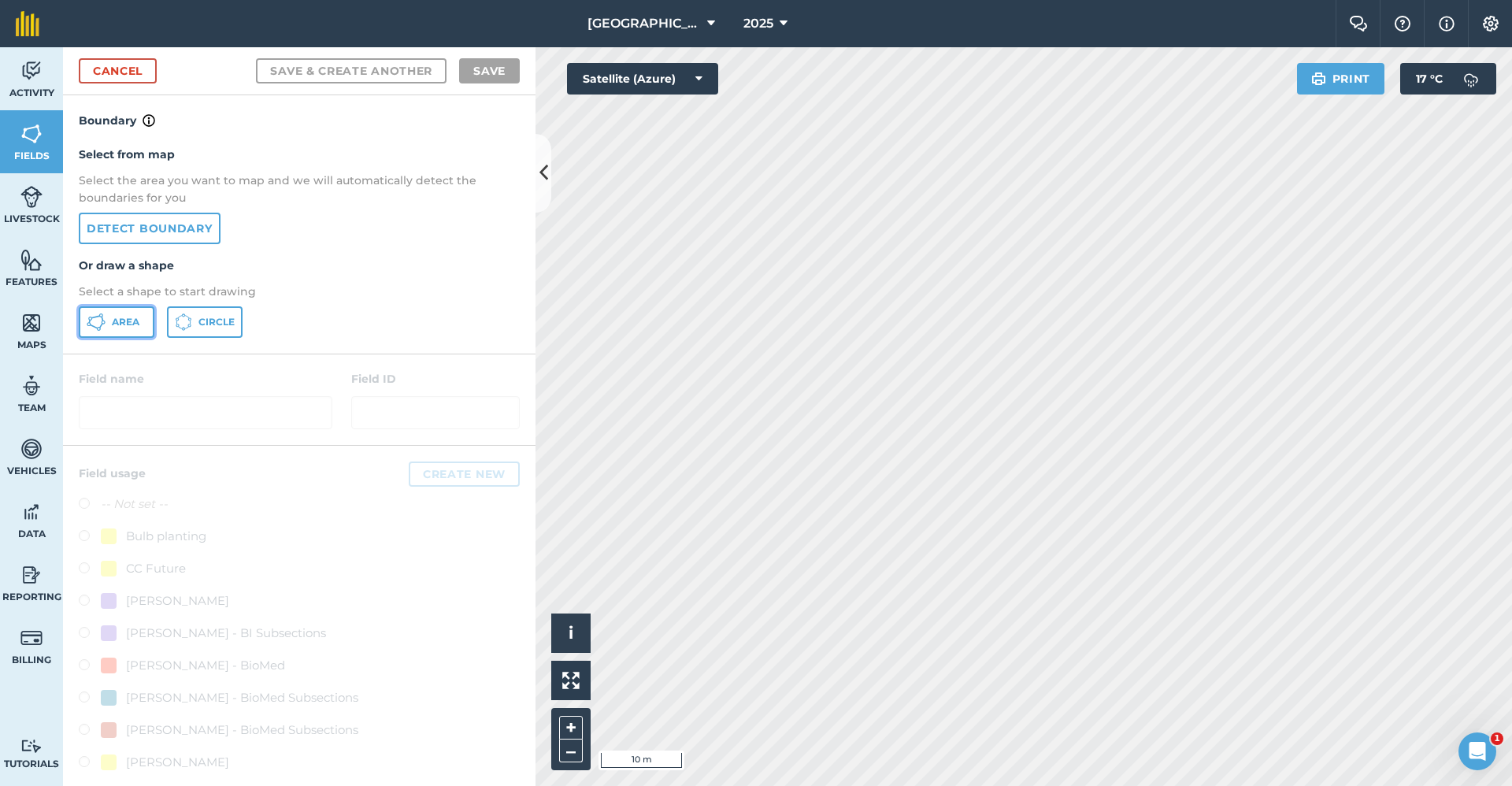
click at [116, 326] on span "Area" at bounding box center [125, 321] width 28 height 12
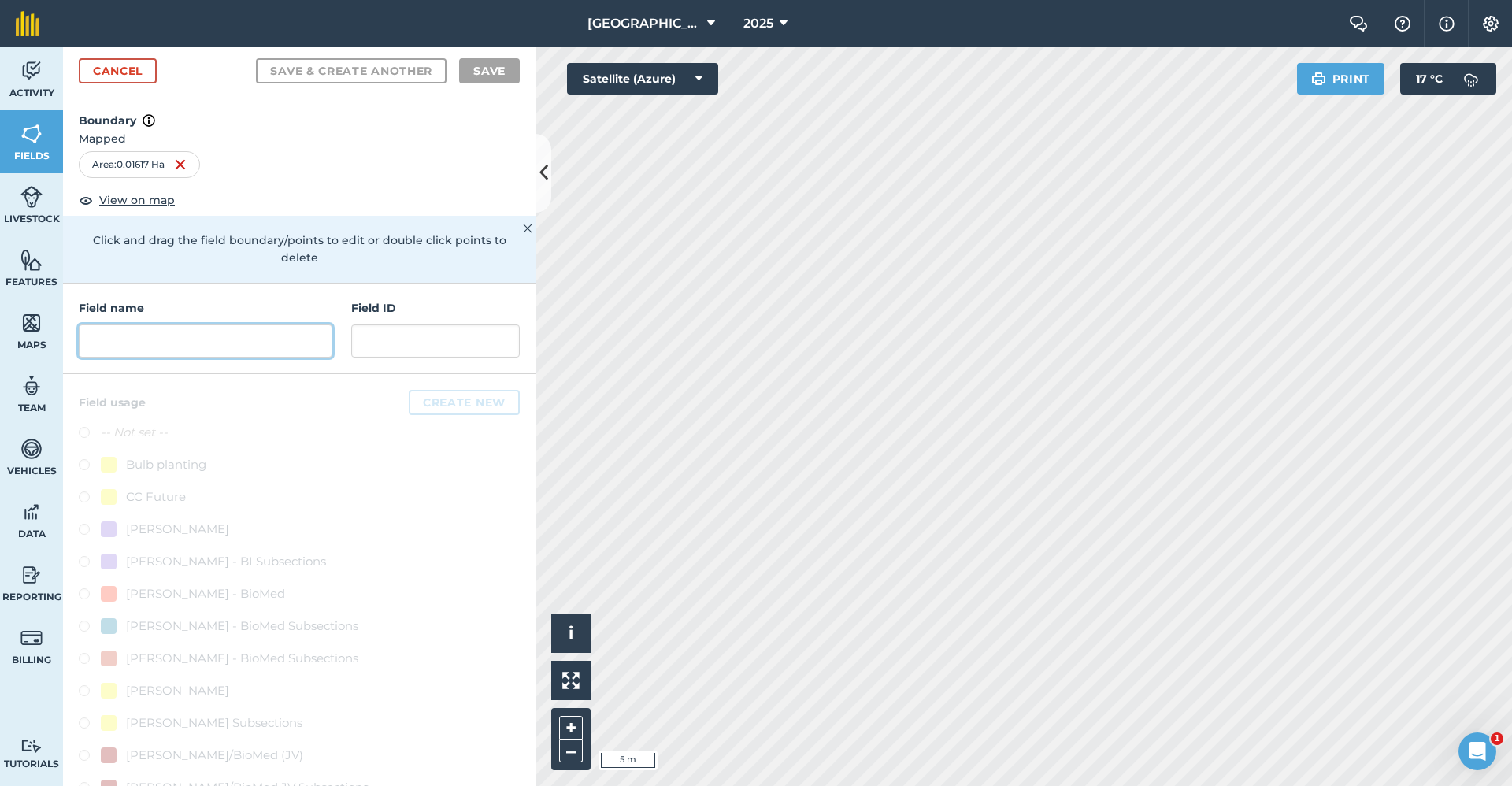
click at [174, 351] on input "text" at bounding box center [206, 341] width 254 height 33
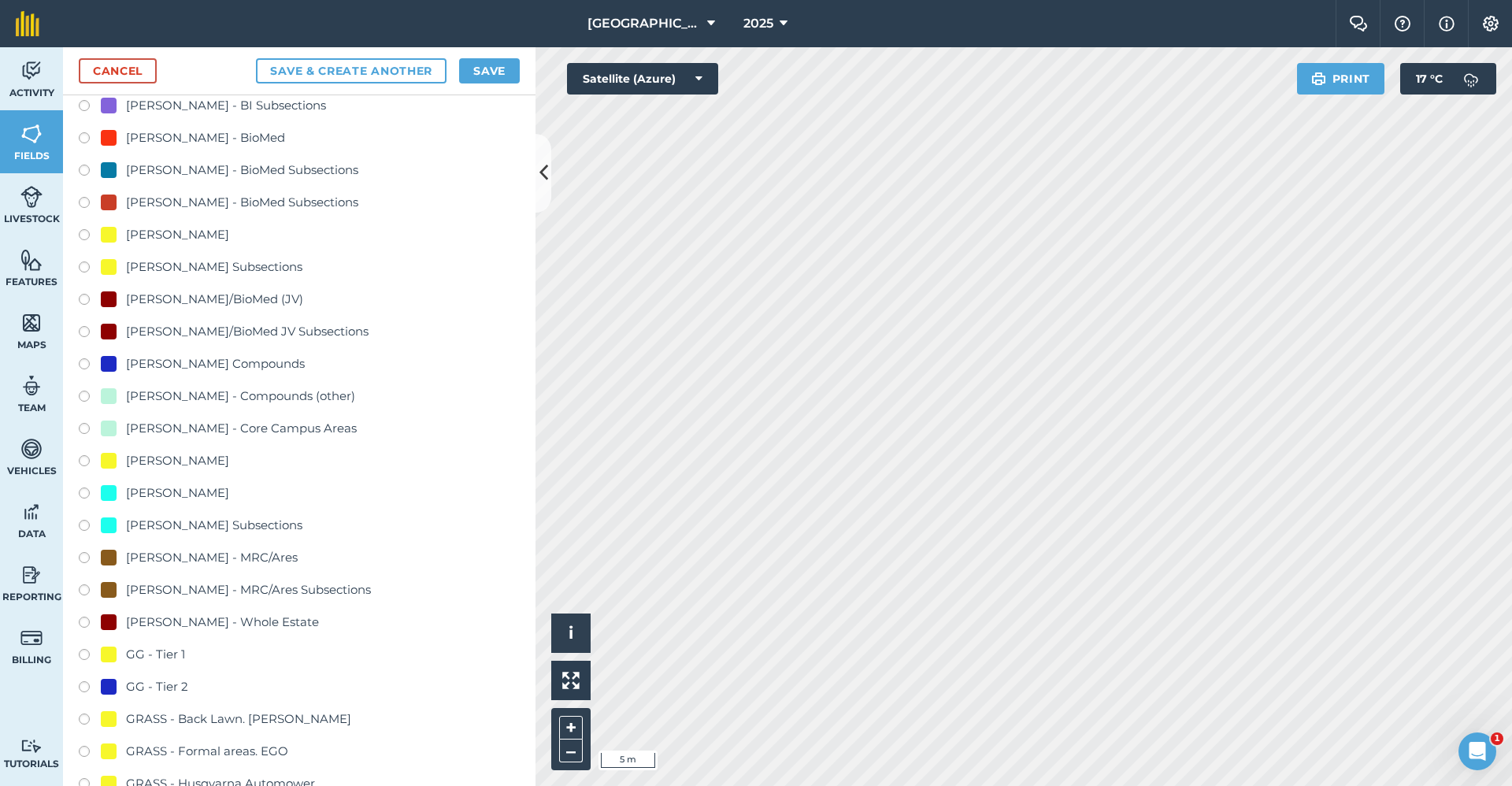
scroll to position [62, 0]
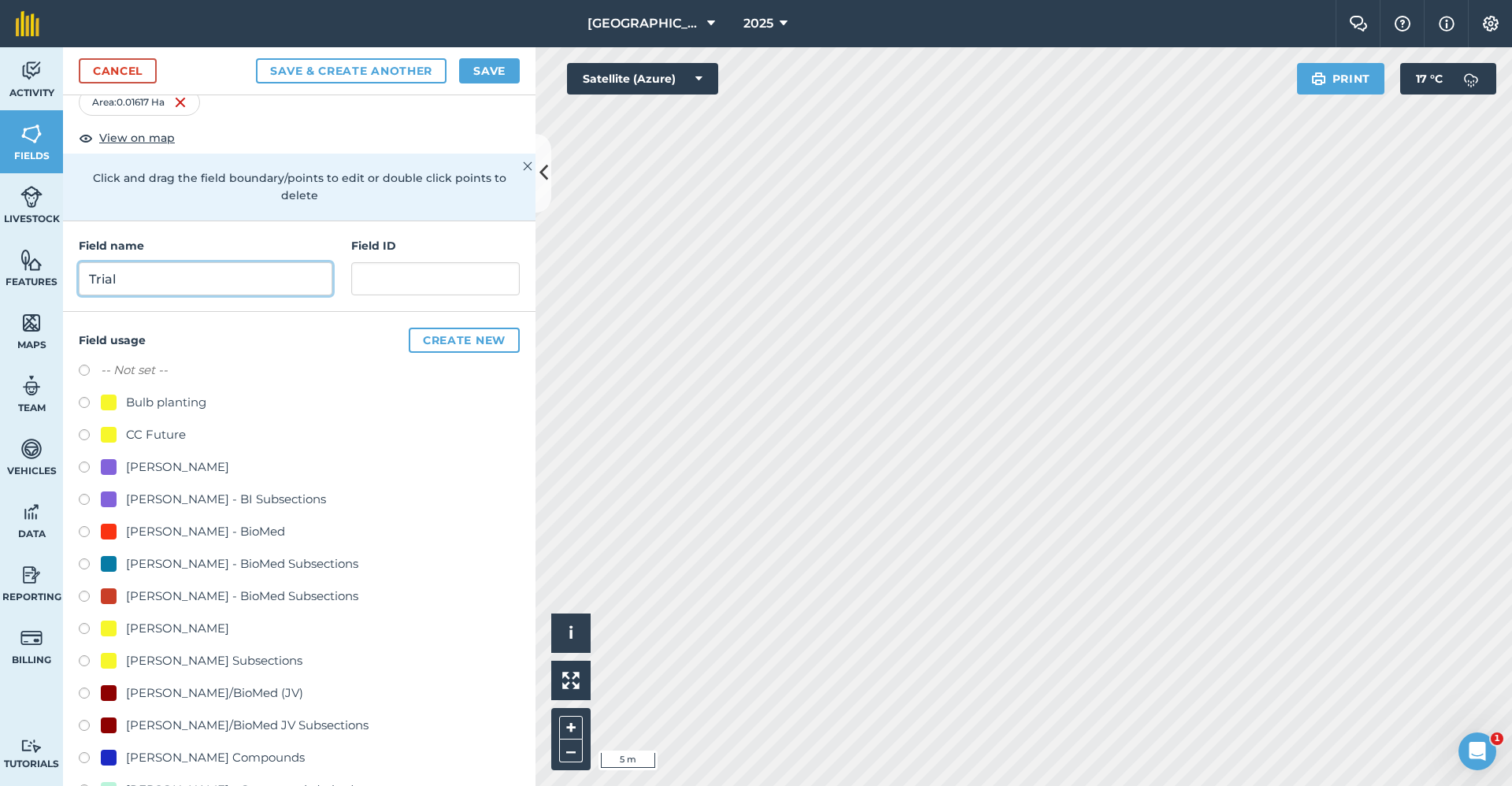
type input "Trial"
click at [455, 347] on button "Create new" at bounding box center [464, 339] width 111 height 25
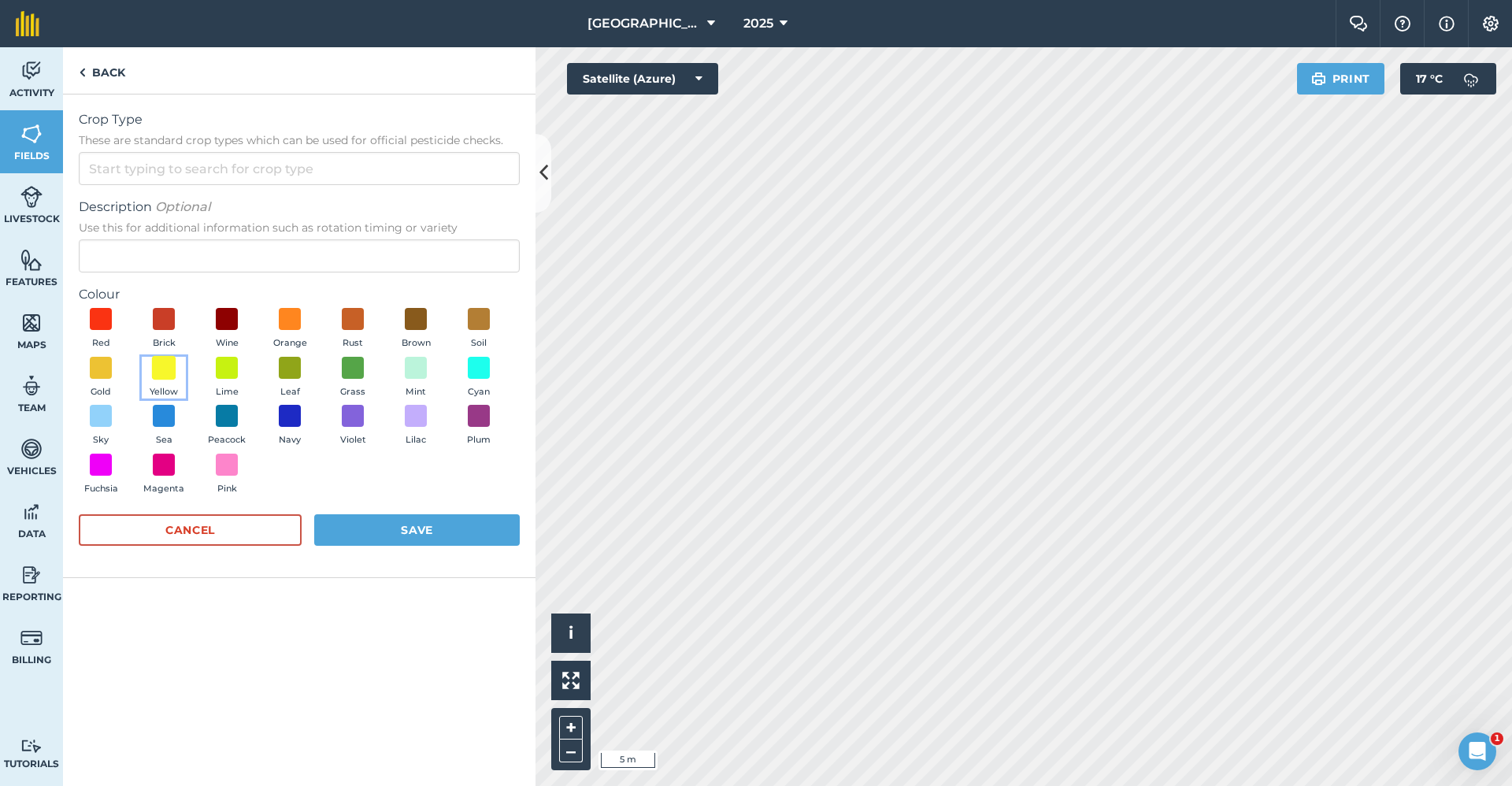
click at [156, 371] on span at bounding box center [164, 367] width 24 height 24
click at [167, 170] on input "Crop Type These are standard crop types which can be used for official pesticid…" at bounding box center [299, 168] width 441 height 33
click at [167, 199] on li "Other" at bounding box center [299, 203] width 439 height 37
type input "Other"
click at [179, 256] on input "Description Optional Use this for additional information such as rotation timin…" at bounding box center [299, 255] width 441 height 33
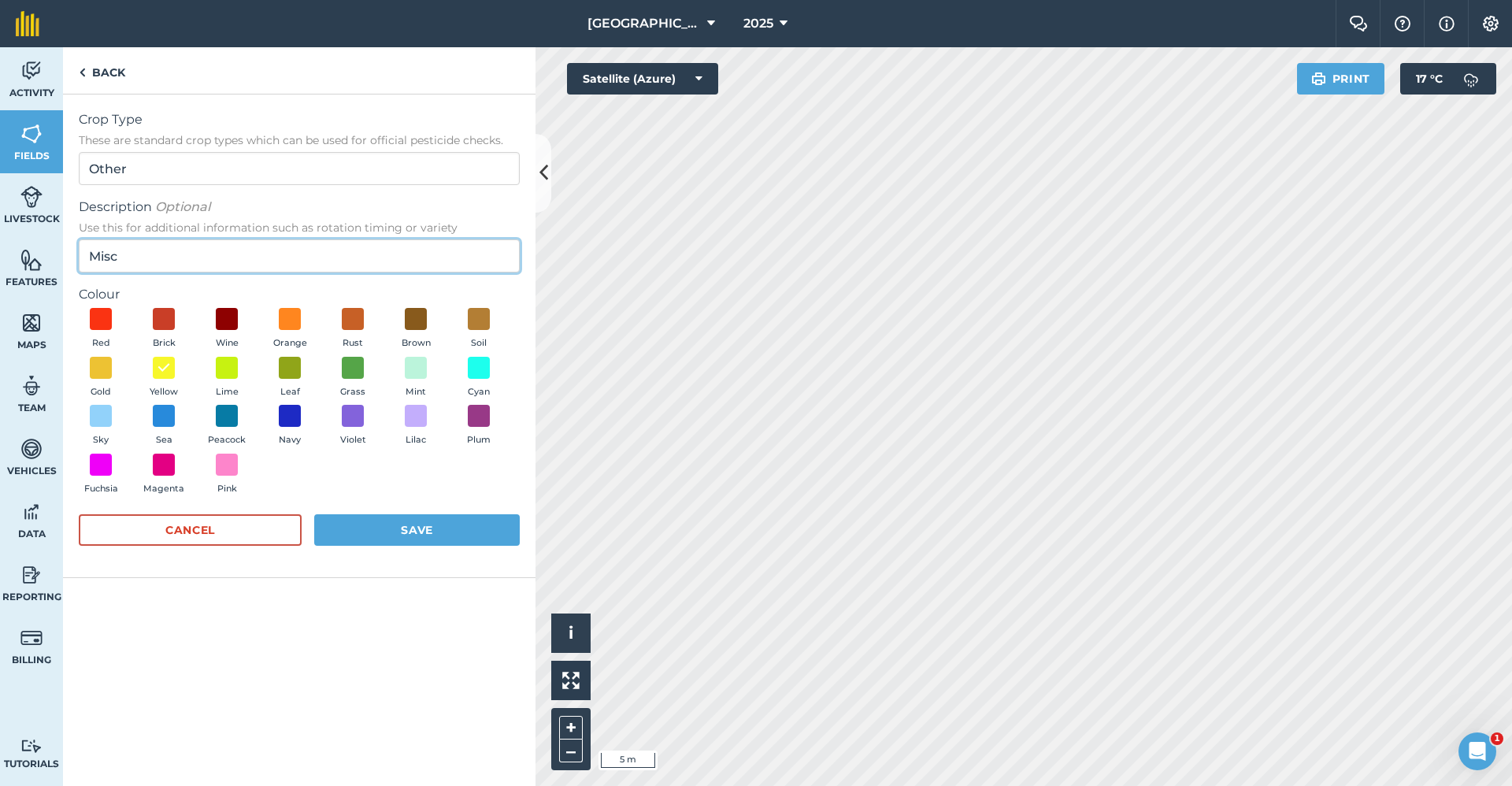
type input "Misc"
click at [345, 522] on button "Save" at bounding box center [417, 530] width 206 height 32
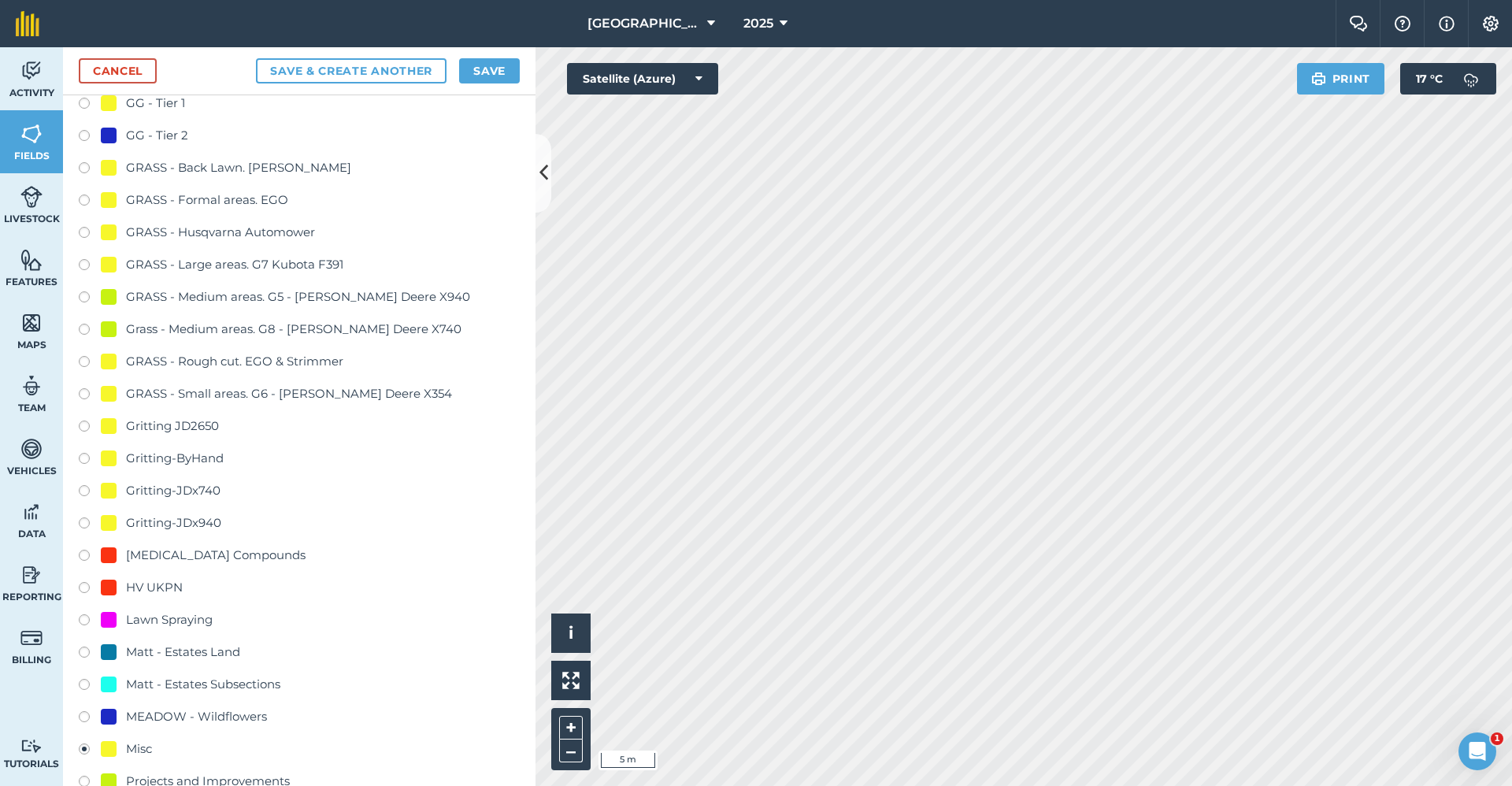
scroll to position [1085, 0]
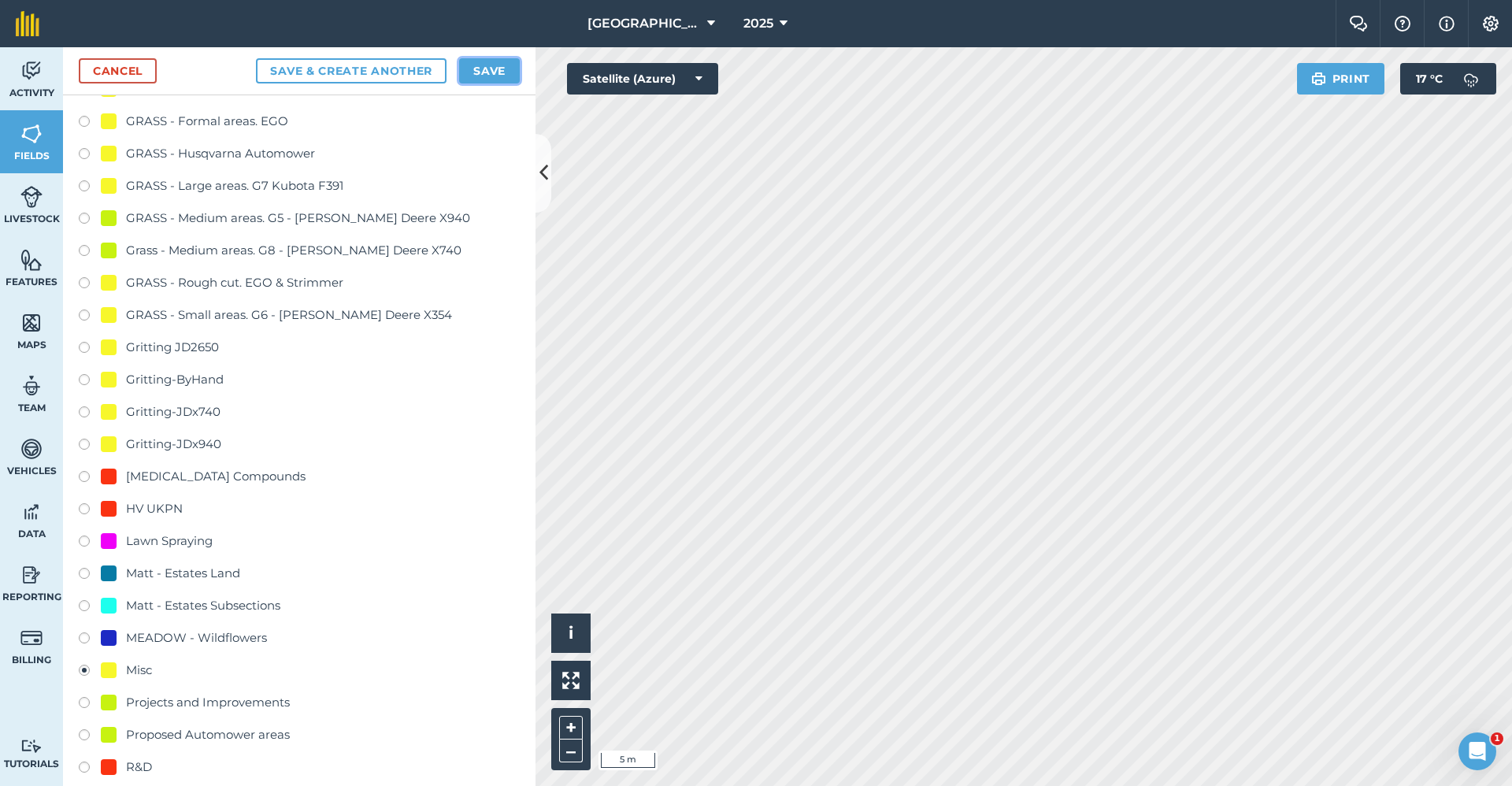
click at [499, 59] on button "Save" at bounding box center [489, 71] width 60 height 25
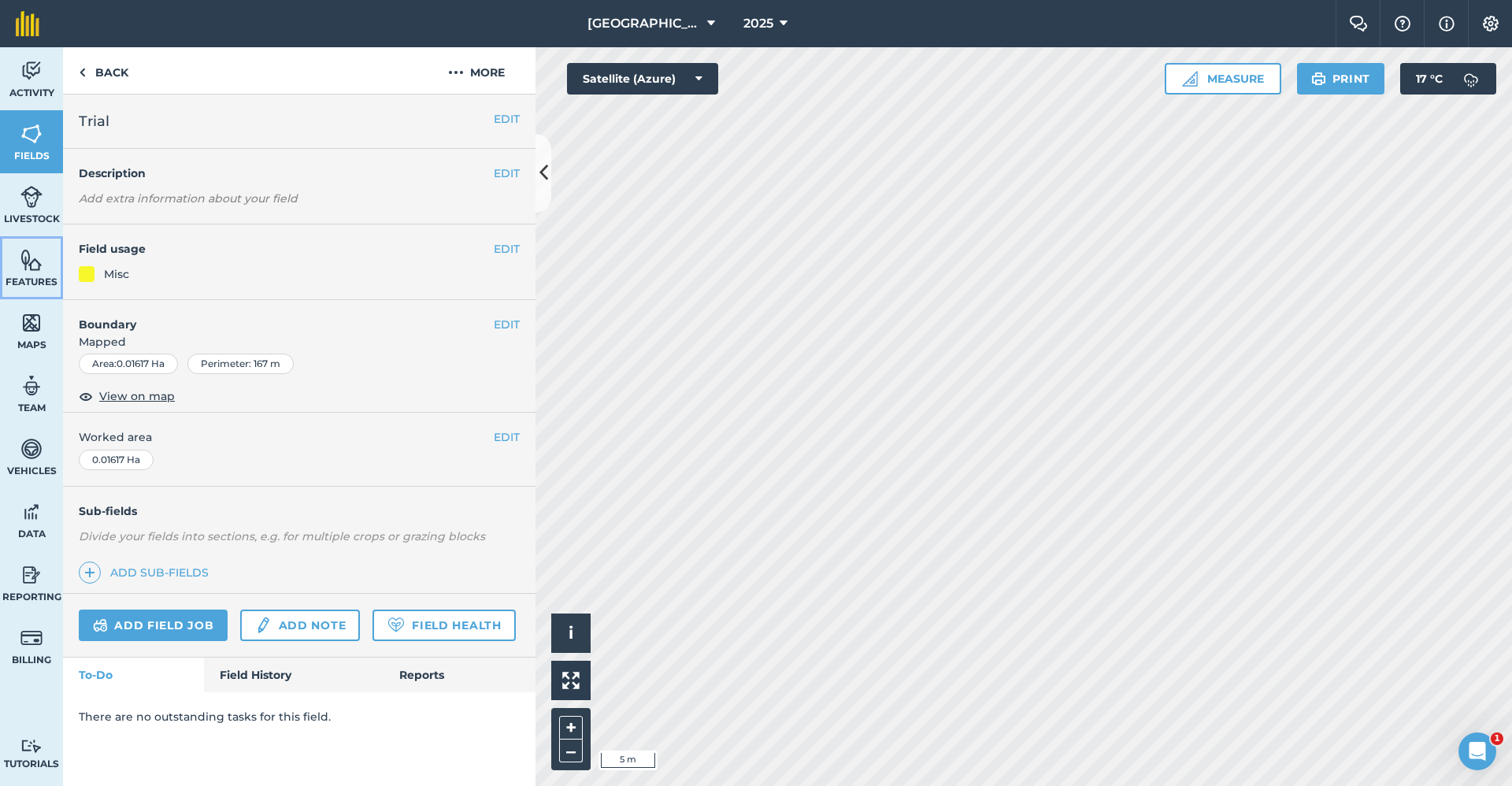
click at [30, 264] on img at bounding box center [31, 260] width 22 height 24
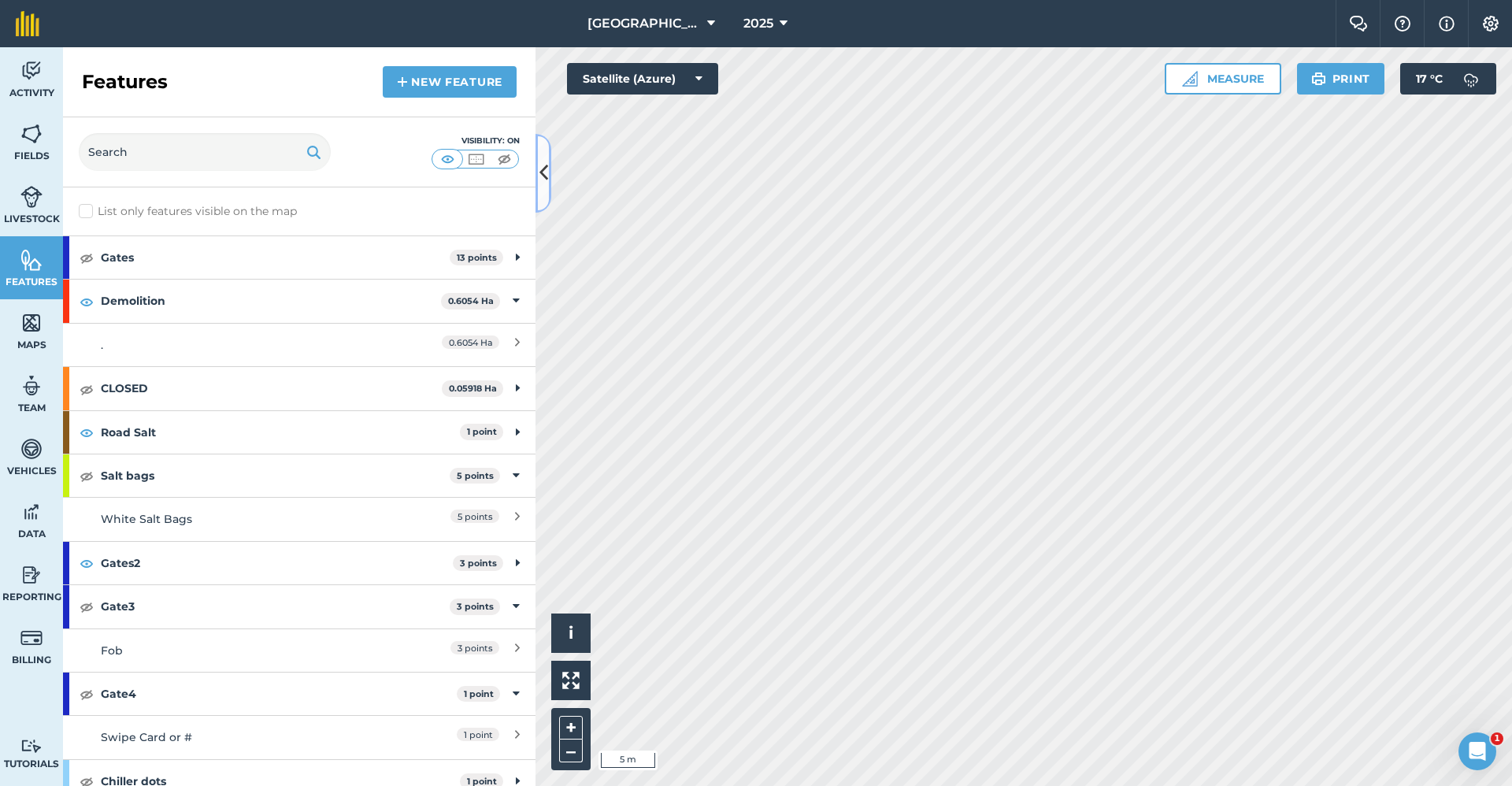
click at [542, 172] on icon at bounding box center [544, 172] width 9 height 28
